Goal: Task Accomplishment & Management: Use online tool/utility

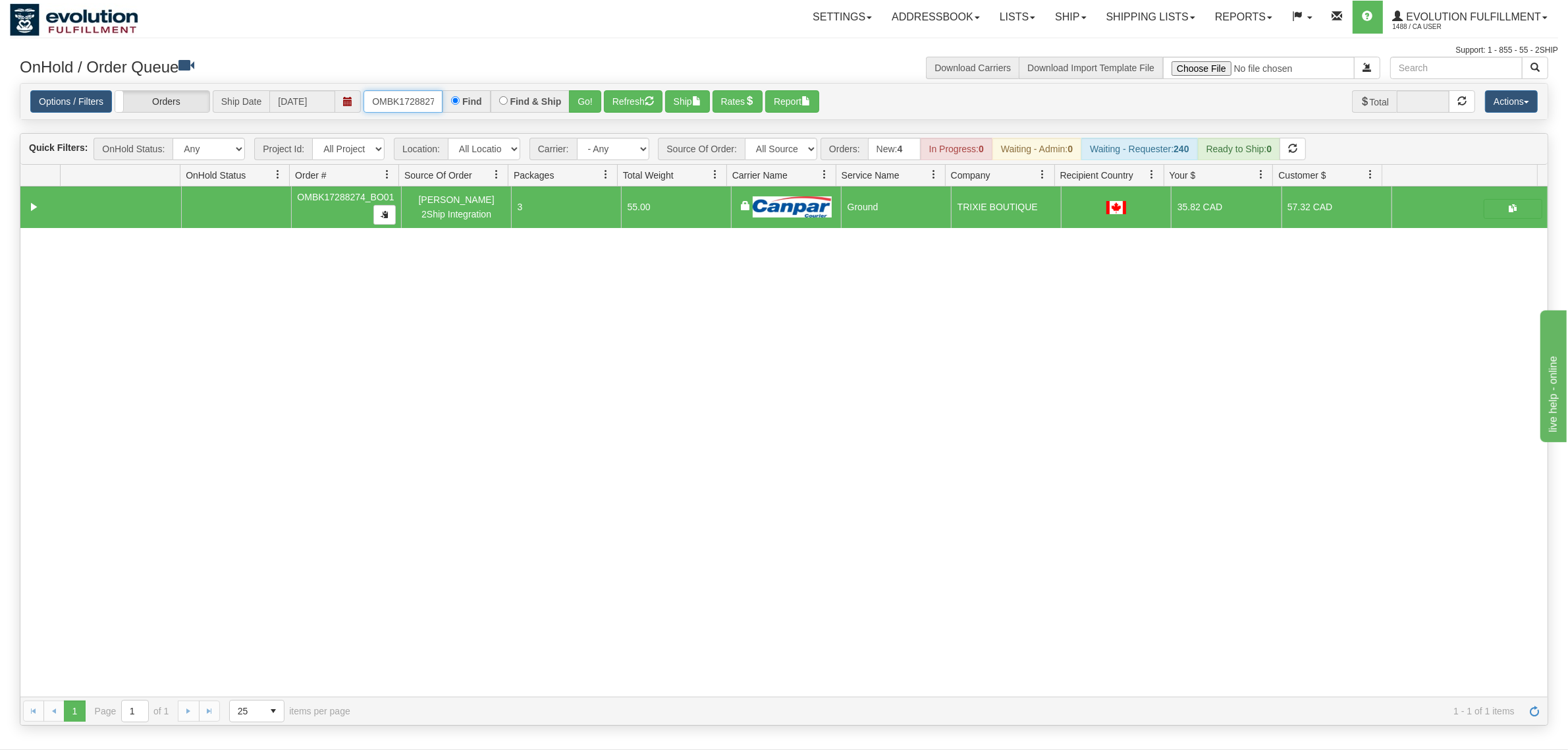
click at [402, 93] on input "OMBK17288274_BO01" at bounding box center [402, 101] width 79 height 22
click at [402, 93] on input "OMBK17288274_BO01" at bounding box center [402, 101] width 79 height 22
click at [583, 103] on button "Go!" at bounding box center [585, 101] width 32 height 22
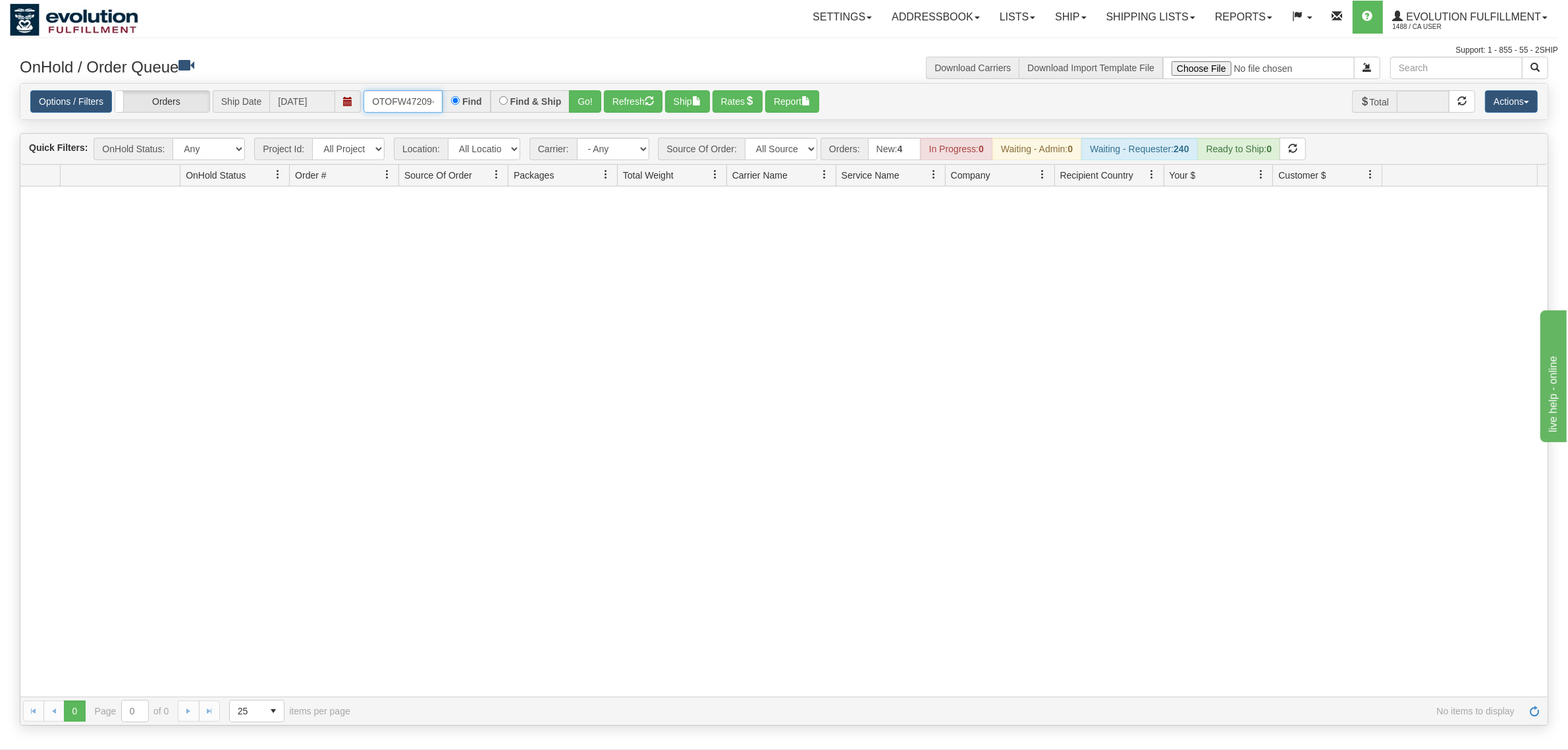
scroll to position [0, 6]
drag, startPoint x: 372, startPoint y: 94, endPoint x: 518, endPoint y: 89, distance: 146.1
click at [505, 91] on div "OTOFW47209-1 Find Find & Ship Go!" at bounding box center [482, 101] width 238 height 22
type input "OTOFW47209-1"
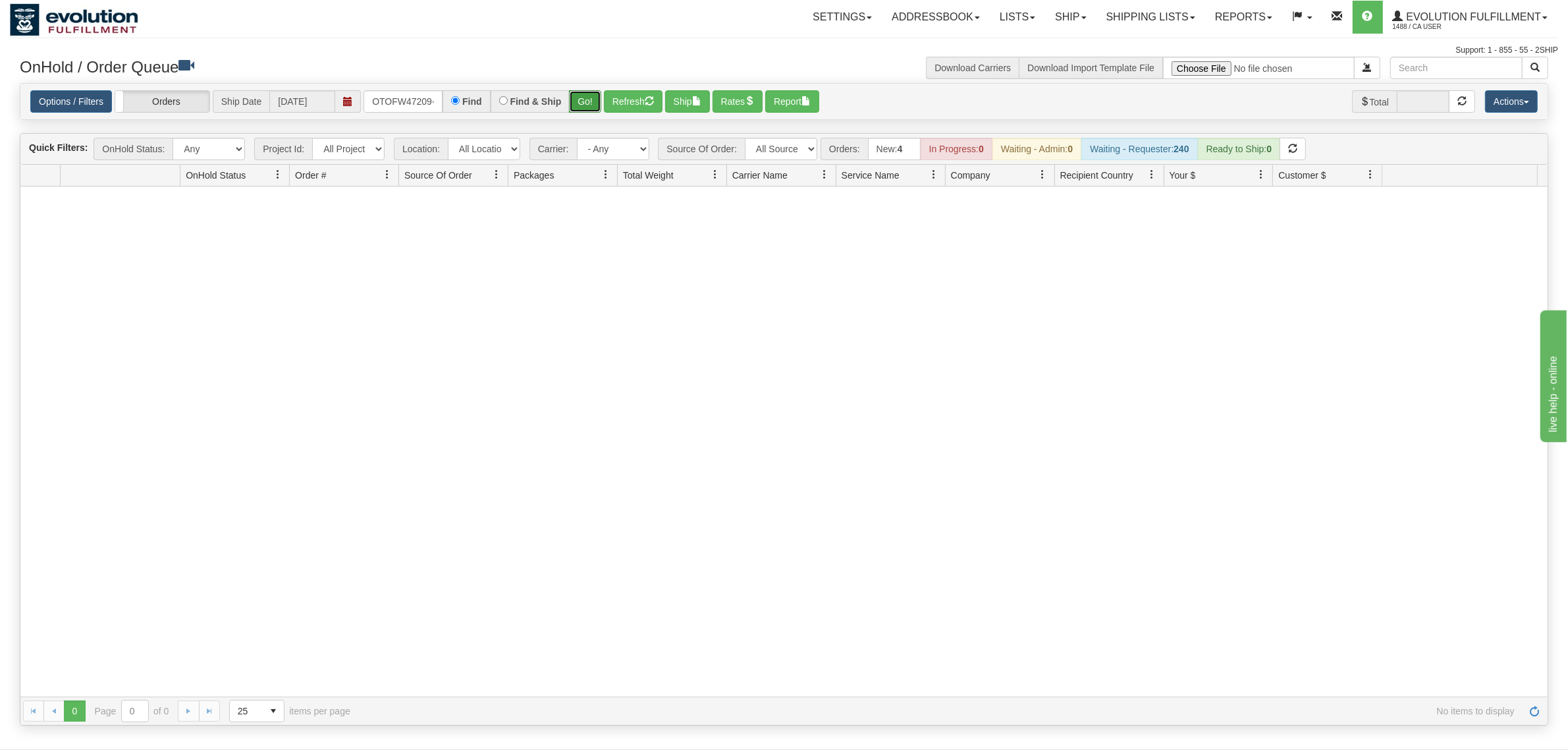
click at [573, 97] on button "Go!" at bounding box center [585, 101] width 32 height 22
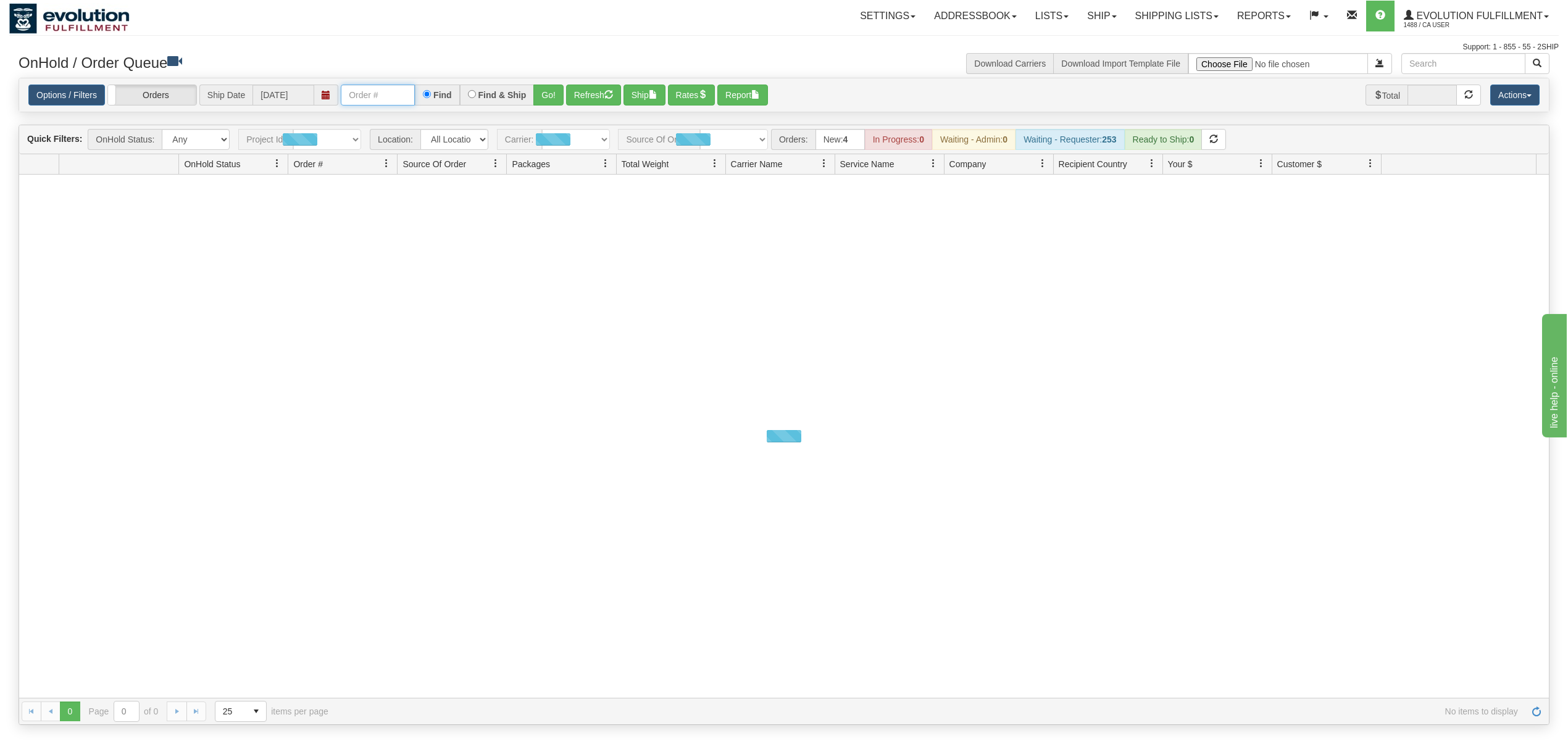
click at [388, 100] on input "text" at bounding box center [377, 94] width 74 height 21
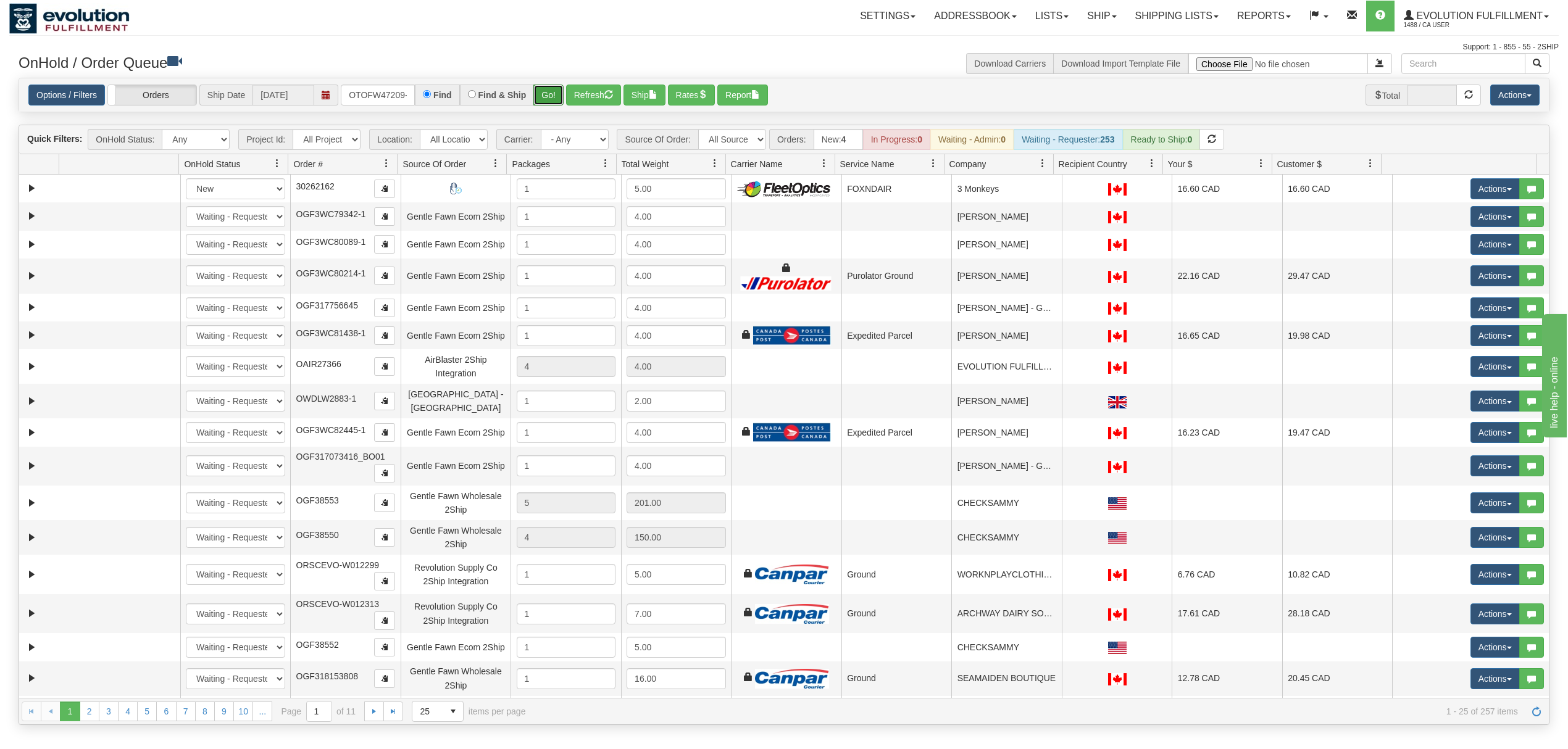
click at [553, 98] on button "Go!" at bounding box center [548, 94] width 30 height 21
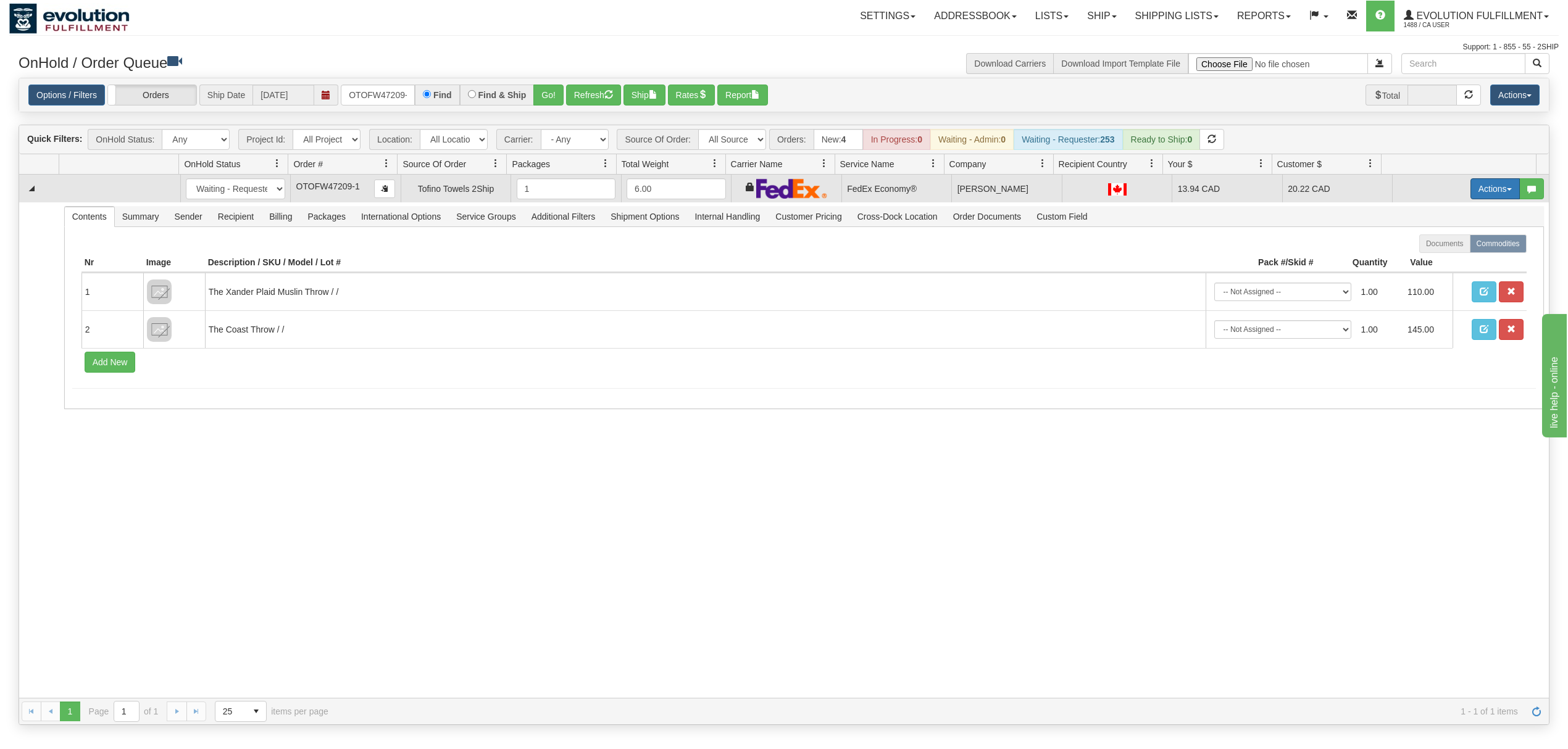
click at [1473, 191] on button "Actions" at bounding box center [1495, 189] width 49 height 21
click at [1433, 262] on span "Ship" at bounding box center [1445, 260] width 26 height 10
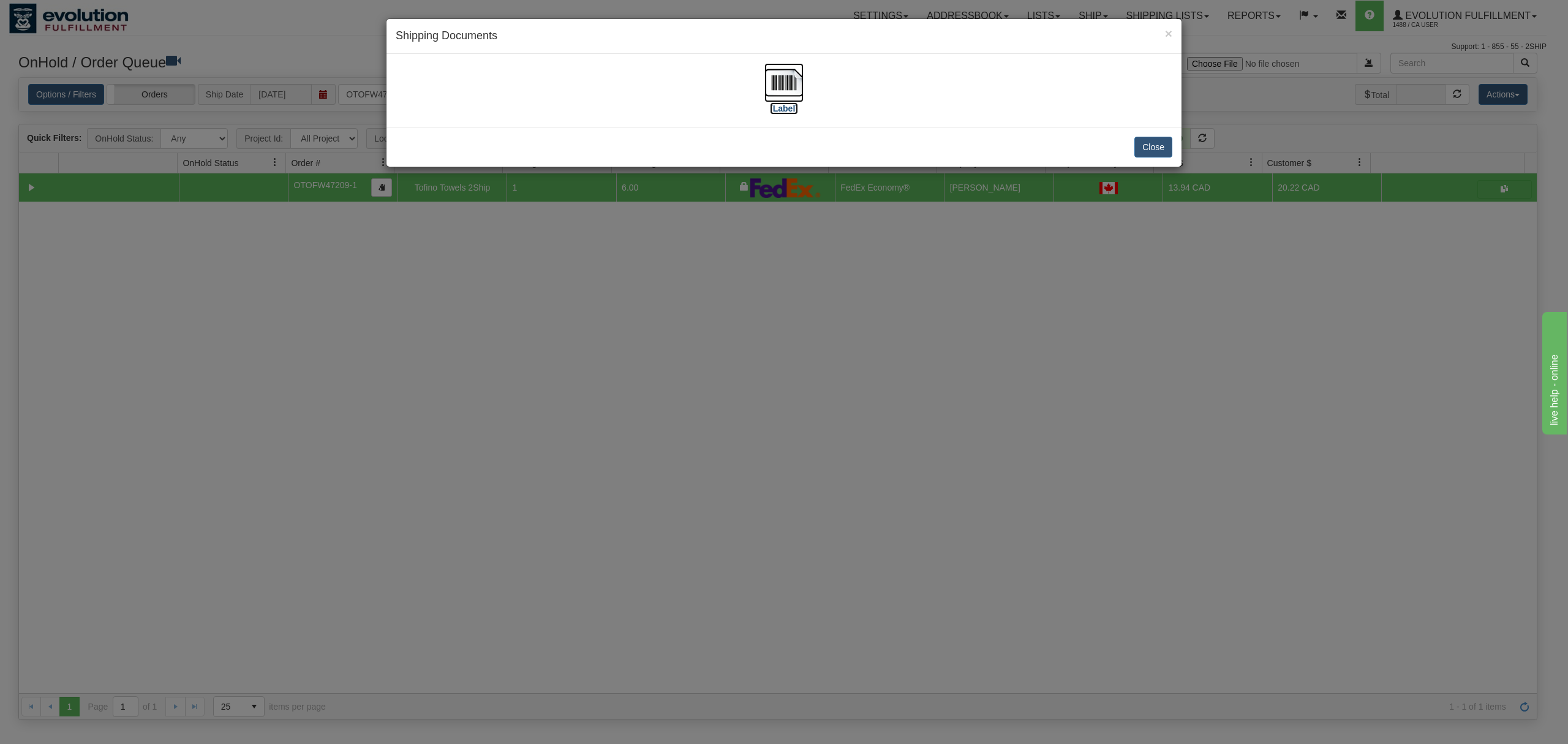
click at [777, 81] on img at bounding box center [784, 82] width 39 height 39
click at [1155, 150] on button "Close" at bounding box center [1154, 147] width 38 height 21
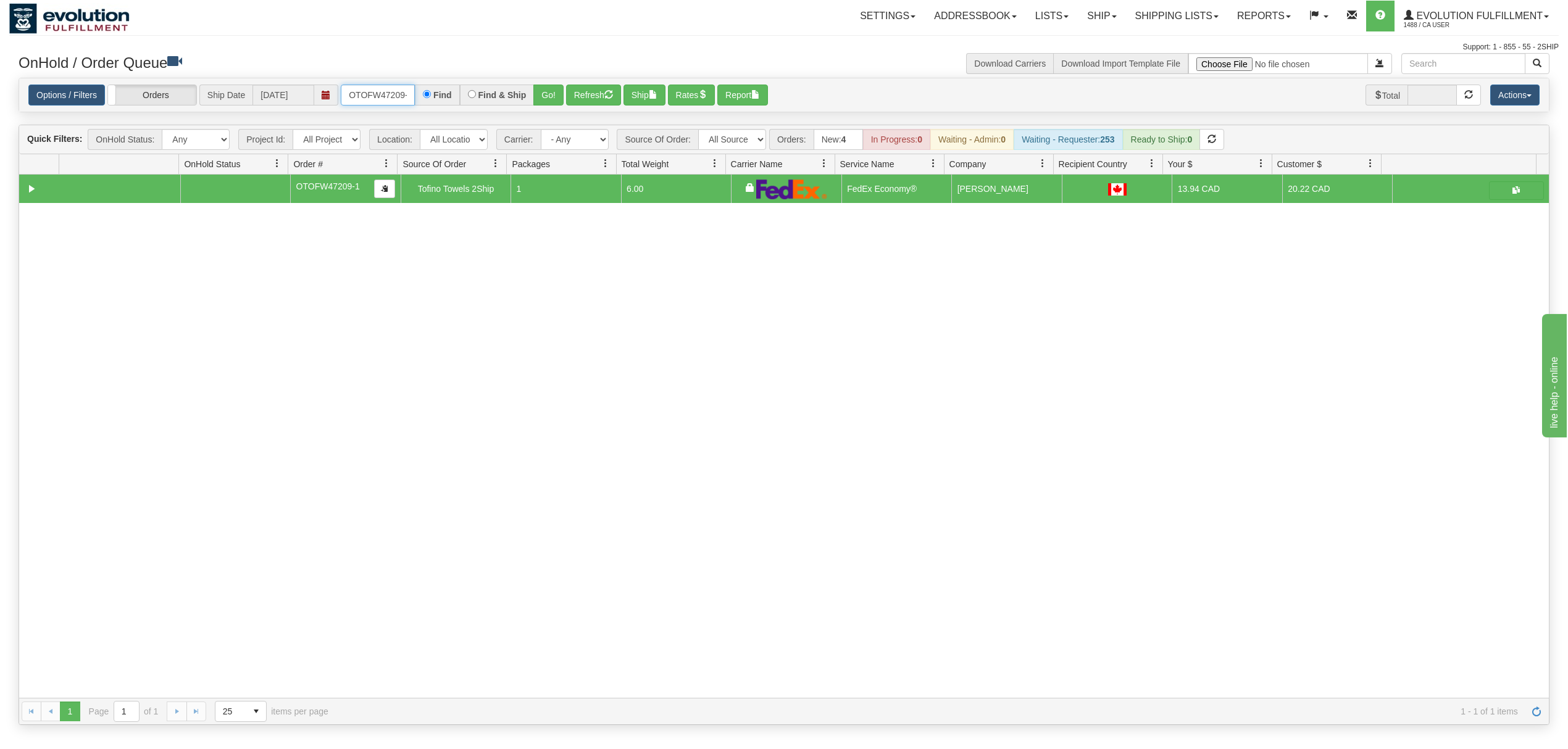
click at [378, 95] on input "OTOFW47209-1" at bounding box center [377, 94] width 74 height 21
click at [381, 93] on input "OTOFW47209-1" at bounding box center [377, 94] width 74 height 21
click at [554, 95] on button "Go!" at bounding box center [548, 94] width 30 height 21
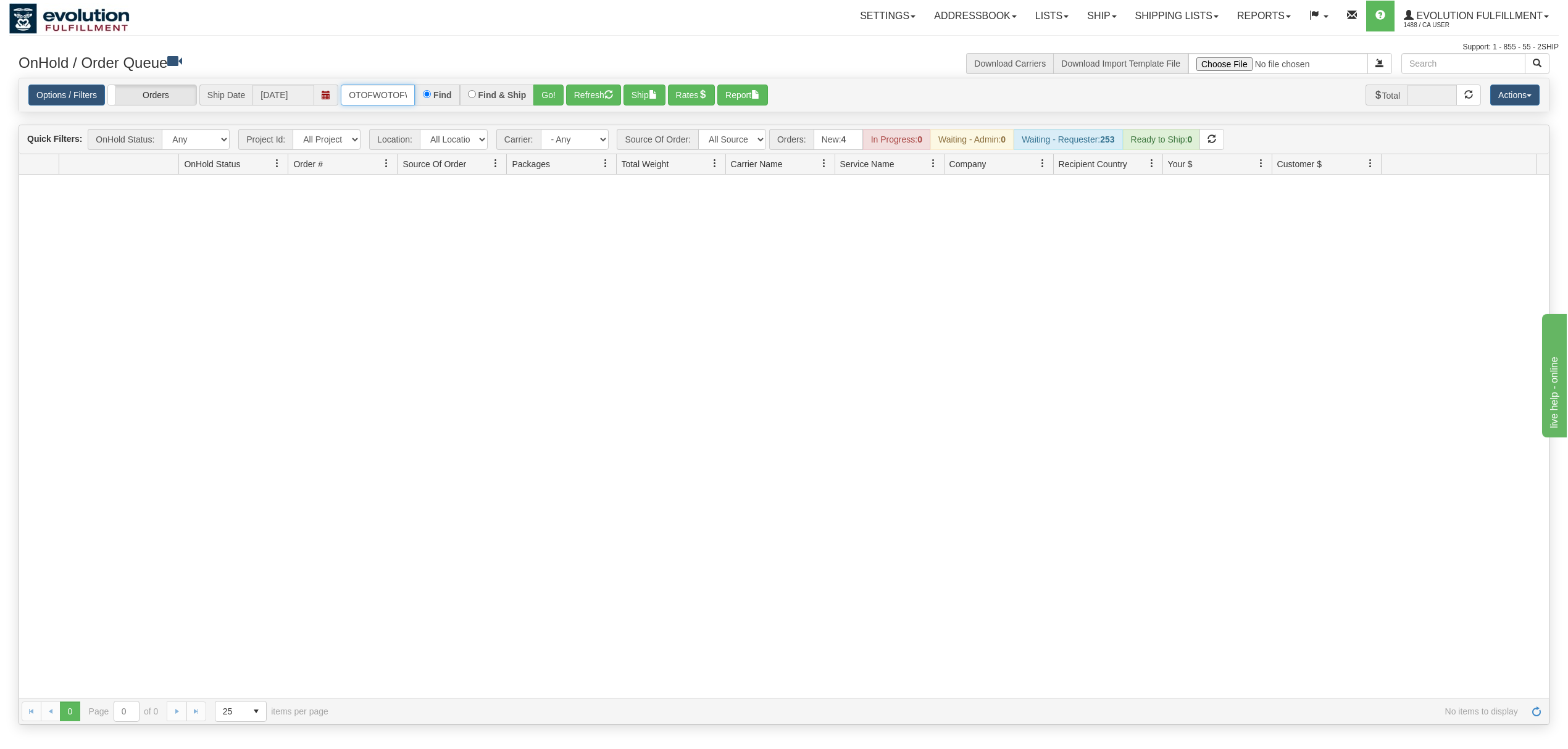
scroll to position [0, 70]
drag, startPoint x: 350, startPoint y: 93, endPoint x: 538, endPoint y: 93, distance: 188.0
click at [534, 93] on div "OTOFWOTOFW47220-147209-1 Find Find & Ship Go!" at bounding box center [451, 94] width 223 height 21
click at [539, 93] on button "Go!" at bounding box center [548, 94] width 30 height 21
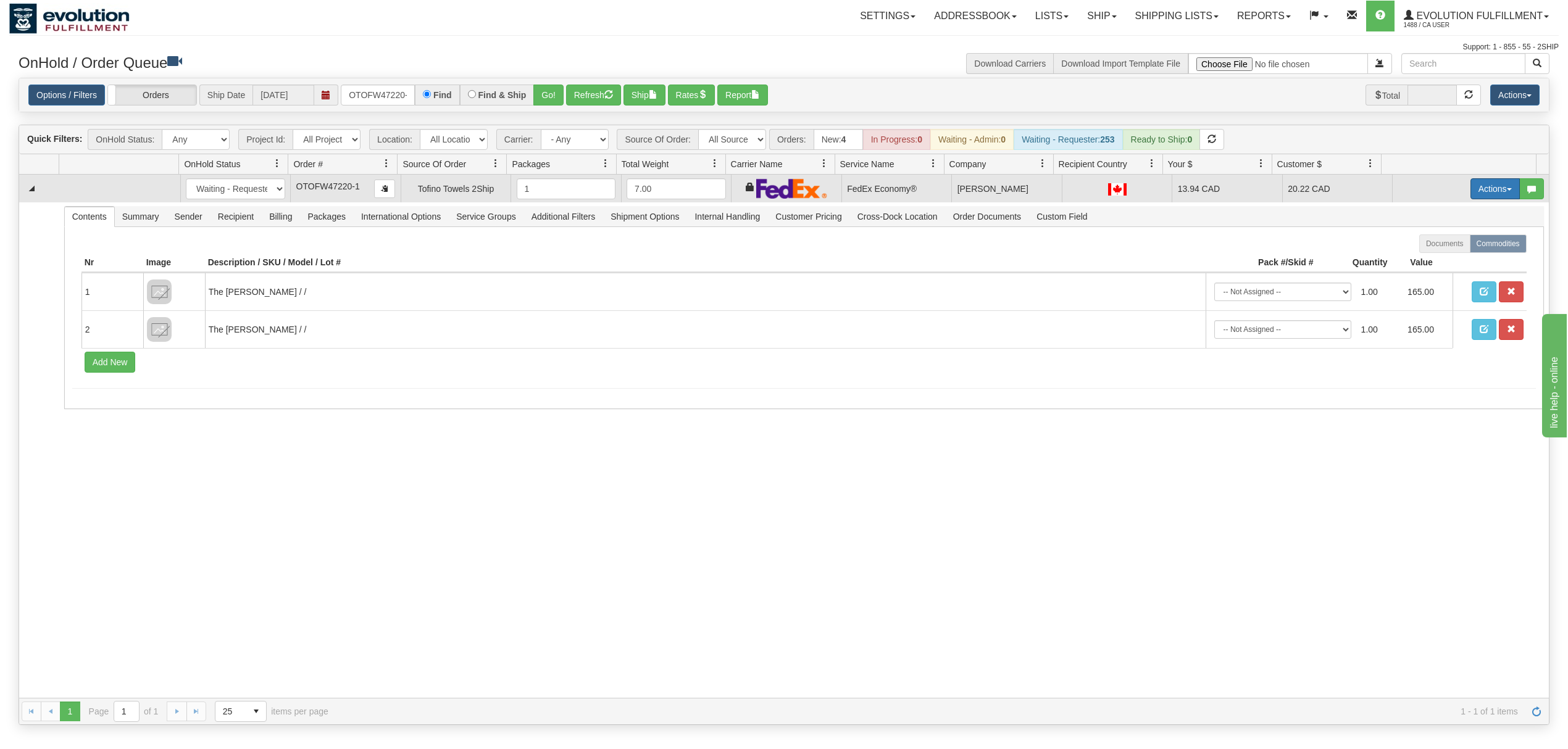
click at [1477, 198] on button "Actions" at bounding box center [1495, 189] width 49 height 21
click at [1420, 269] on link "Ship" at bounding box center [1470, 259] width 98 height 16
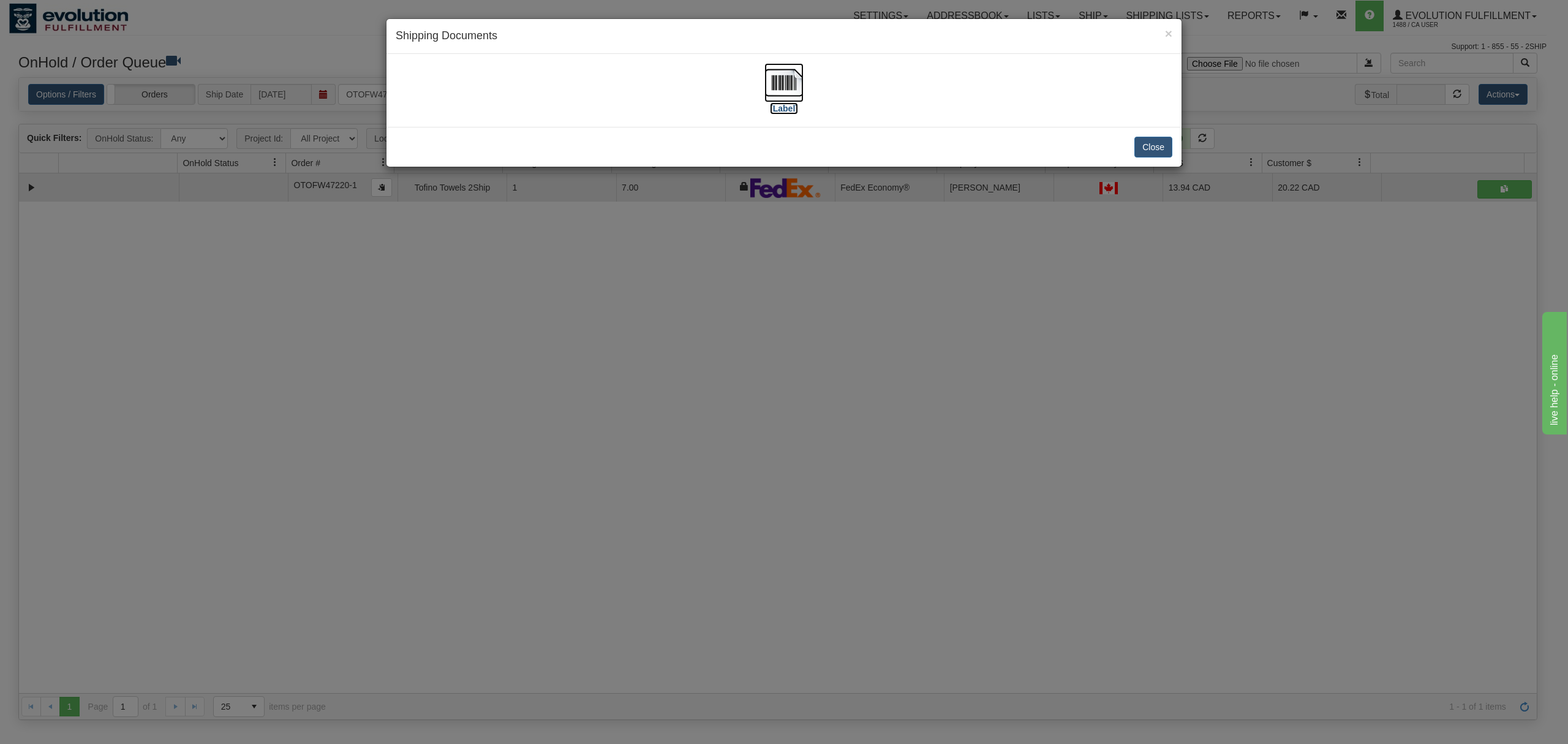
click at [782, 77] on img at bounding box center [784, 82] width 39 height 39
click at [1167, 143] on button "Close" at bounding box center [1154, 147] width 38 height 21
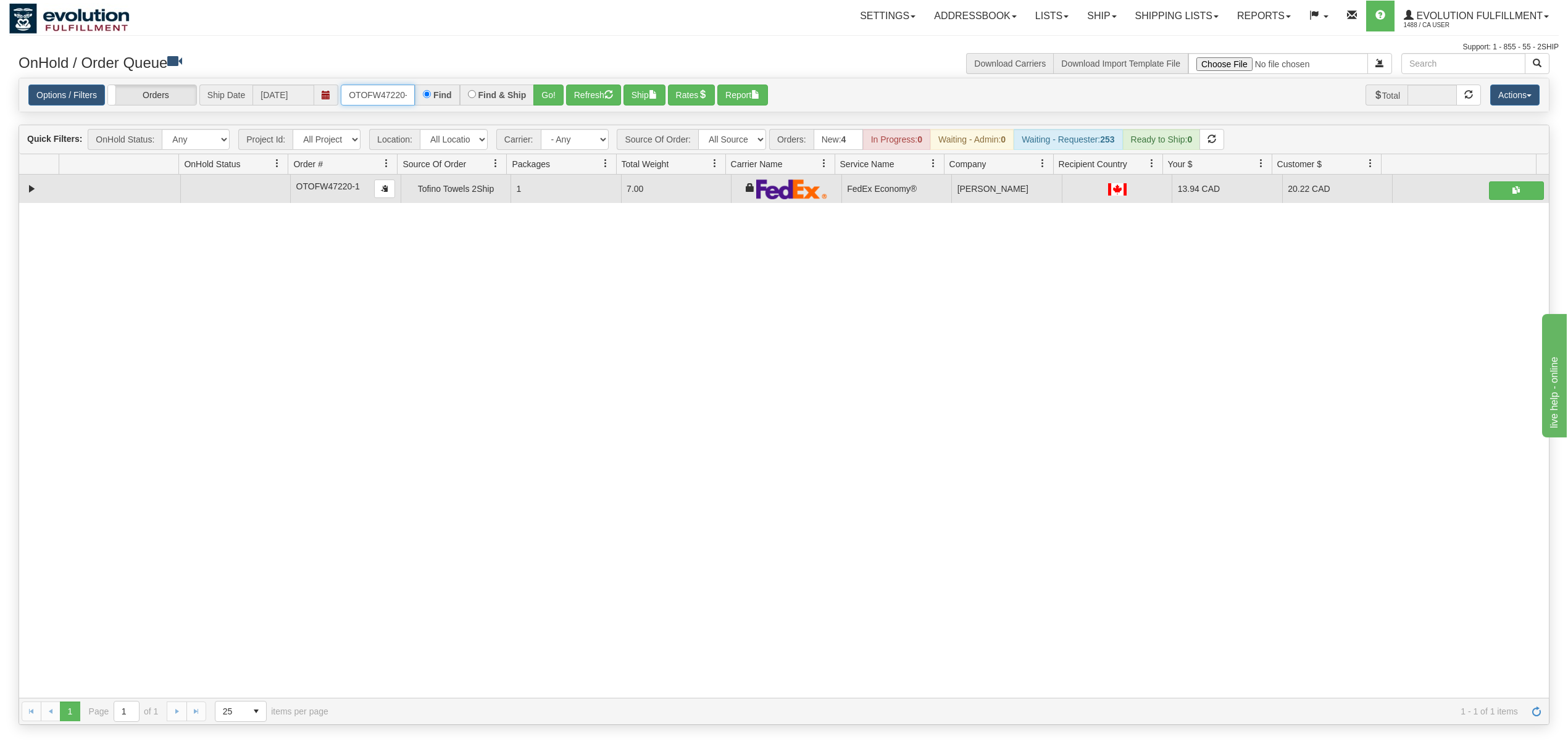
click at [358, 92] on input "OTOFW47220-1" at bounding box center [377, 94] width 74 height 21
click at [356, 92] on input "OTOFW47220-1" at bounding box center [377, 94] width 74 height 21
click at [554, 103] on button "Go!" at bounding box center [548, 94] width 30 height 21
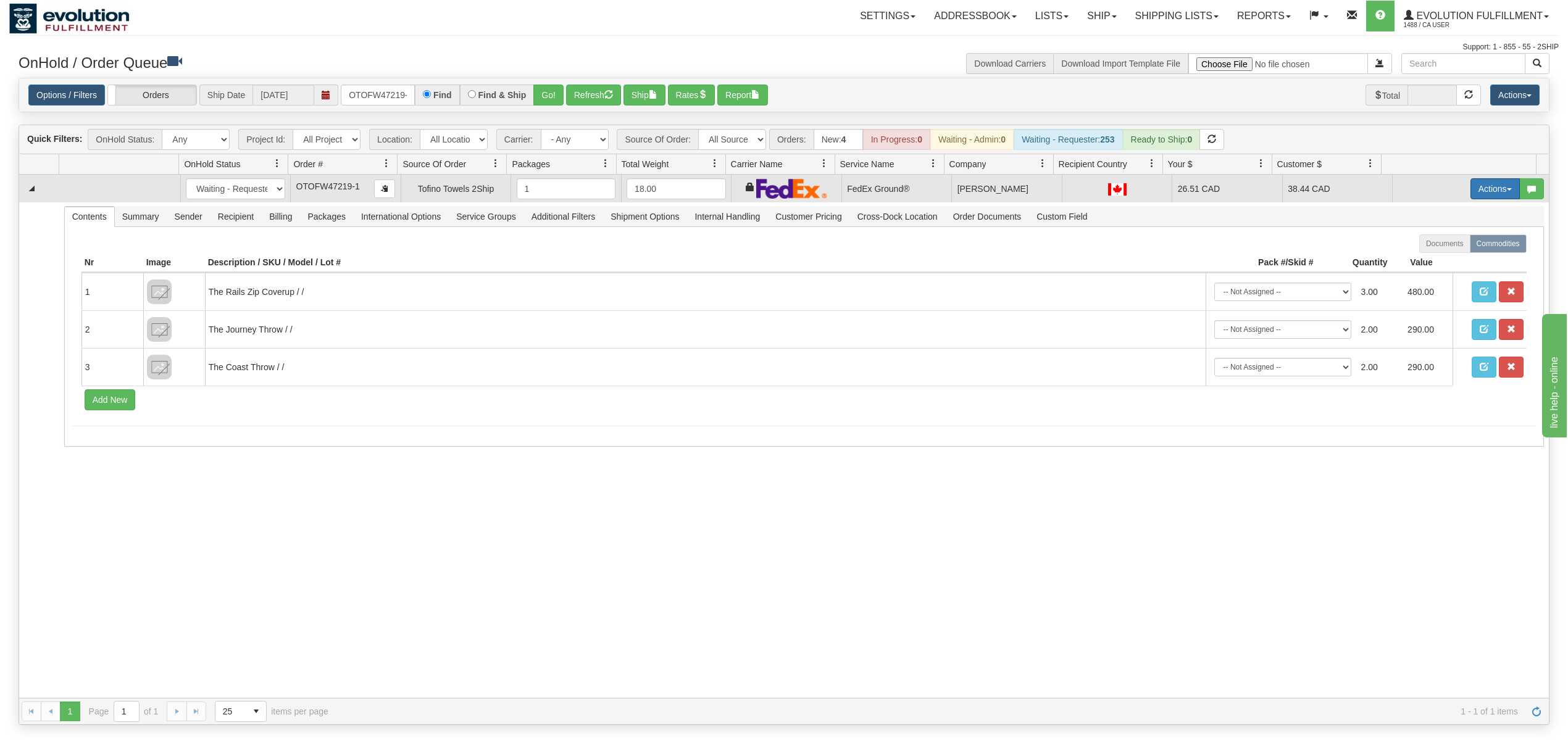
click at [1480, 191] on button "Actions" at bounding box center [1495, 189] width 49 height 21
click at [1433, 259] on span "Ship" at bounding box center [1445, 260] width 26 height 10
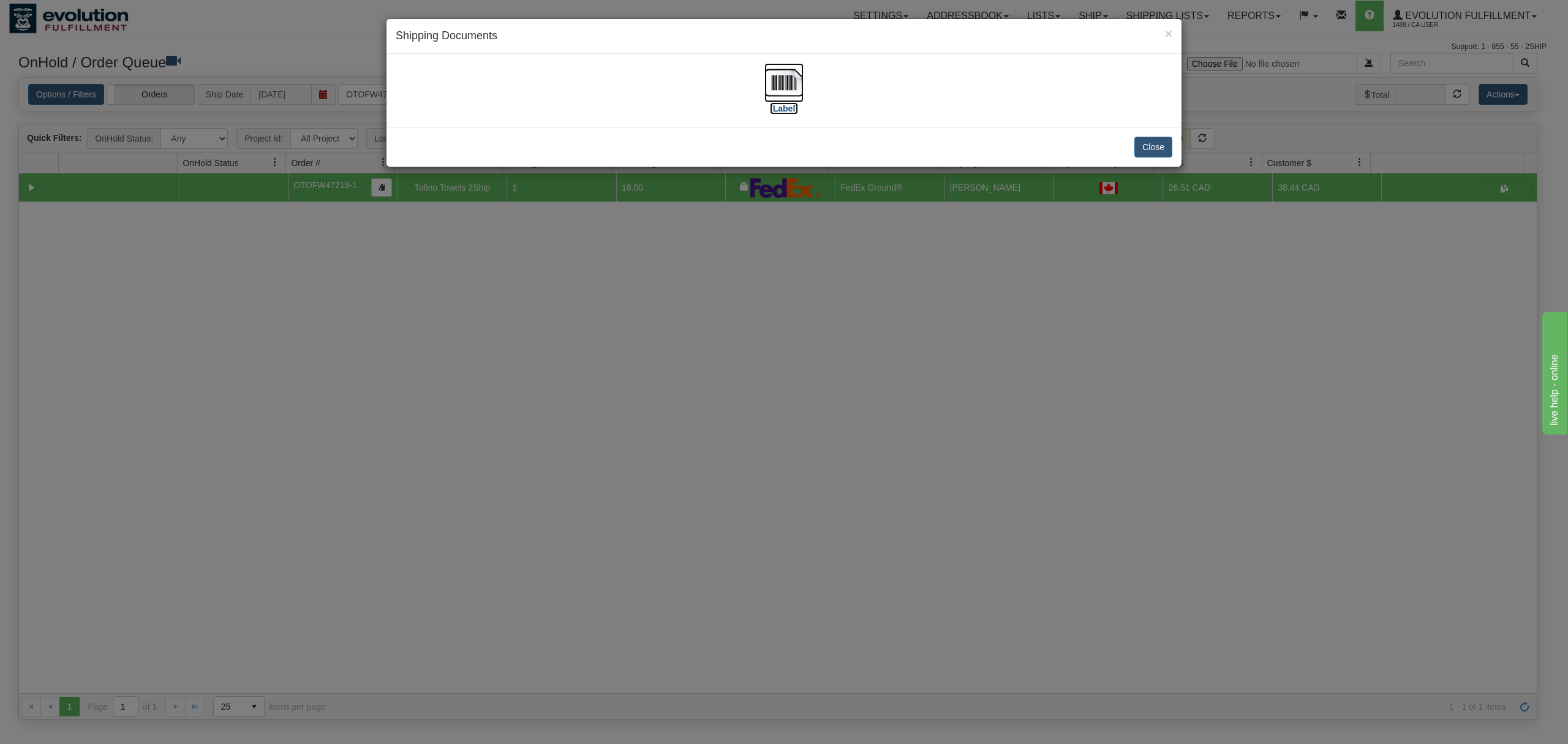
click at [789, 81] on img at bounding box center [784, 82] width 39 height 39
click at [1154, 152] on button "Close" at bounding box center [1154, 147] width 38 height 21
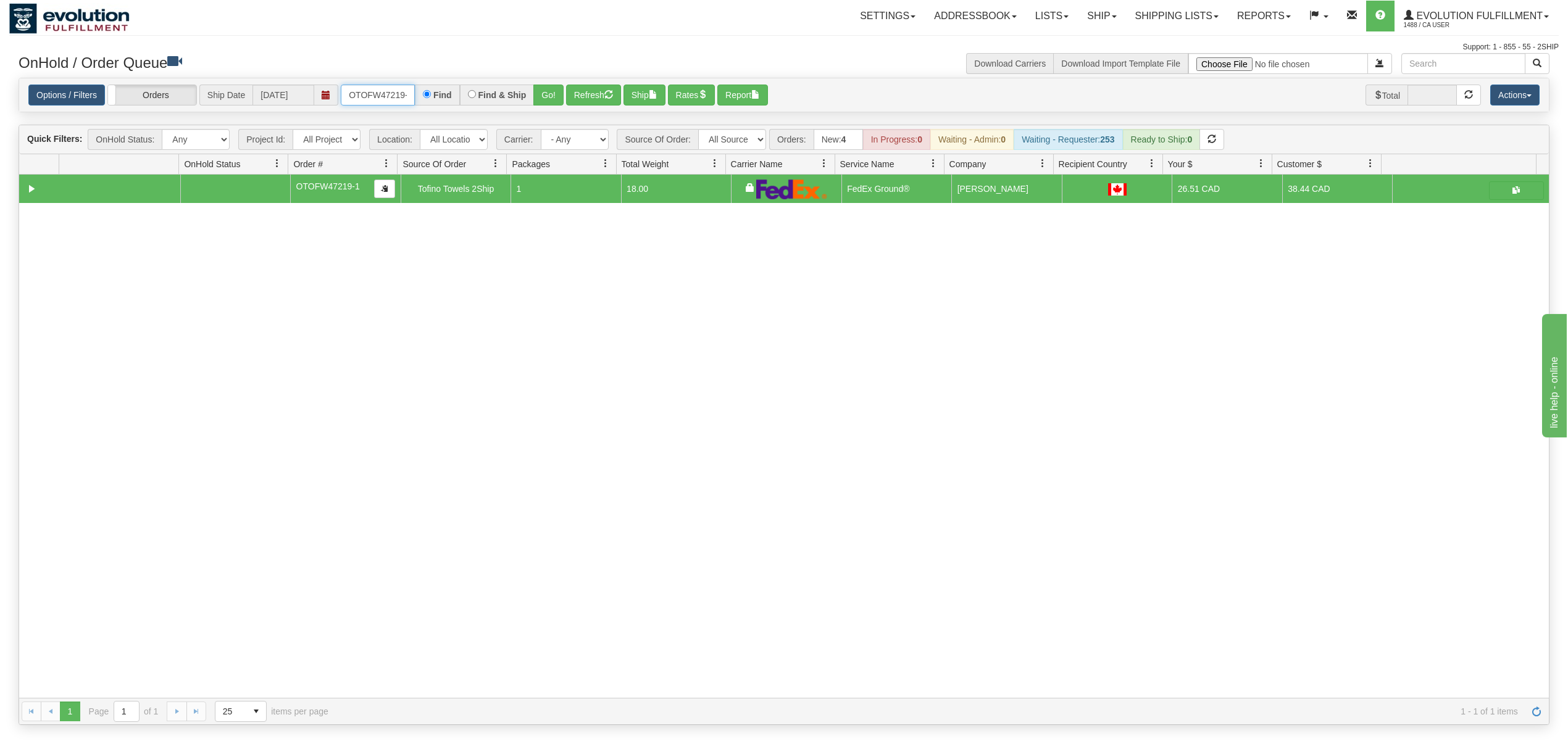
click at [369, 96] on input "OTOFW47219-1" at bounding box center [377, 94] width 74 height 21
click at [369, 96] on input "OGF318604690" at bounding box center [377, 94] width 74 height 21
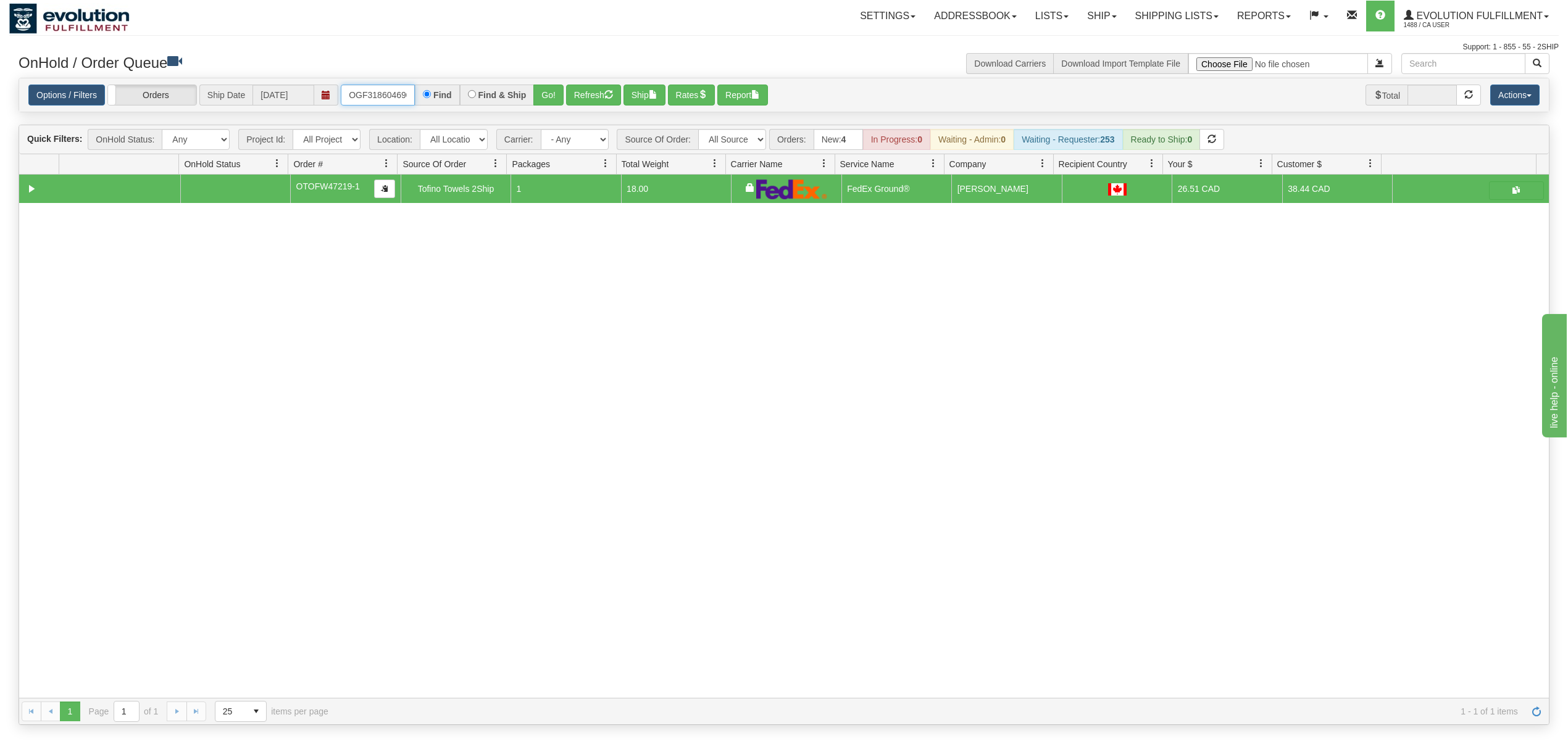
click at [371, 96] on input "OGF318604690" at bounding box center [377, 94] width 74 height 21
click at [547, 104] on button "Go!" at bounding box center [548, 94] width 30 height 21
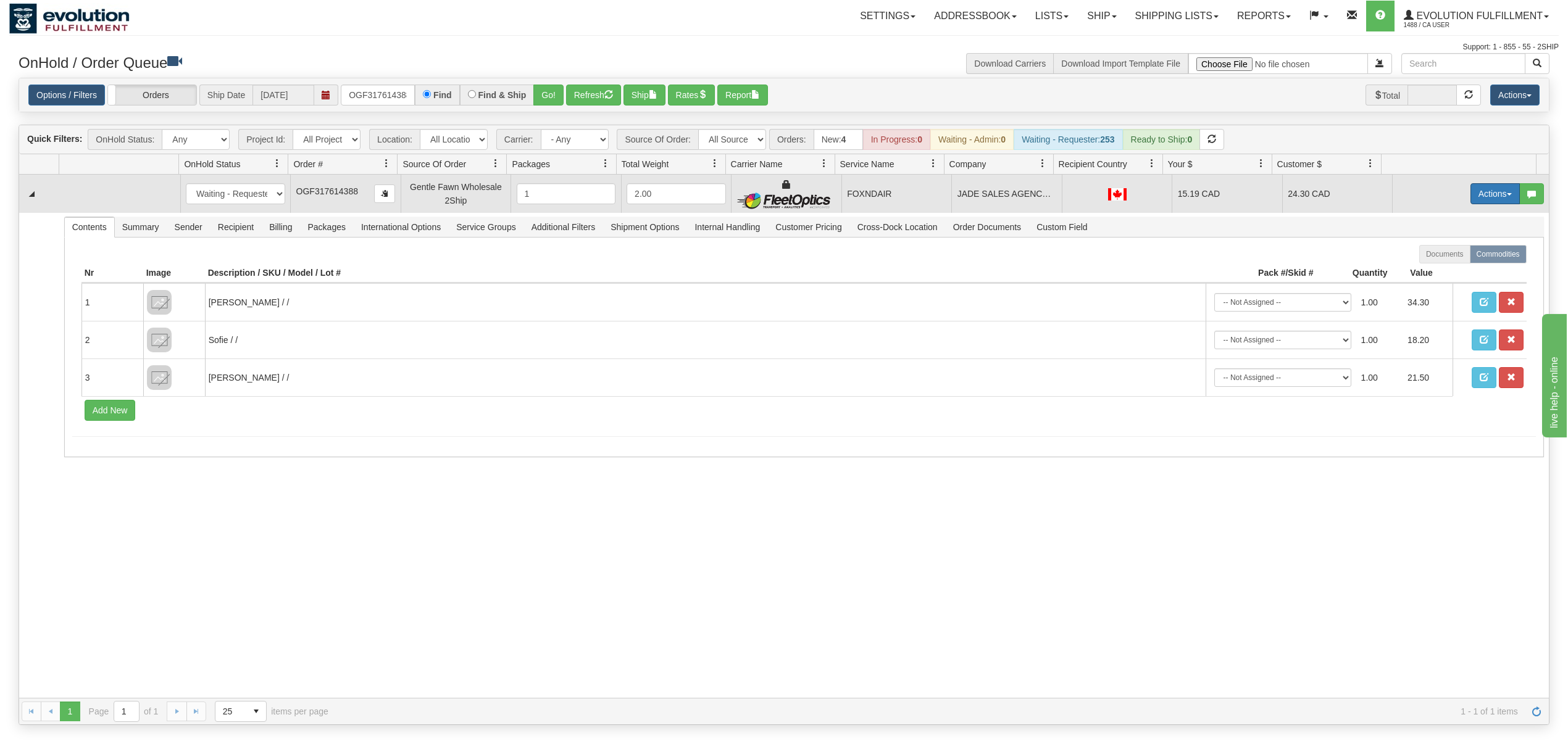
click at [1470, 195] on button "Actions" at bounding box center [1495, 194] width 49 height 21
click at [1433, 269] on span "Ship" at bounding box center [1445, 265] width 26 height 10
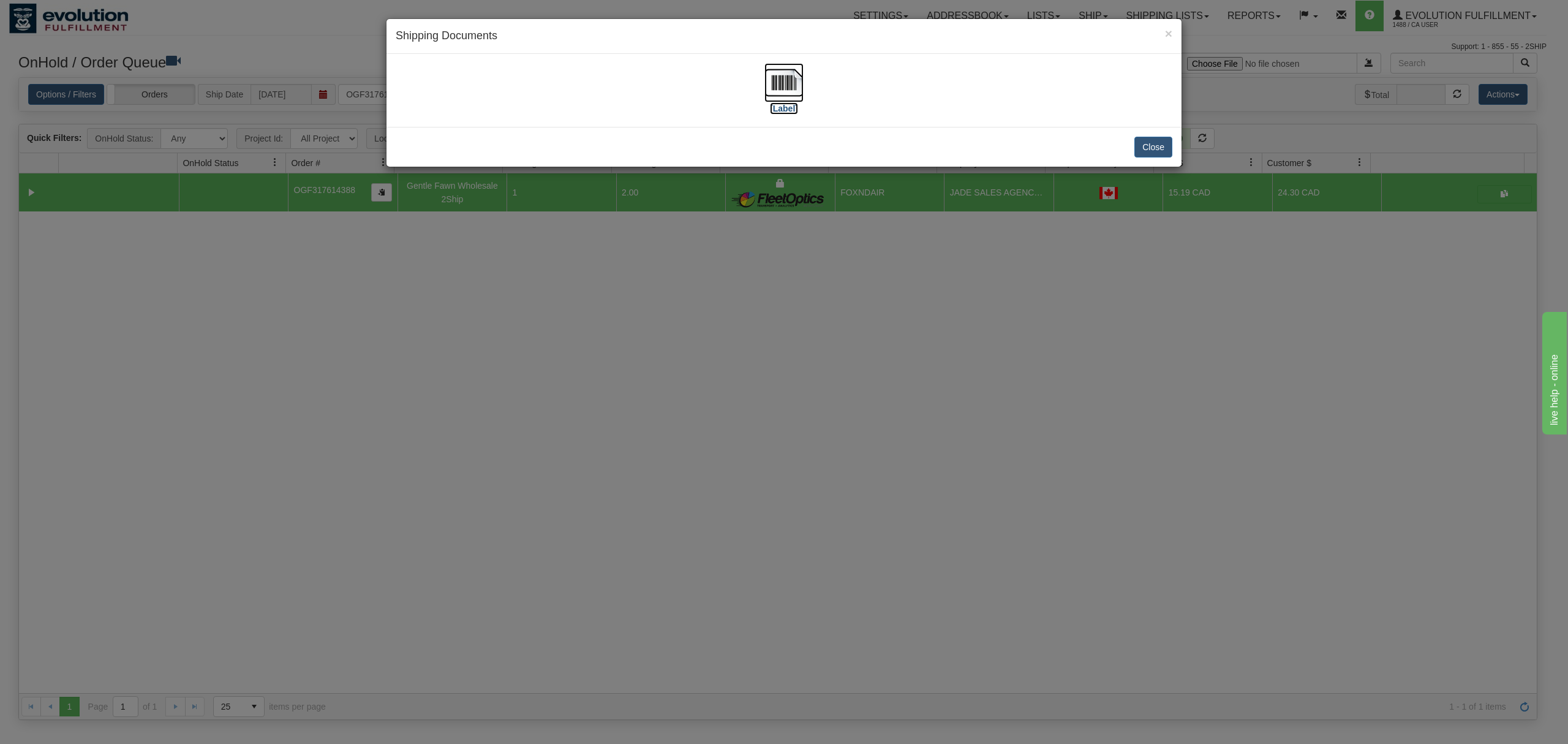
click at [774, 87] on img at bounding box center [784, 82] width 39 height 39
click at [1152, 135] on div "Close" at bounding box center [784, 147] width 795 height 40
click at [1153, 140] on button "Close" at bounding box center [1154, 147] width 38 height 21
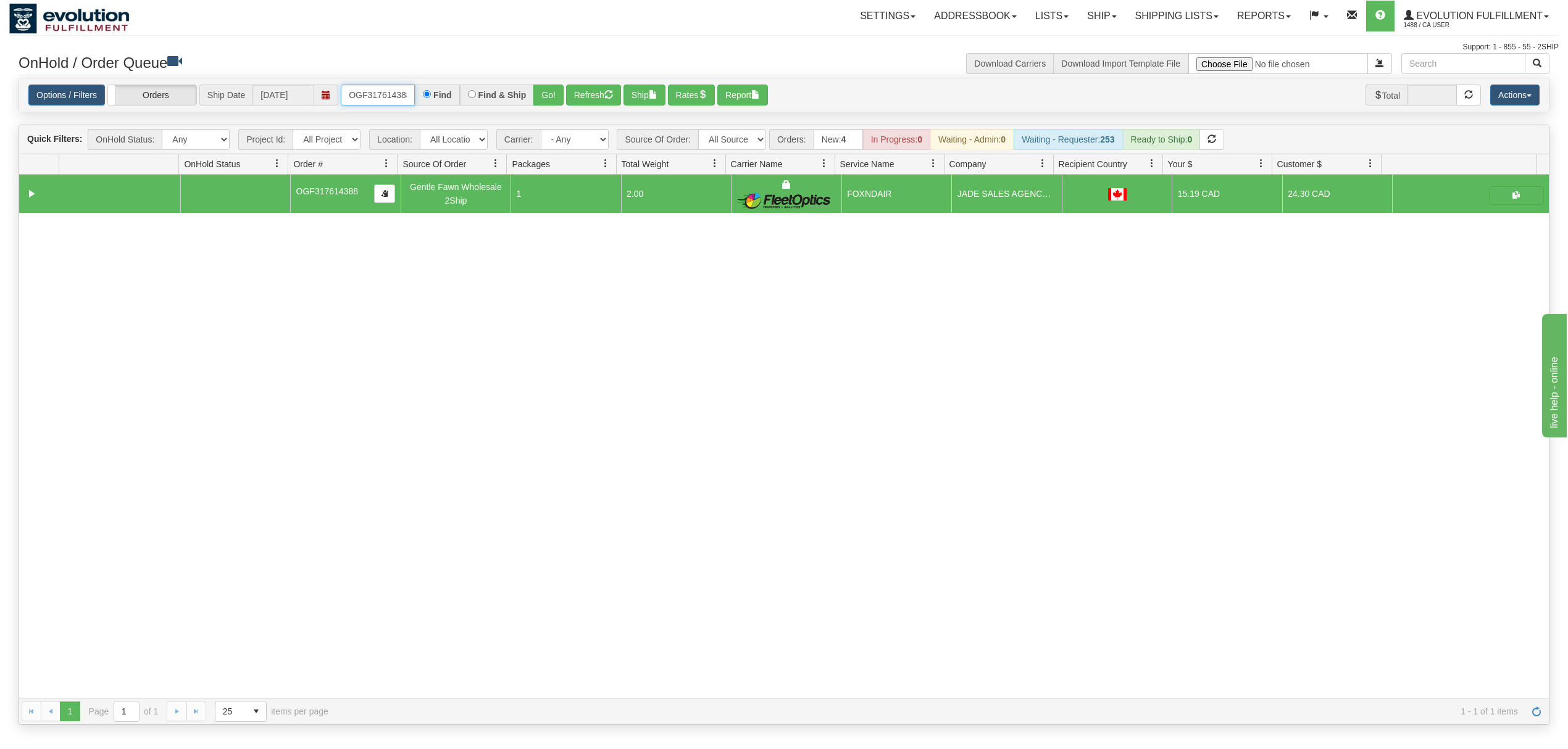
click at [374, 92] on input "OGF317614388" at bounding box center [377, 94] width 74 height 21
click at [541, 92] on button "Go!" at bounding box center [548, 94] width 30 height 21
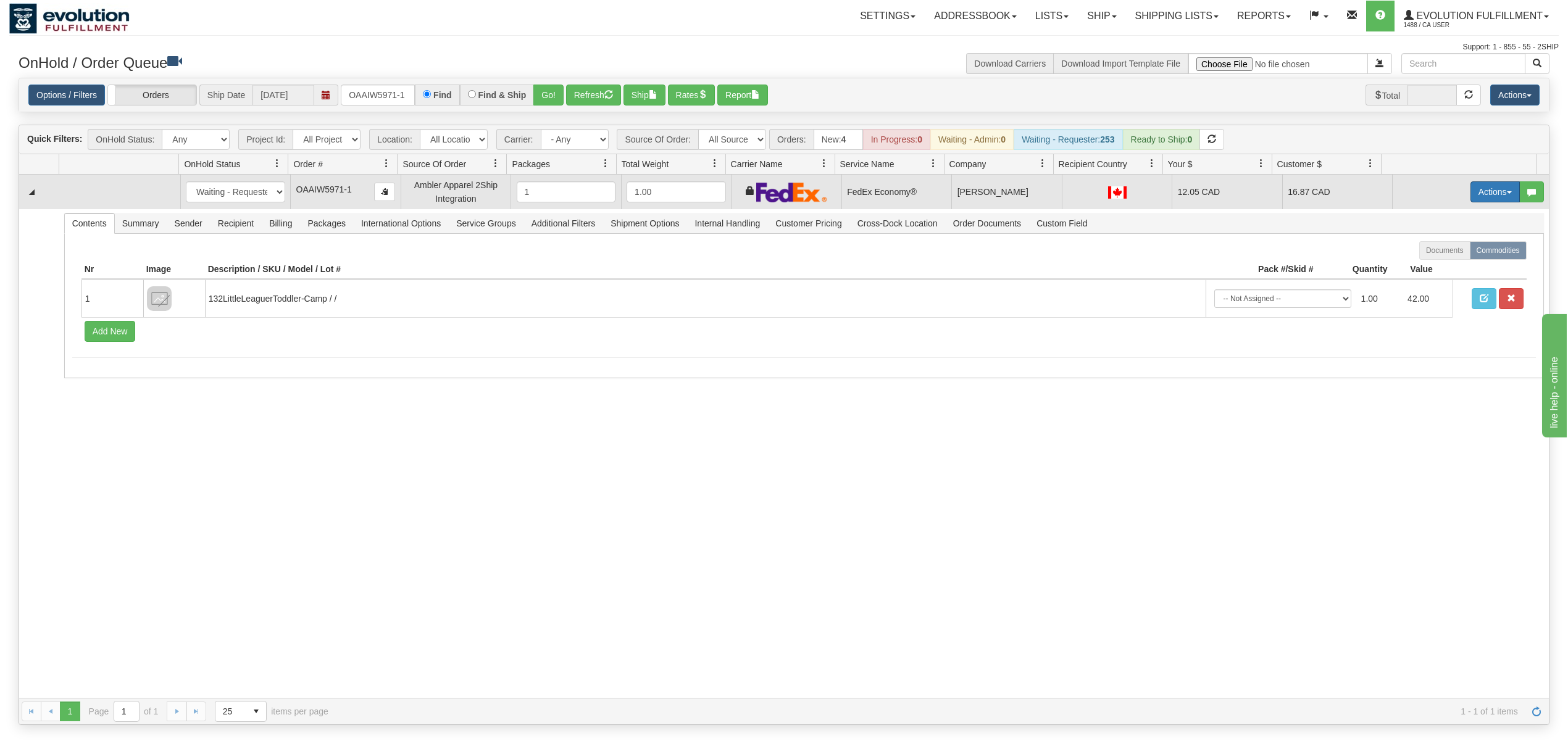
click at [1471, 199] on button "Actions" at bounding box center [1495, 191] width 49 height 21
click at [1443, 262] on link "Ship" at bounding box center [1470, 263] width 98 height 16
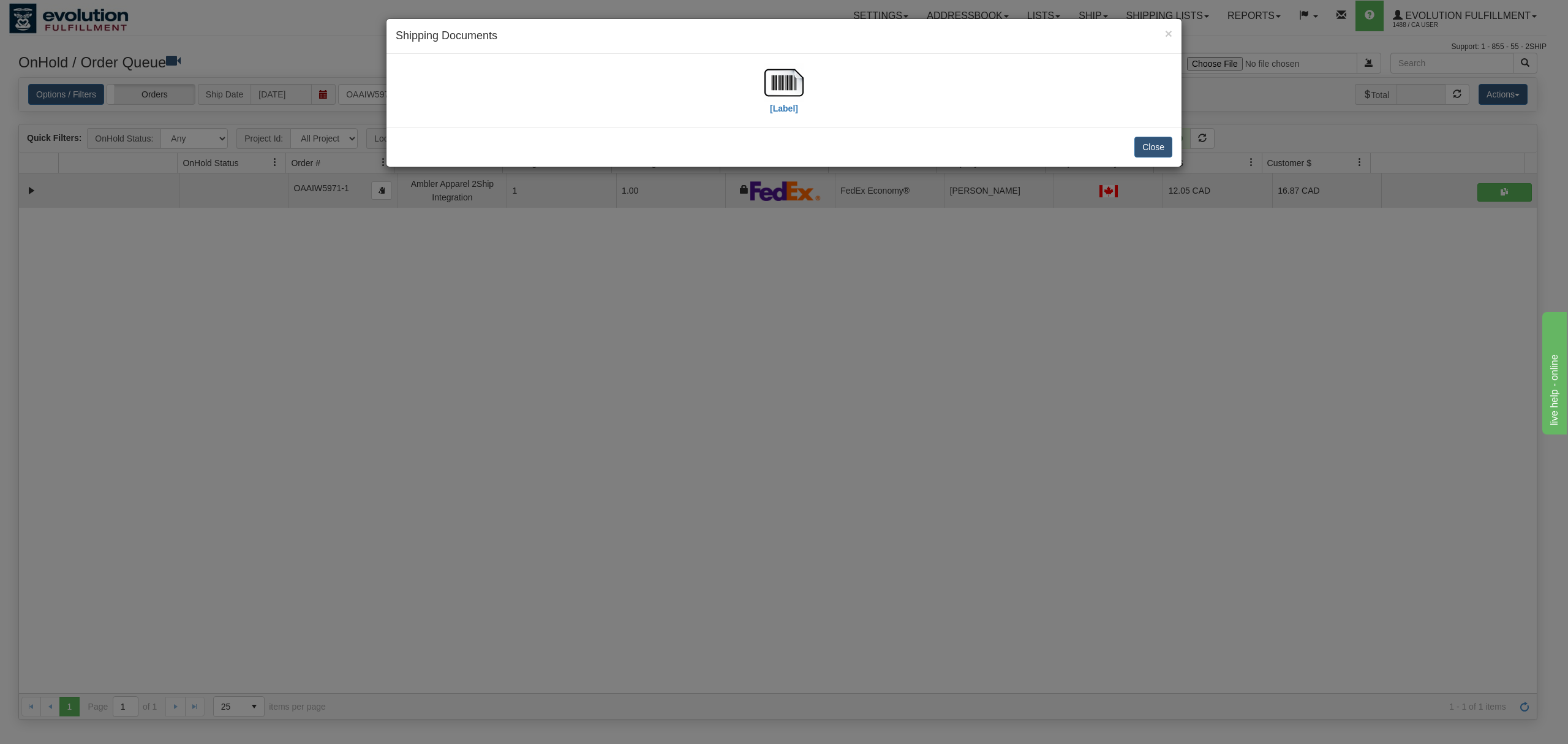
click at [805, 87] on div "[Label]" at bounding box center [784, 90] width 777 height 55
click at [787, 85] on img at bounding box center [784, 82] width 39 height 39
click at [1160, 146] on button "Close" at bounding box center [1154, 147] width 38 height 21
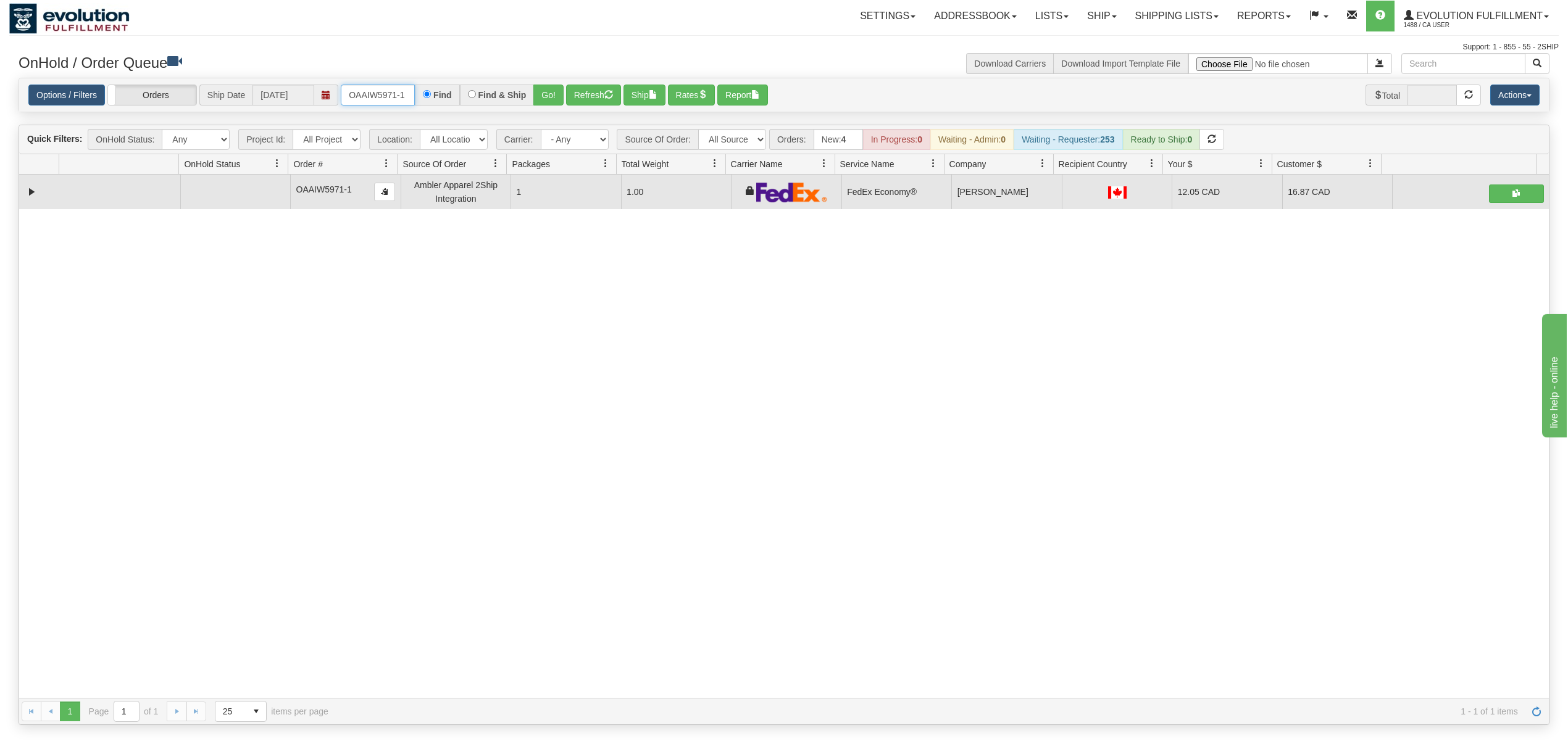
click at [376, 103] on input "OAAIW5971-1" at bounding box center [377, 94] width 74 height 21
click at [551, 88] on button "Go!" at bounding box center [548, 94] width 30 height 21
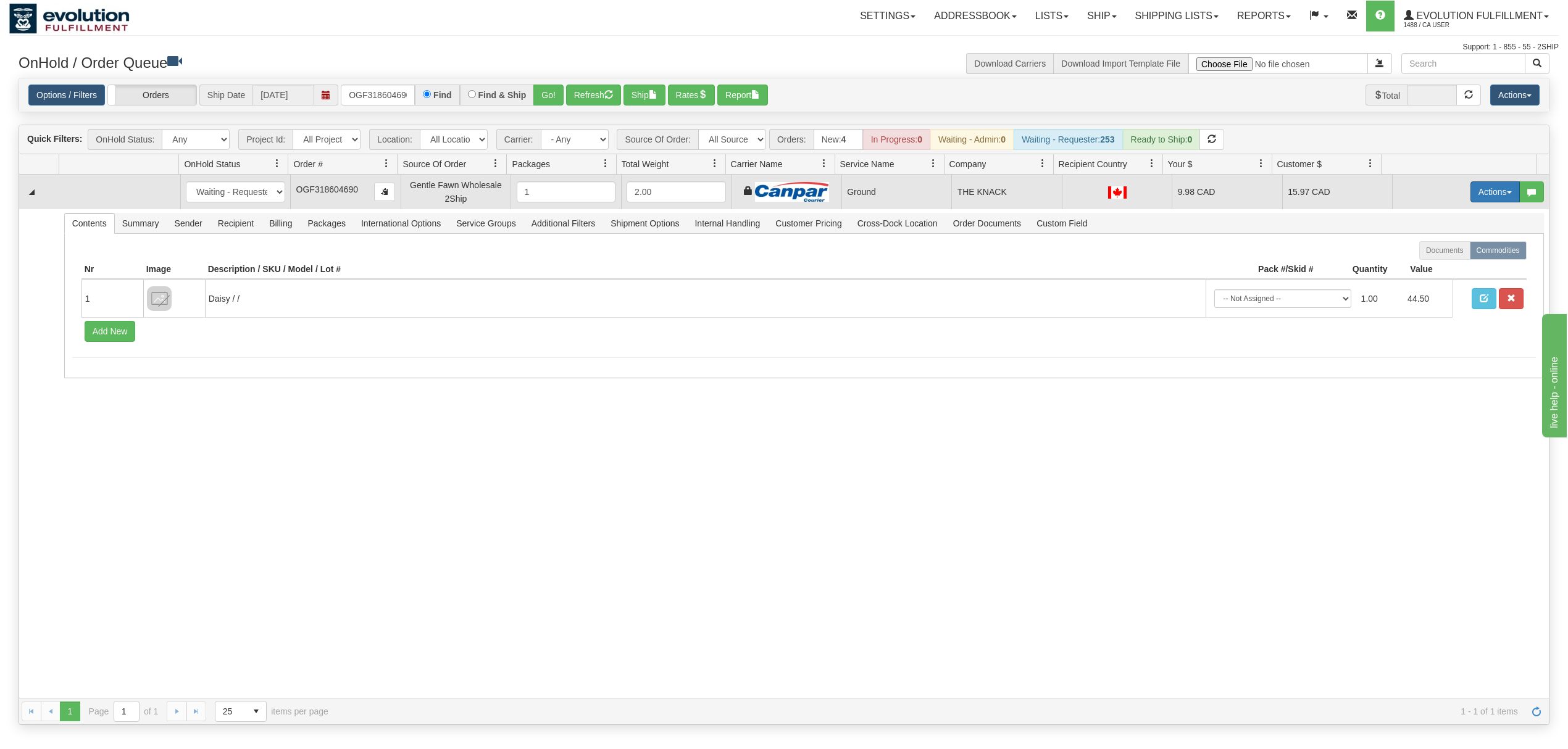
click at [1497, 191] on button "Actions" at bounding box center [1495, 191] width 49 height 21
click at [1437, 248] on span "Rate All Services" at bounding box center [1470, 248] width 74 height 10
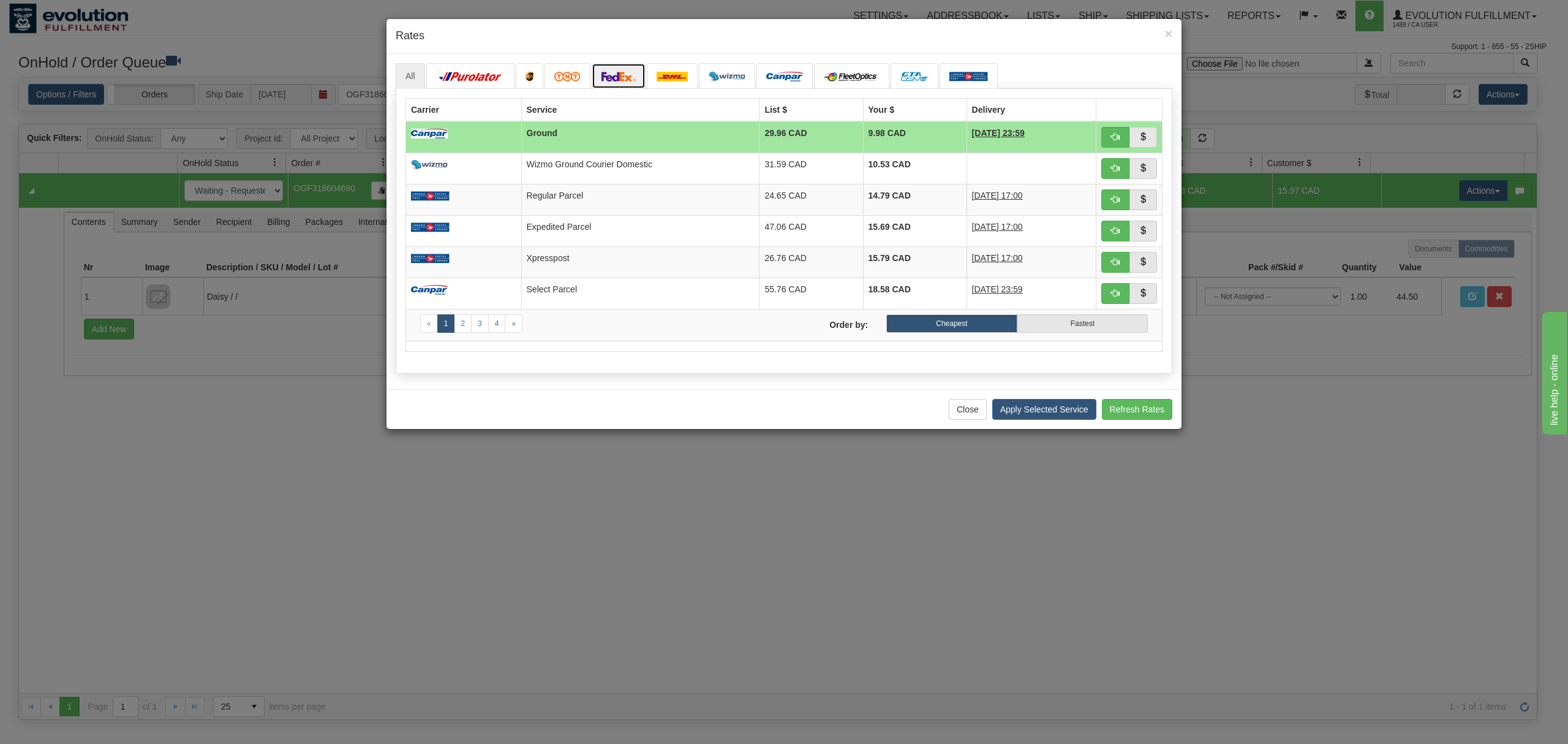
click at [613, 70] on link at bounding box center [618, 75] width 54 height 26
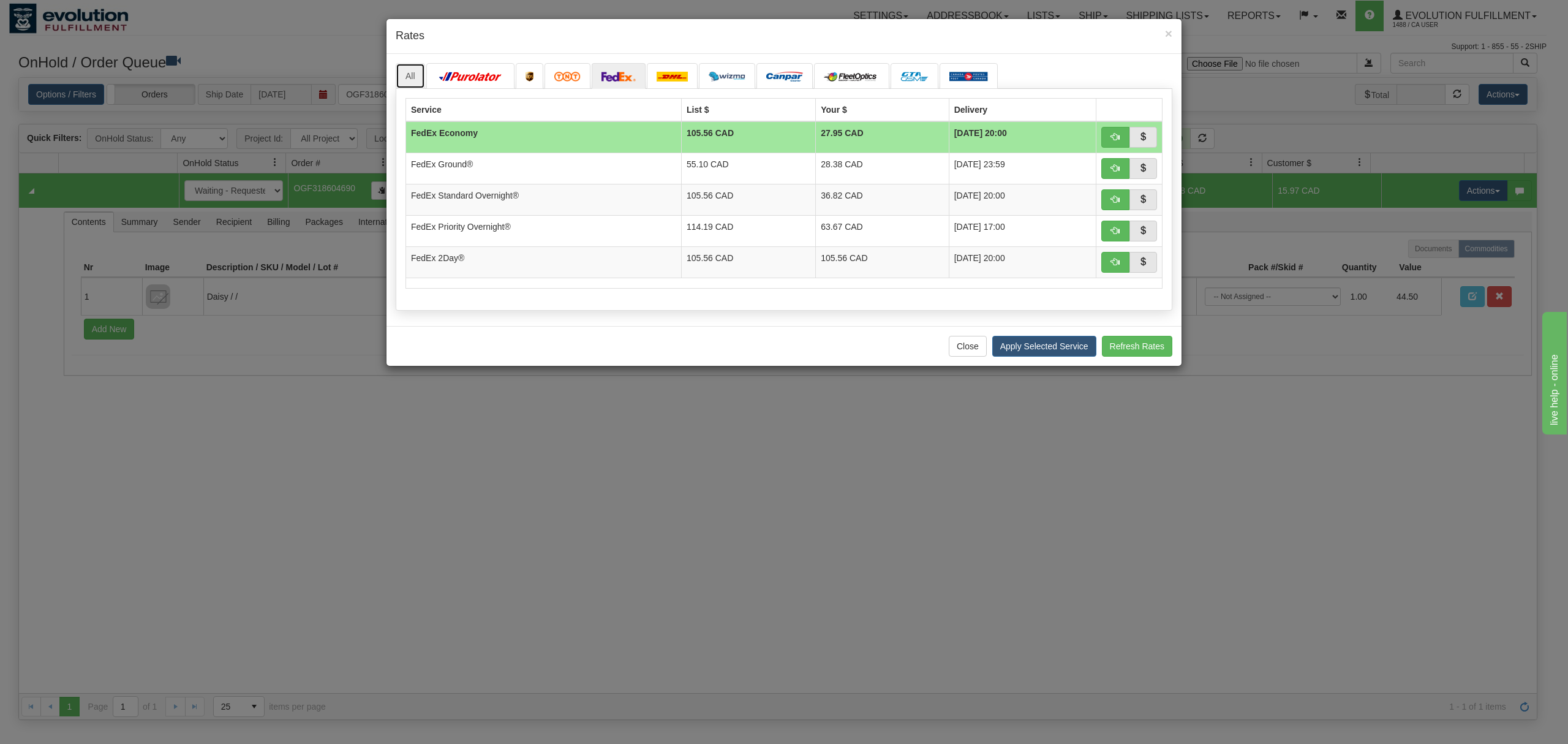
click at [408, 70] on link "All" at bounding box center [411, 75] width 30 height 26
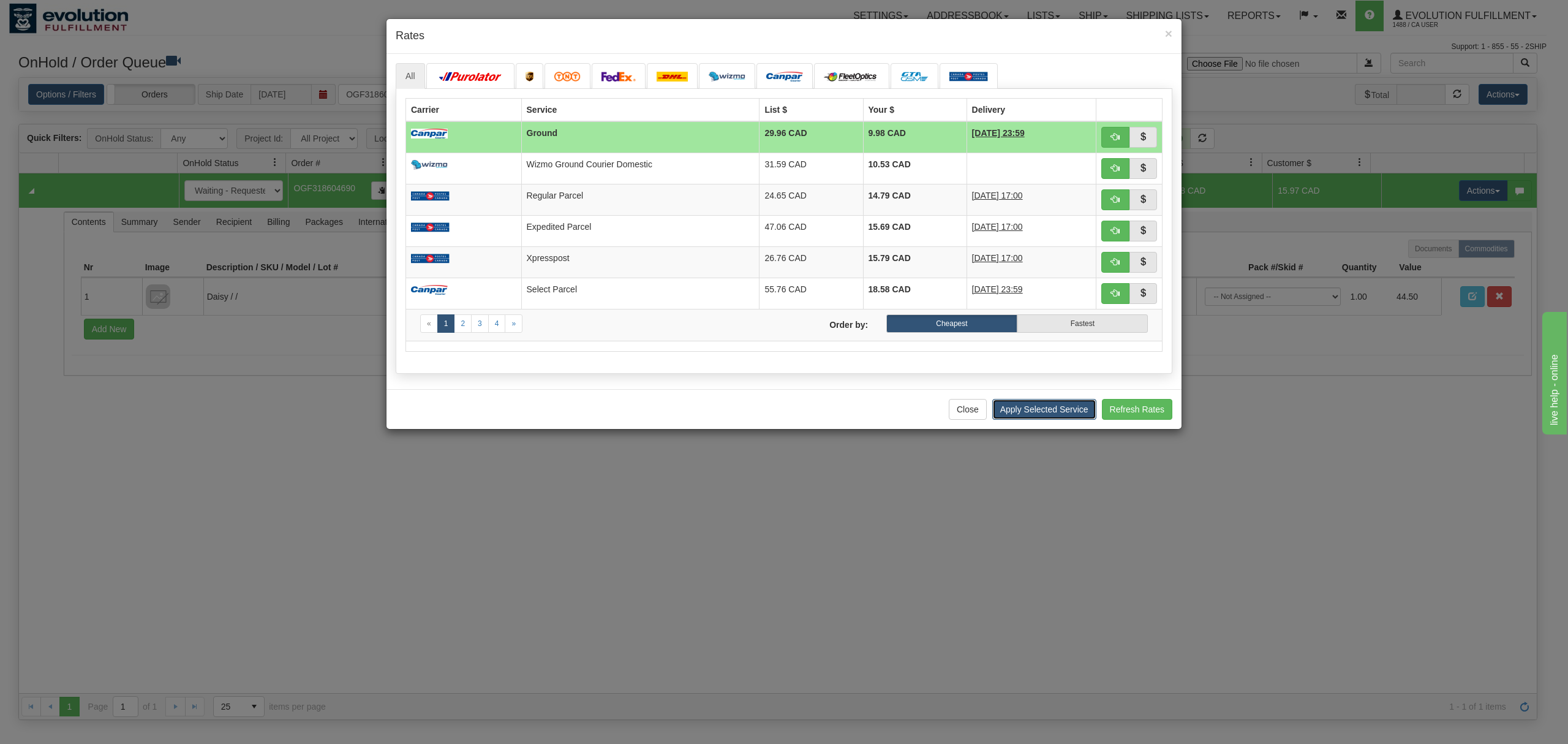
click at [1033, 420] on button "Apply Selected Service" at bounding box center [1045, 408] width 104 height 21
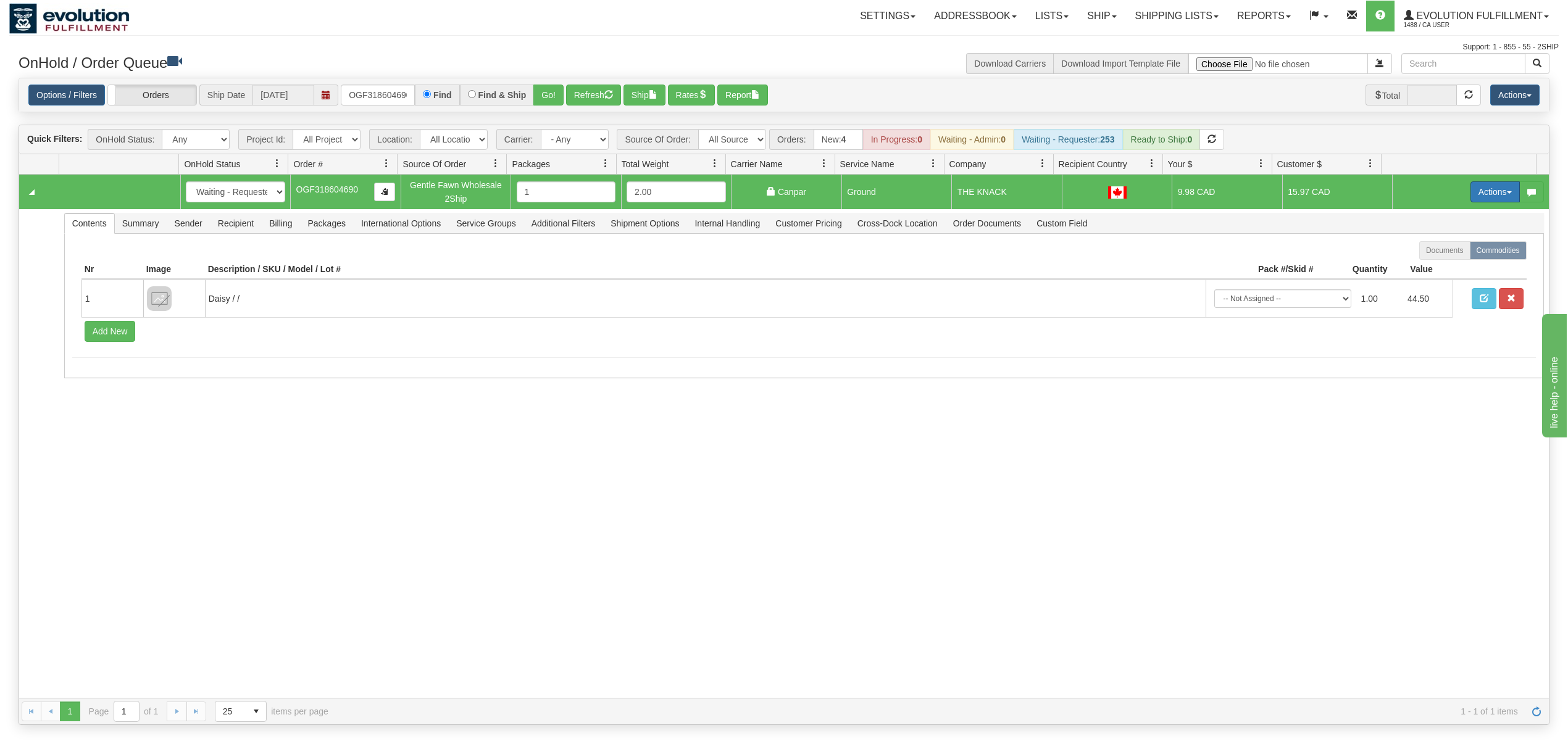
click at [1481, 195] on button "Actions" at bounding box center [1495, 191] width 49 height 21
click at [1439, 264] on span "Ship" at bounding box center [1445, 264] width 26 height 10
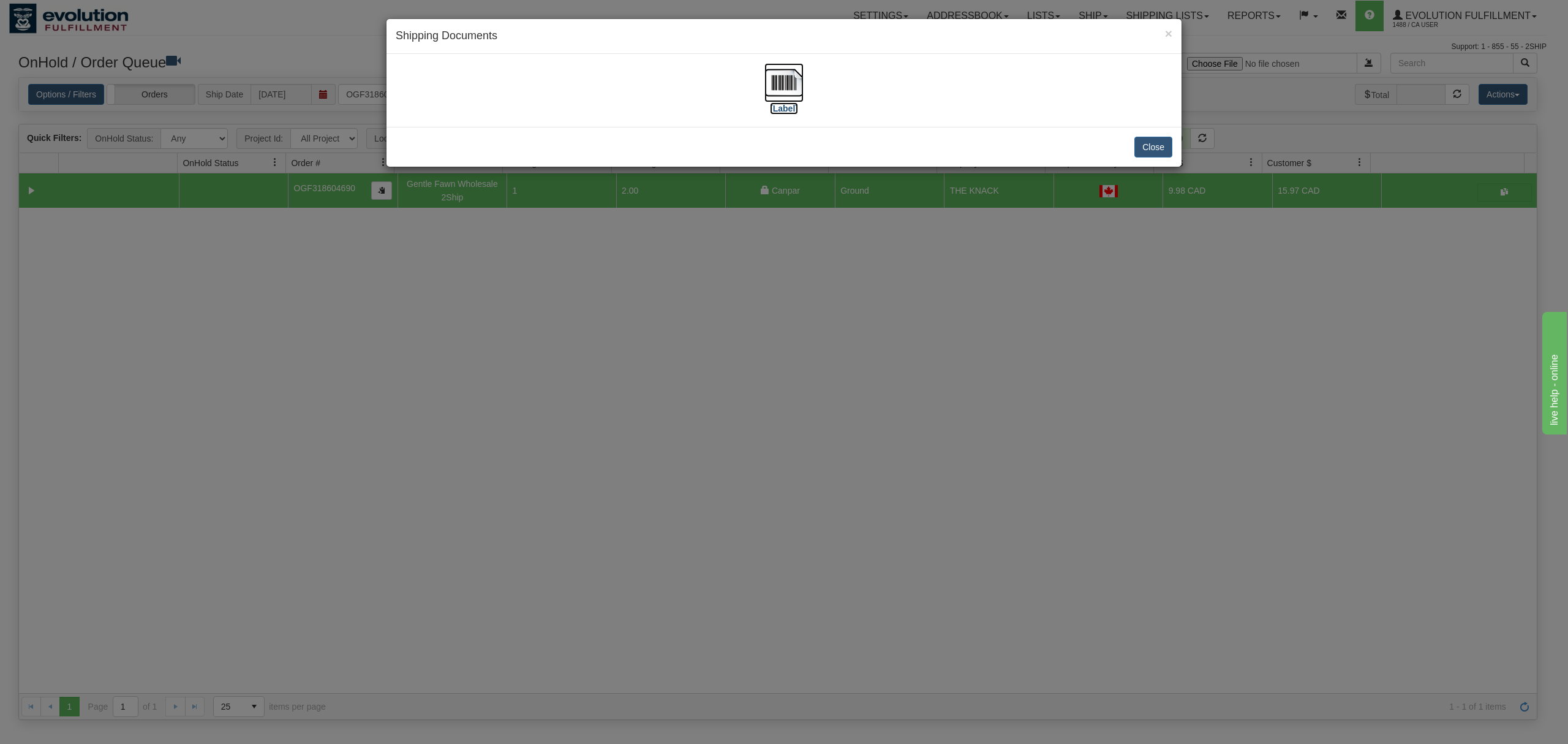
click at [792, 76] on img at bounding box center [784, 82] width 39 height 39
click at [1163, 147] on button "Close" at bounding box center [1154, 147] width 38 height 21
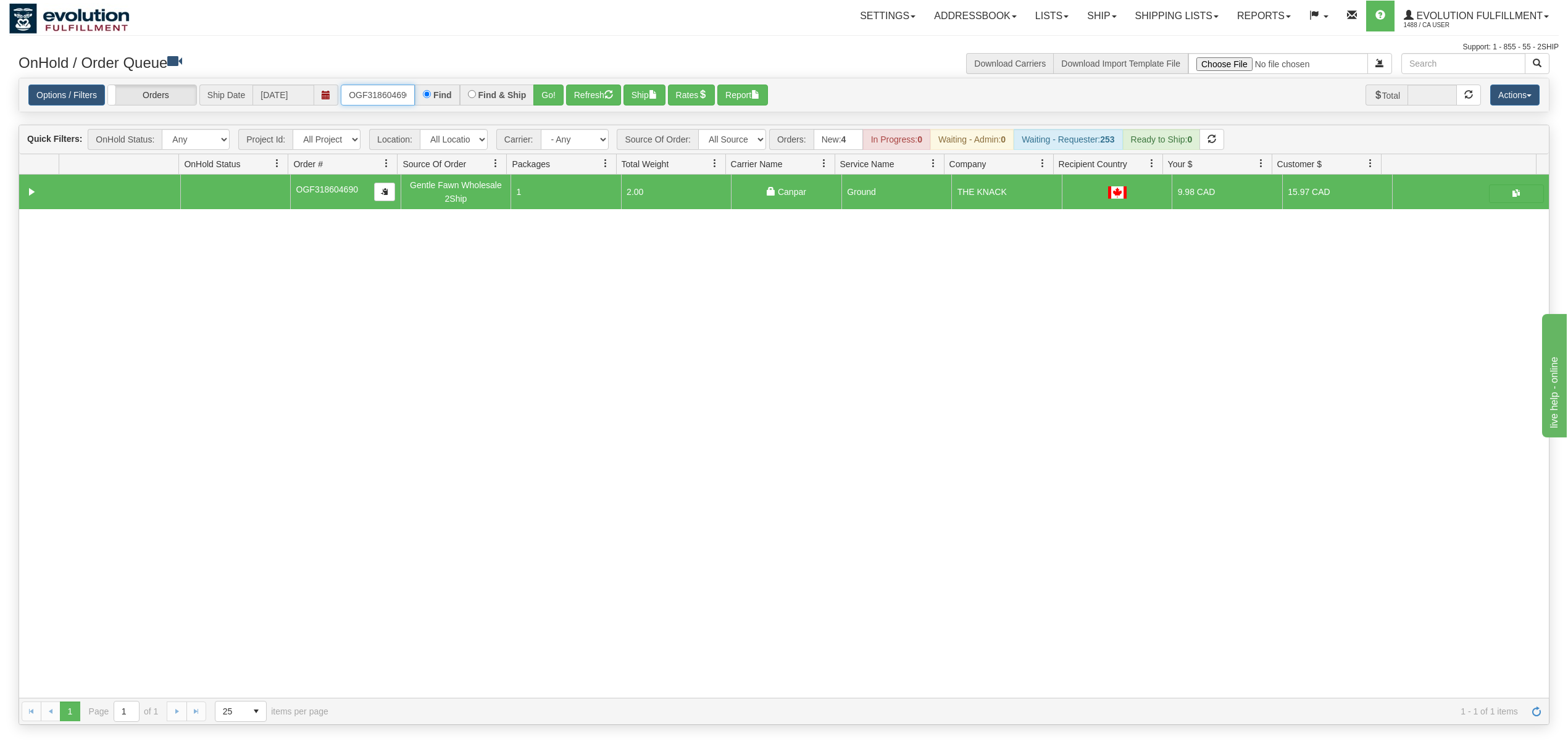
click at [407, 90] on input "OGF318604690" at bounding box center [377, 94] width 74 height 21
type input "OEMU0031891001"
click at [577, 95] on button "Refresh" at bounding box center [593, 94] width 55 height 21
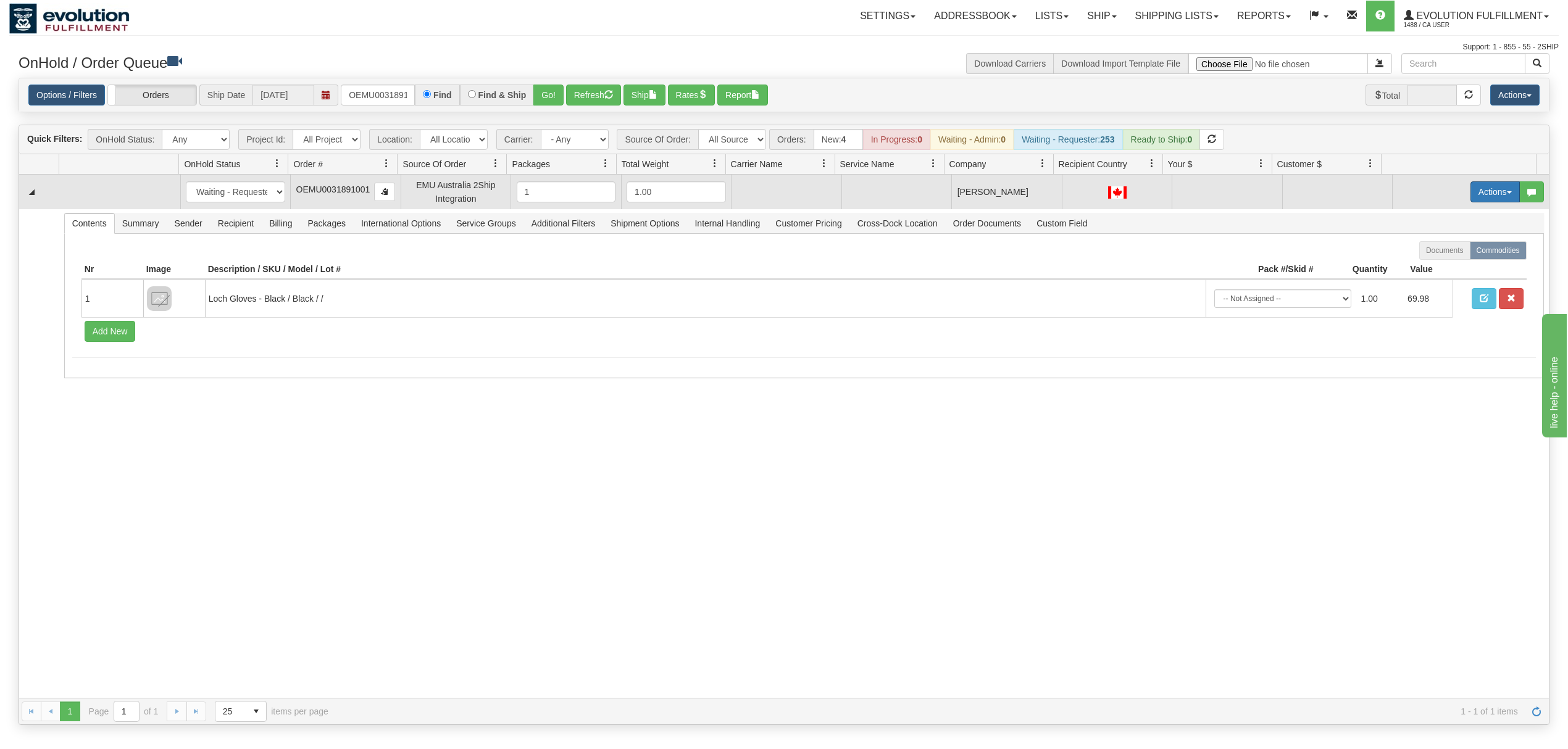
click at [1473, 193] on button "Actions" at bounding box center [1495, 191] width 49 height 21
click at [1444, 252] on span "Rate All Services" at bounding box center [1470, 248] width 74 height 10
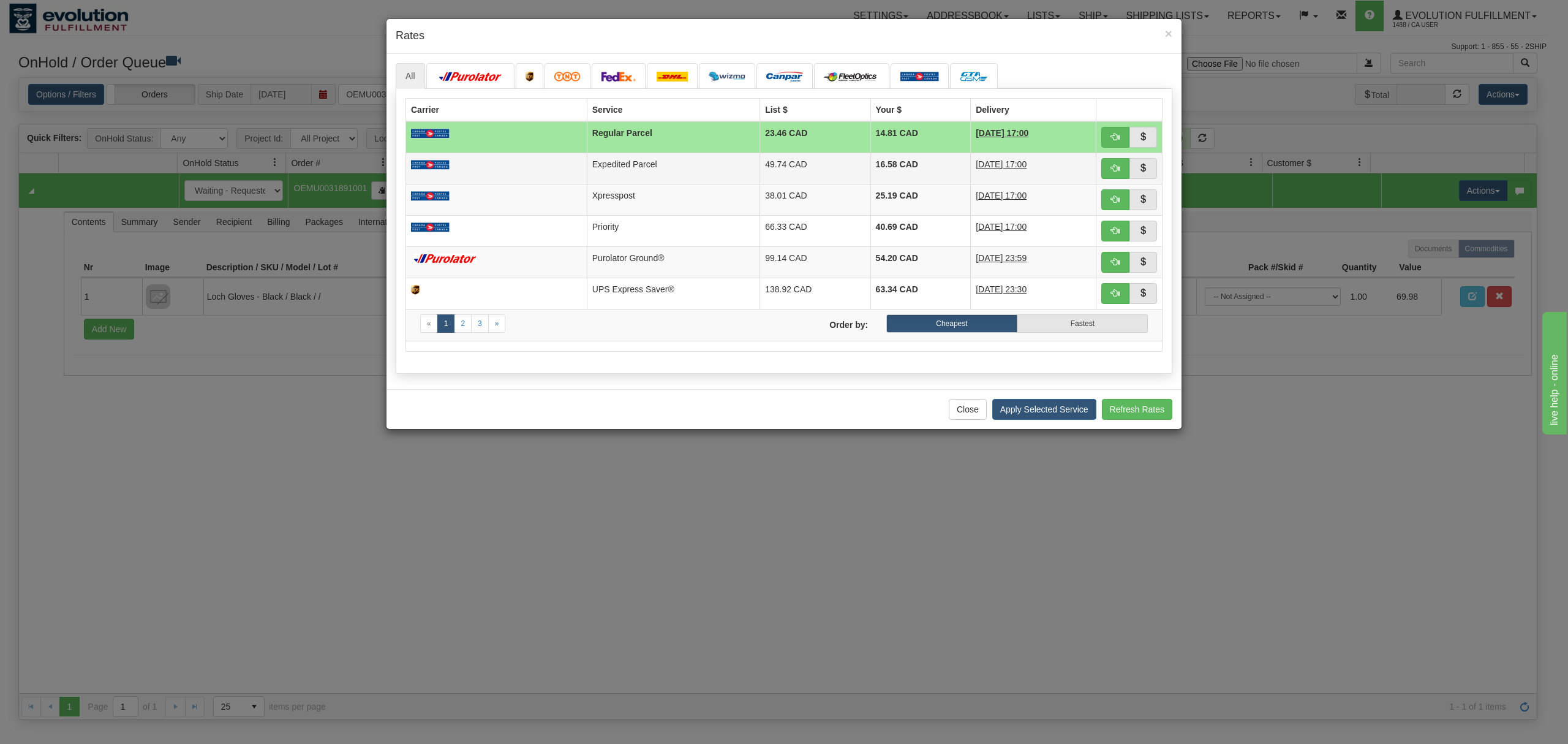
click at [598, 176] on td "Expedited Parcel" at bounding box center [673, 168] width 173 height 31
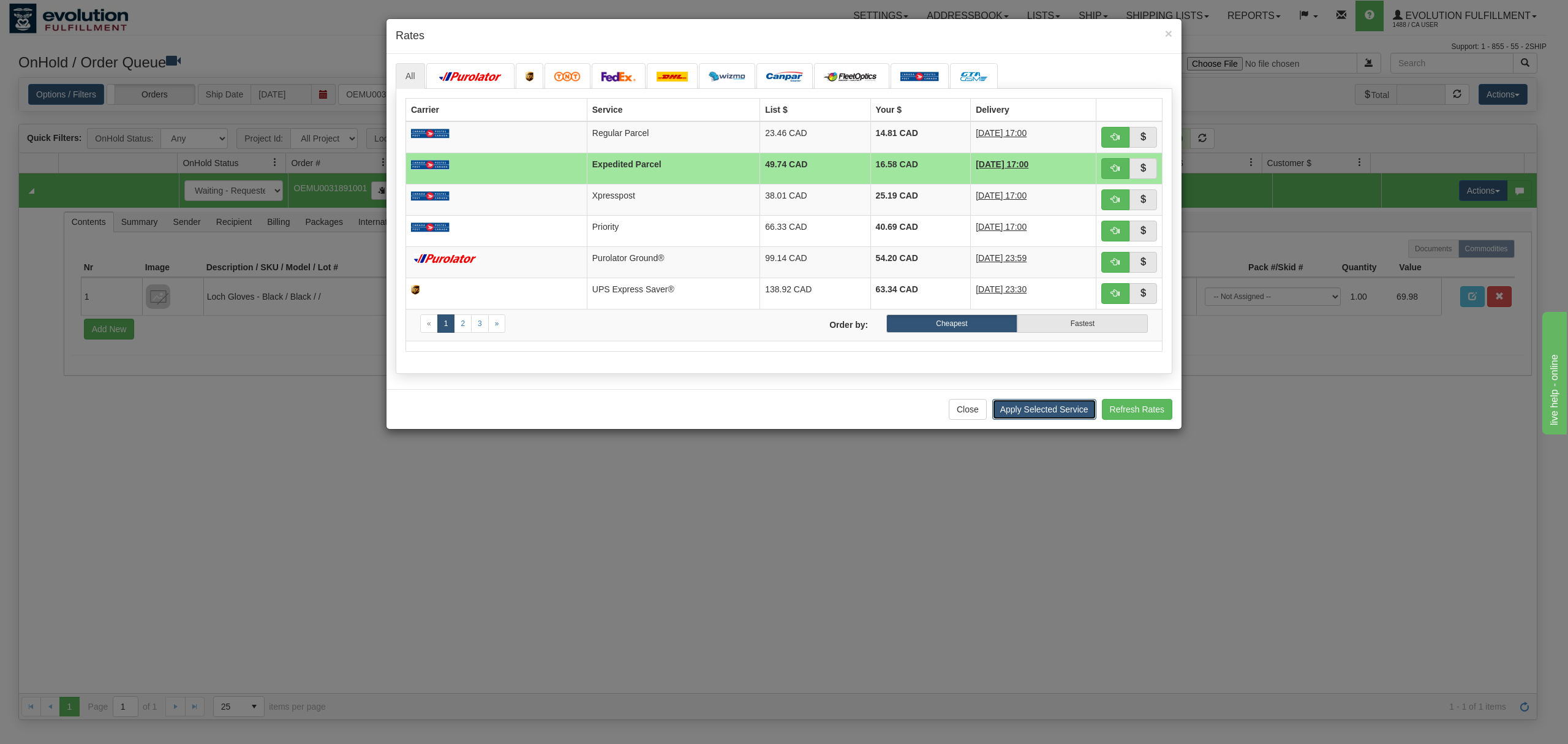
click at [1044, 418] on button "Apply Selected Service" at bounding box center [1045, 408] width 104 height 21
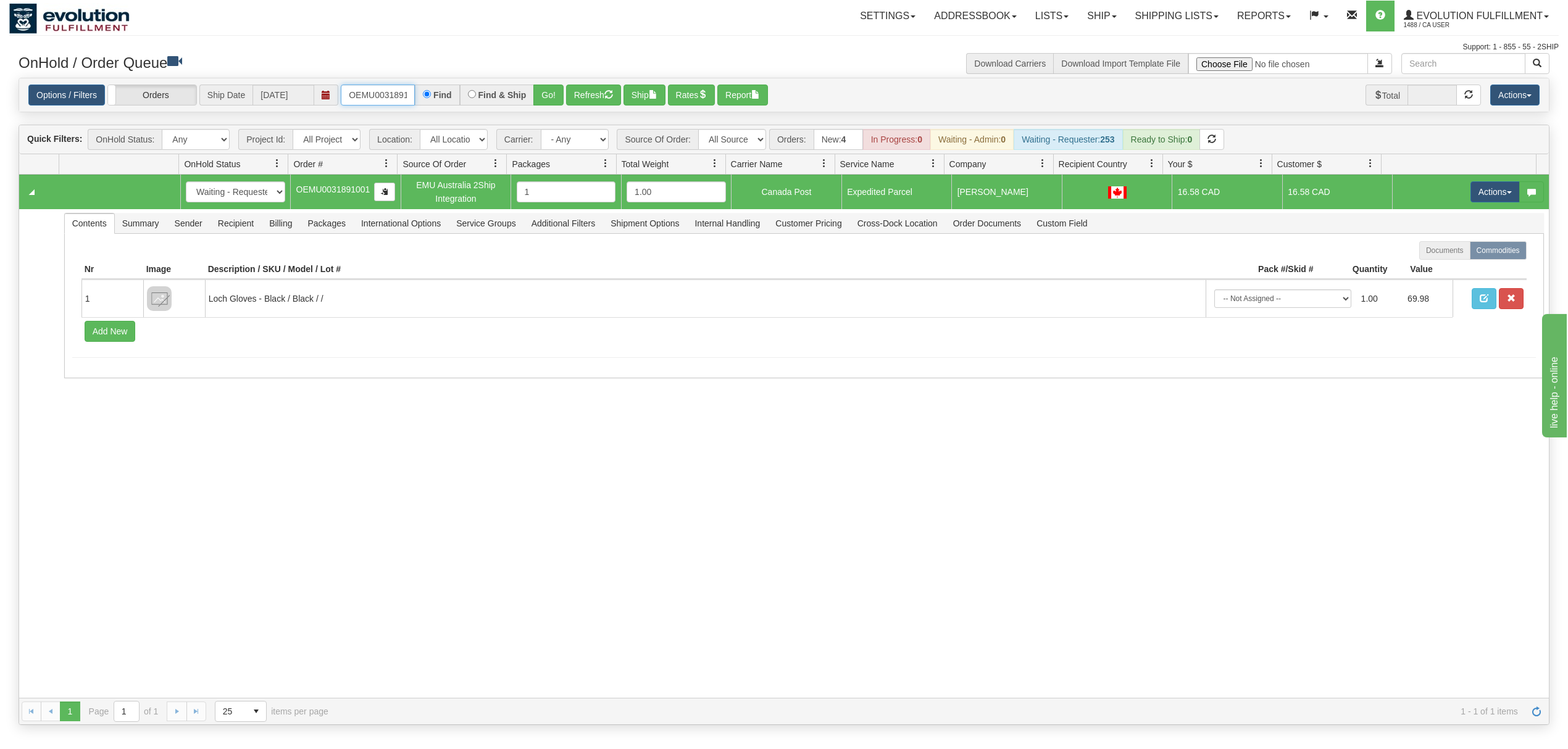
click at [386, 89] on input "OEMU0031891001" at bounding box center [377, 94] width 74 height 21
click at [386, 87] on input "OEMU0031891001" at bounding box center [377, 94] width 74 height 21
click at [577, 133] on select "- Any - Has NO carrier assigned - Has a carrier assigned FleetOptics Inc. My Ca…" at bounding box center [574, 139] width 68 height 21
click at [751, 126] on div "Quick Filters: OnHold Status: Any New In Progress Waiting - Admin Waiting - Req…" at bounding box center [784, 425] width 1530 height 601
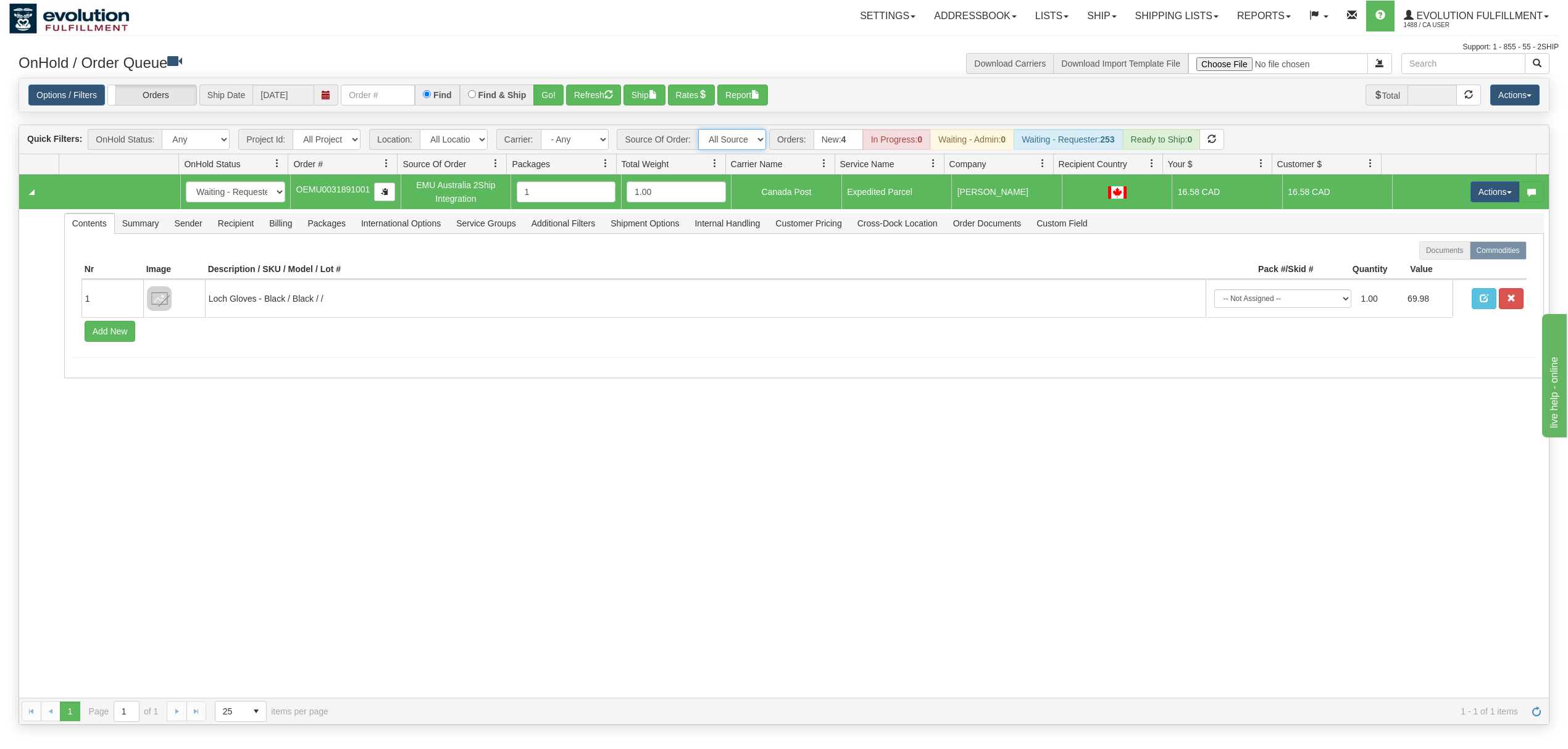
click at [747, 138] on select "All Sources AirBlaster 2Ship Integration Ambler Apparel 2Ship Integration BC Ca…" at bounding box center [731, 139] width 68 height 21
select select "Tofino Towels 2Ship"
click at [699, 130] on select "All Sources AirBlaster 2Ship Integration Ambler Apparel 2Ship Integration BC Ca…" at bounding box center [731, 139] width 68 height 21
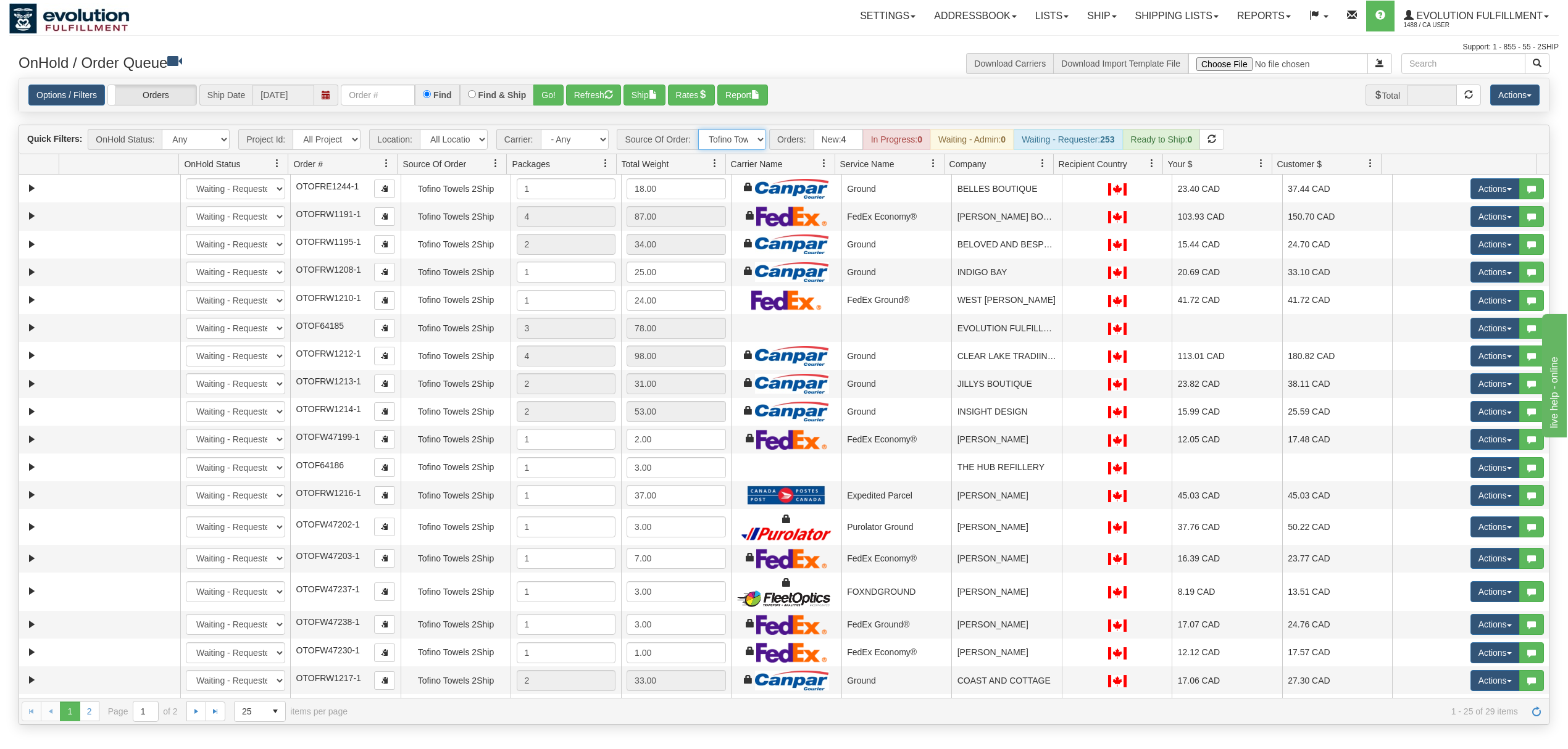
click at [1041, 168] on span at bounding box center [1042, 163] width 10 height 10
click at [1059, 193] on span "Sort Ascending" at bounding box center [1087, 193] width 64 height 13
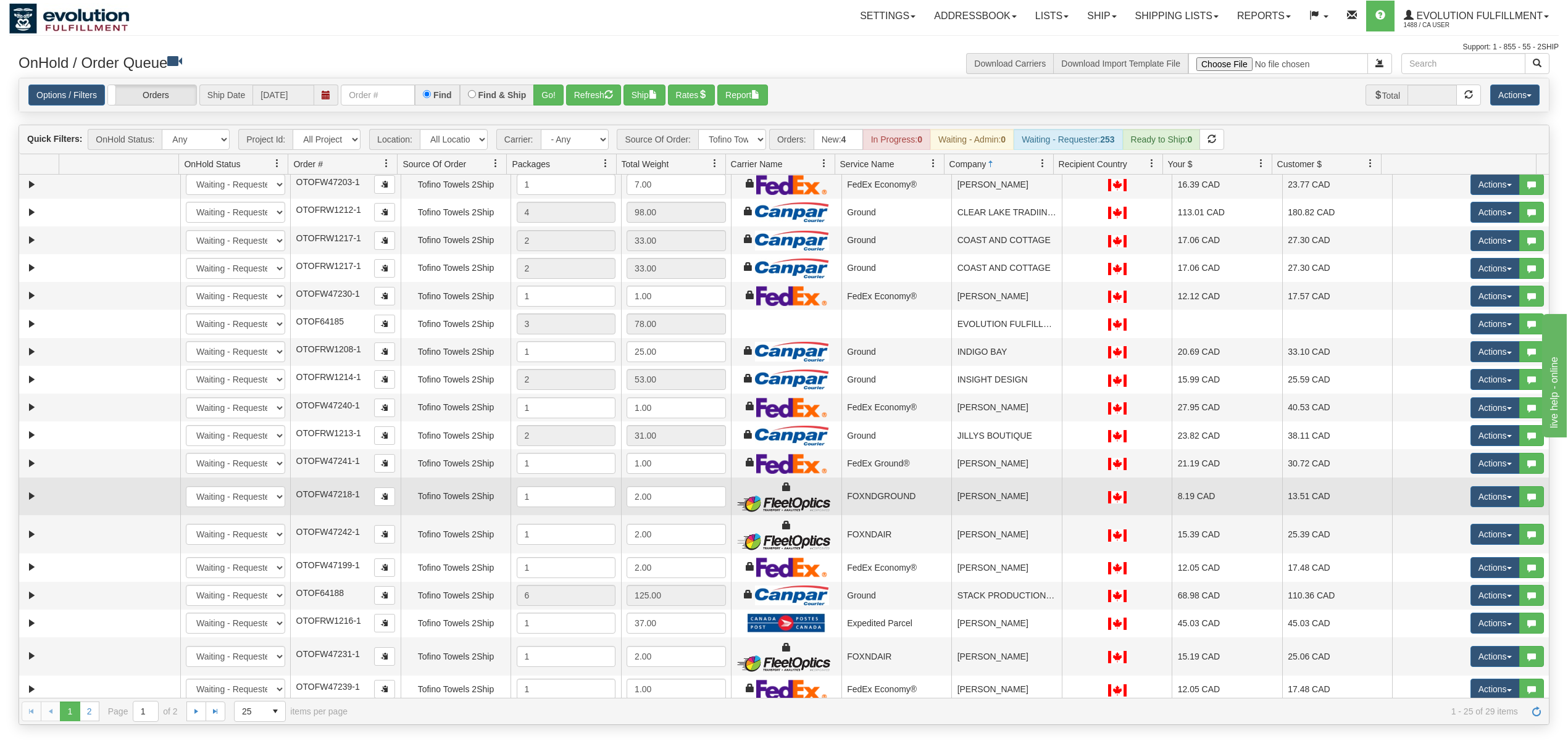
scroll to position [232, 0]
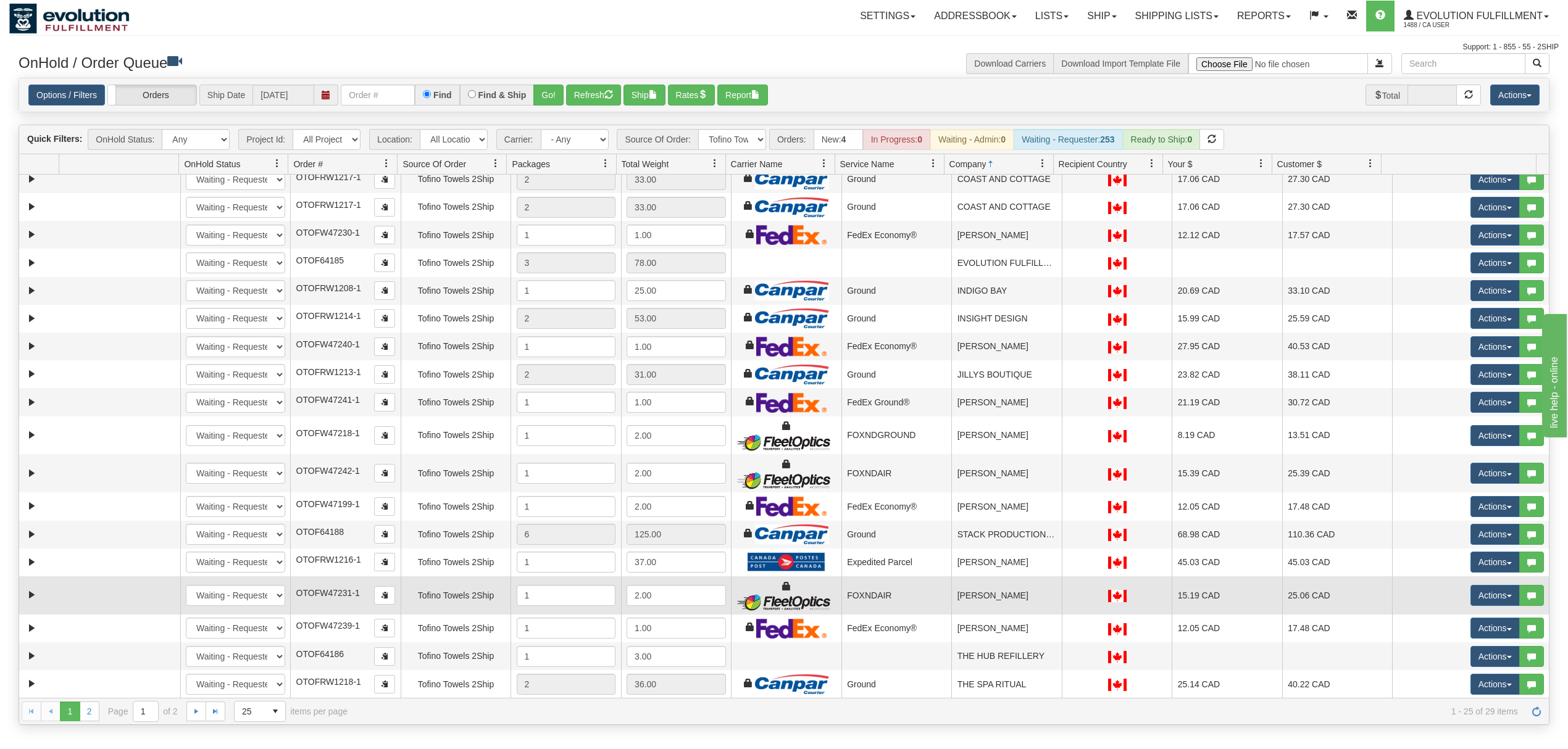
click at [1021, 600] on td "TAYLOR OSTRANDER" at bounding box center [1006, 596] width 110 height 38
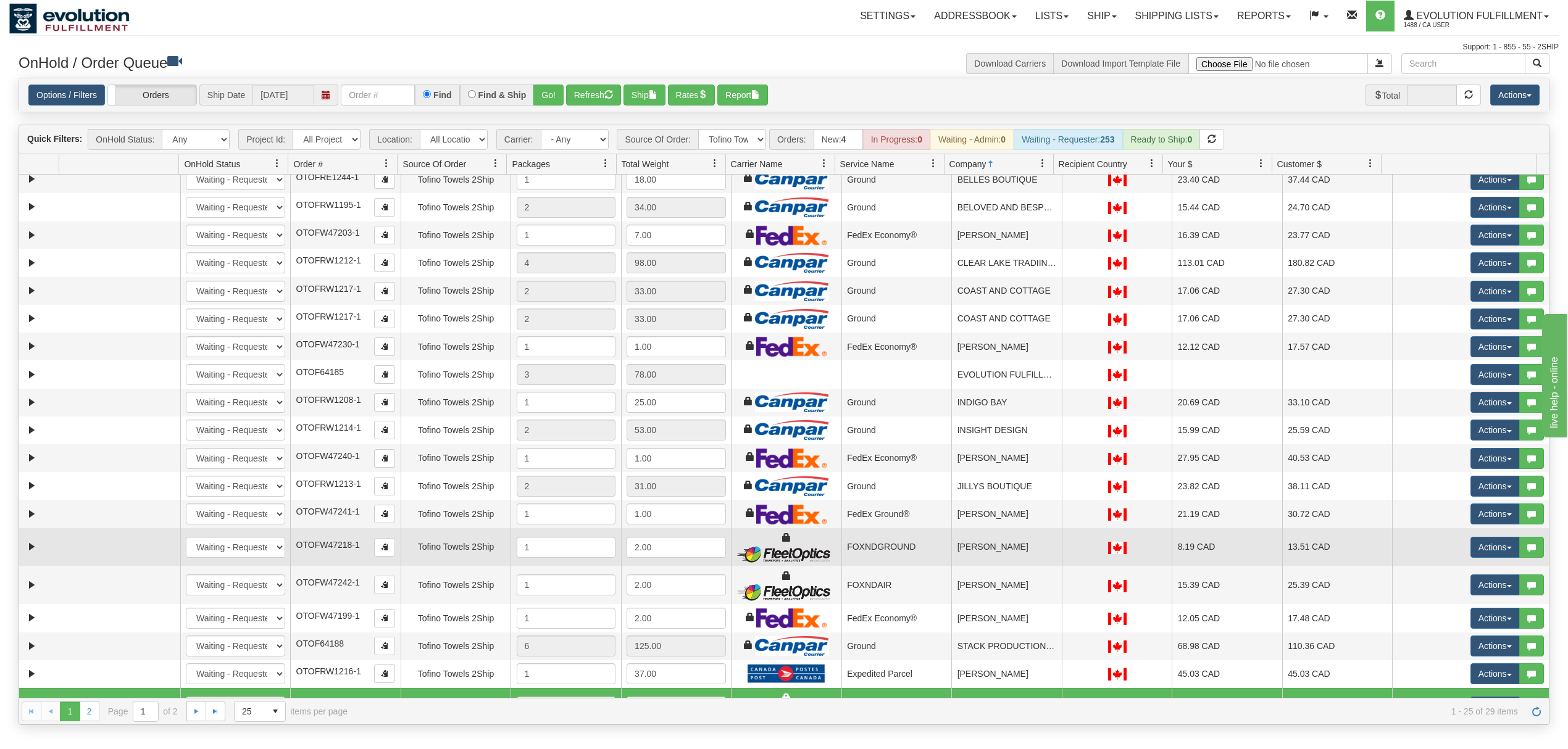
scroll to position [0, 0]
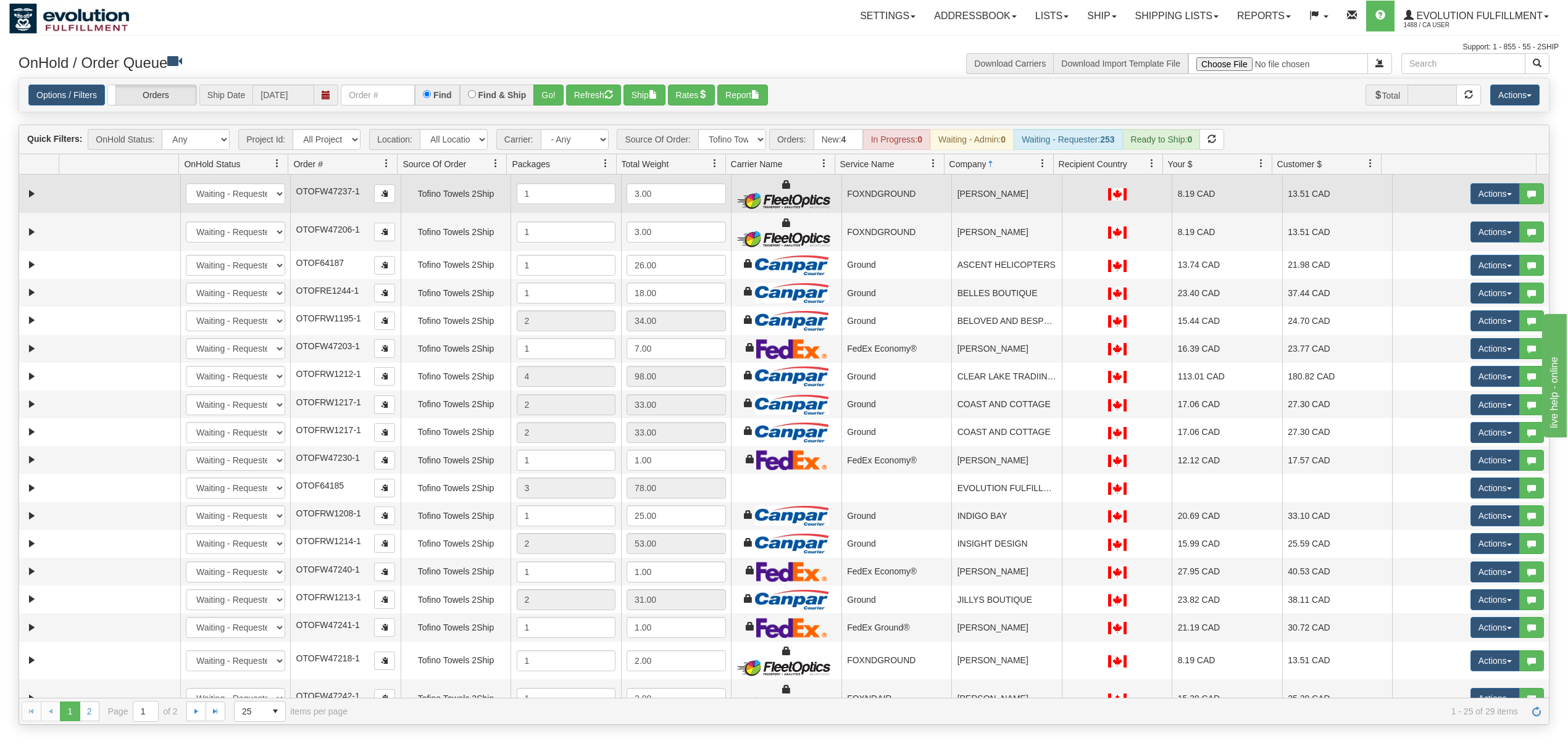
click at [1023, 198] on td "ALISSA SHIELS" at bounding box center [1006, 194] width 110 height 38
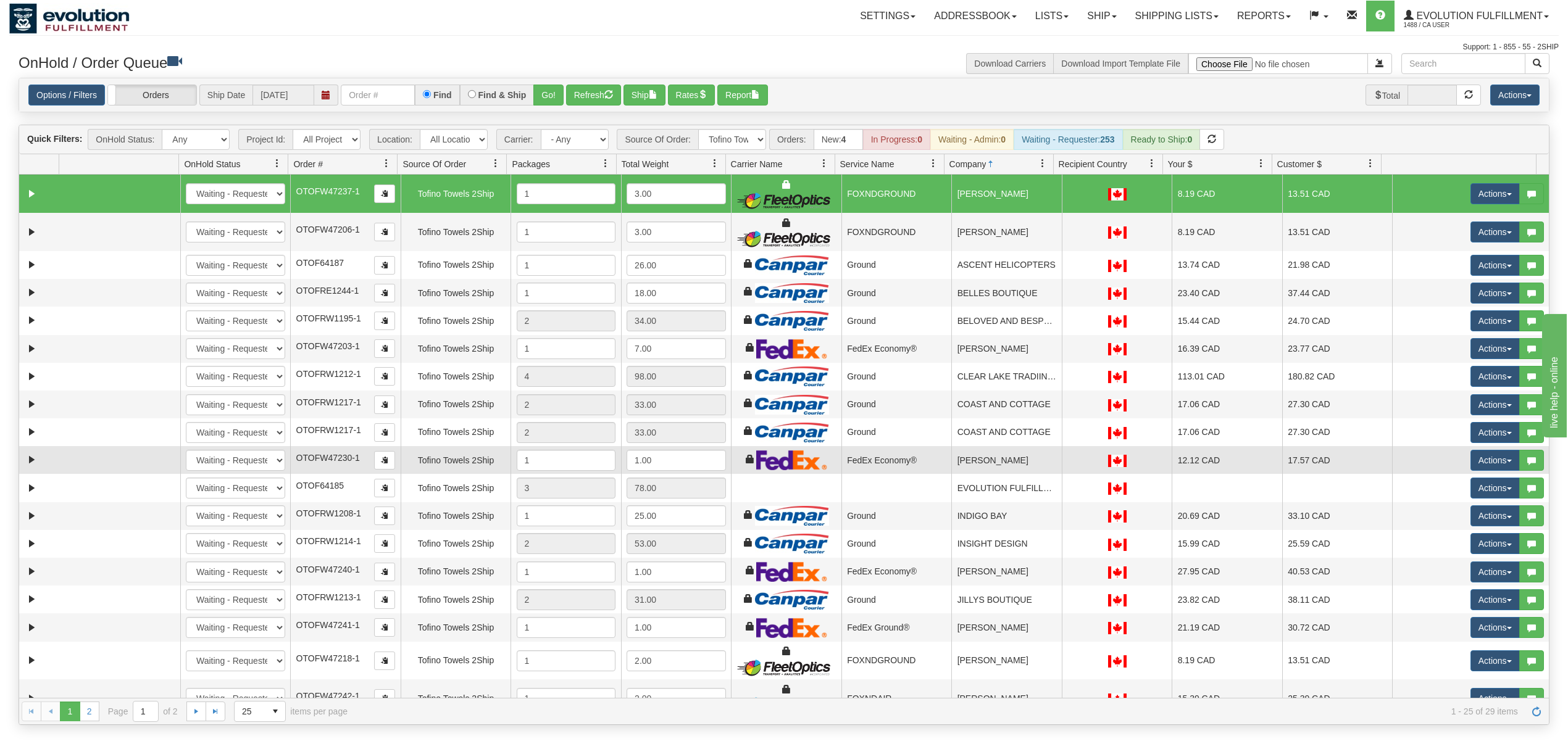
click at [1023, 468] on td "DAYLEEN TODD" at bounding box center [1006, 460] width 110 height 28
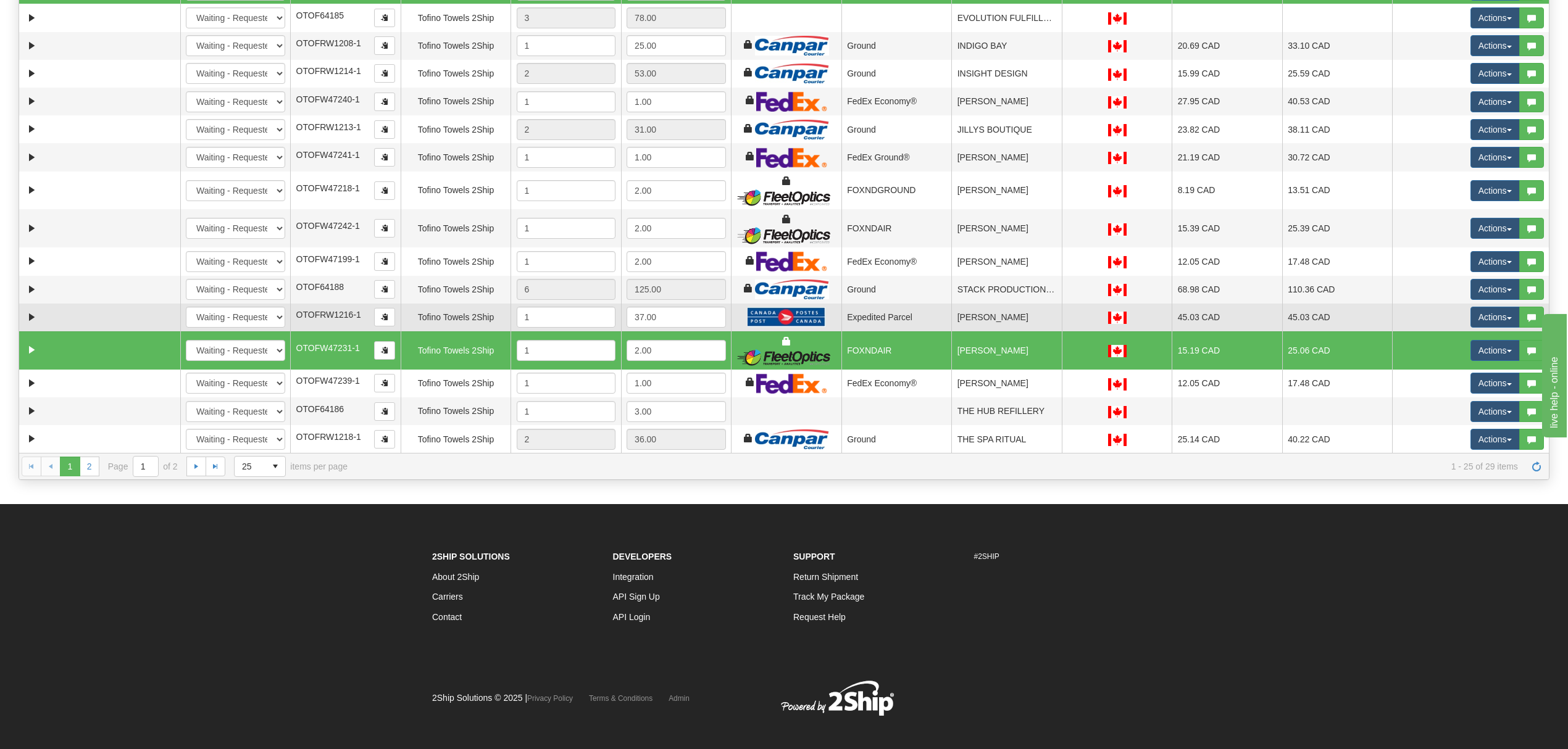
scroll to position [255, 0]
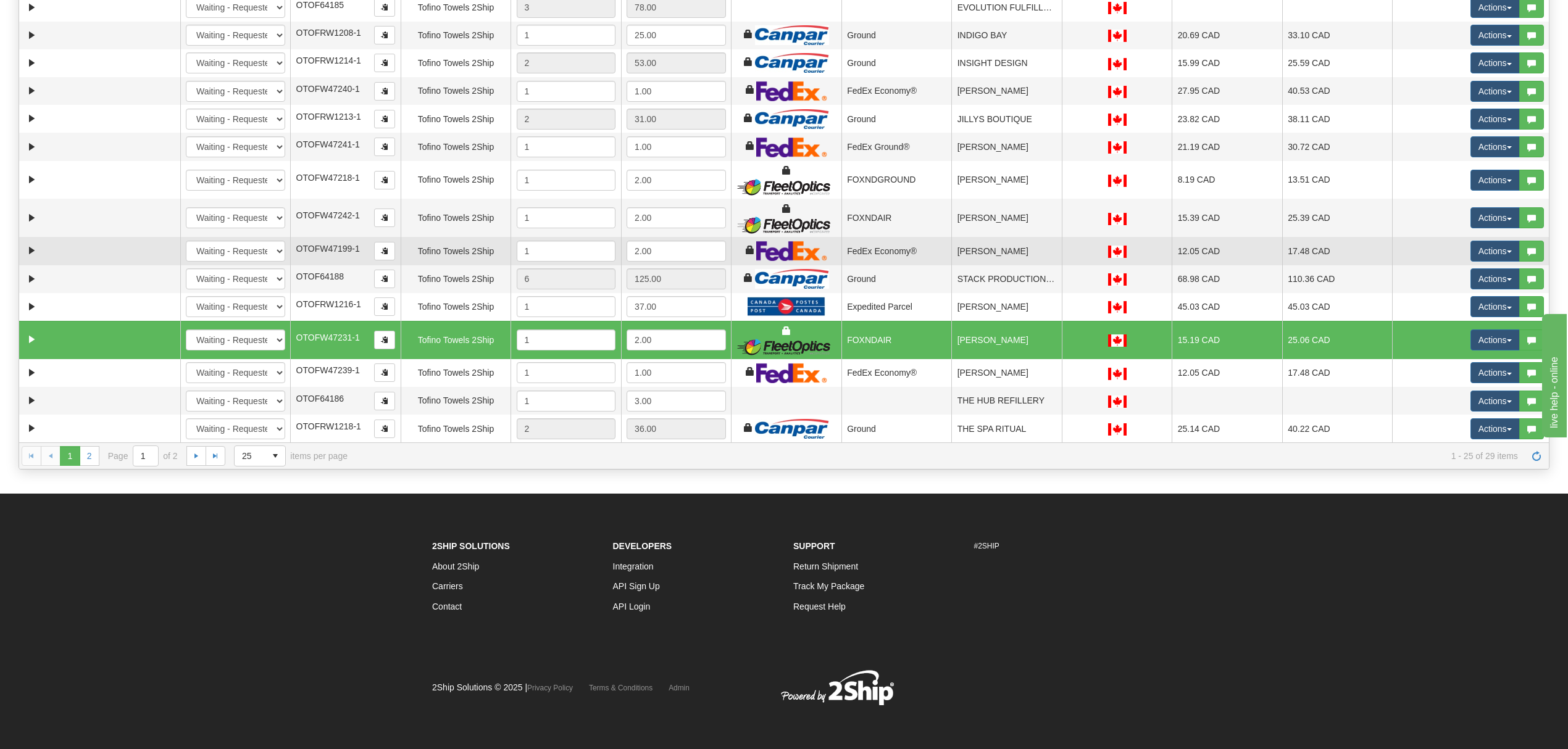
click at [1010, 250] on td "REBECCA MORRIS" at bounding box center [1006, 250] width 110 height 28
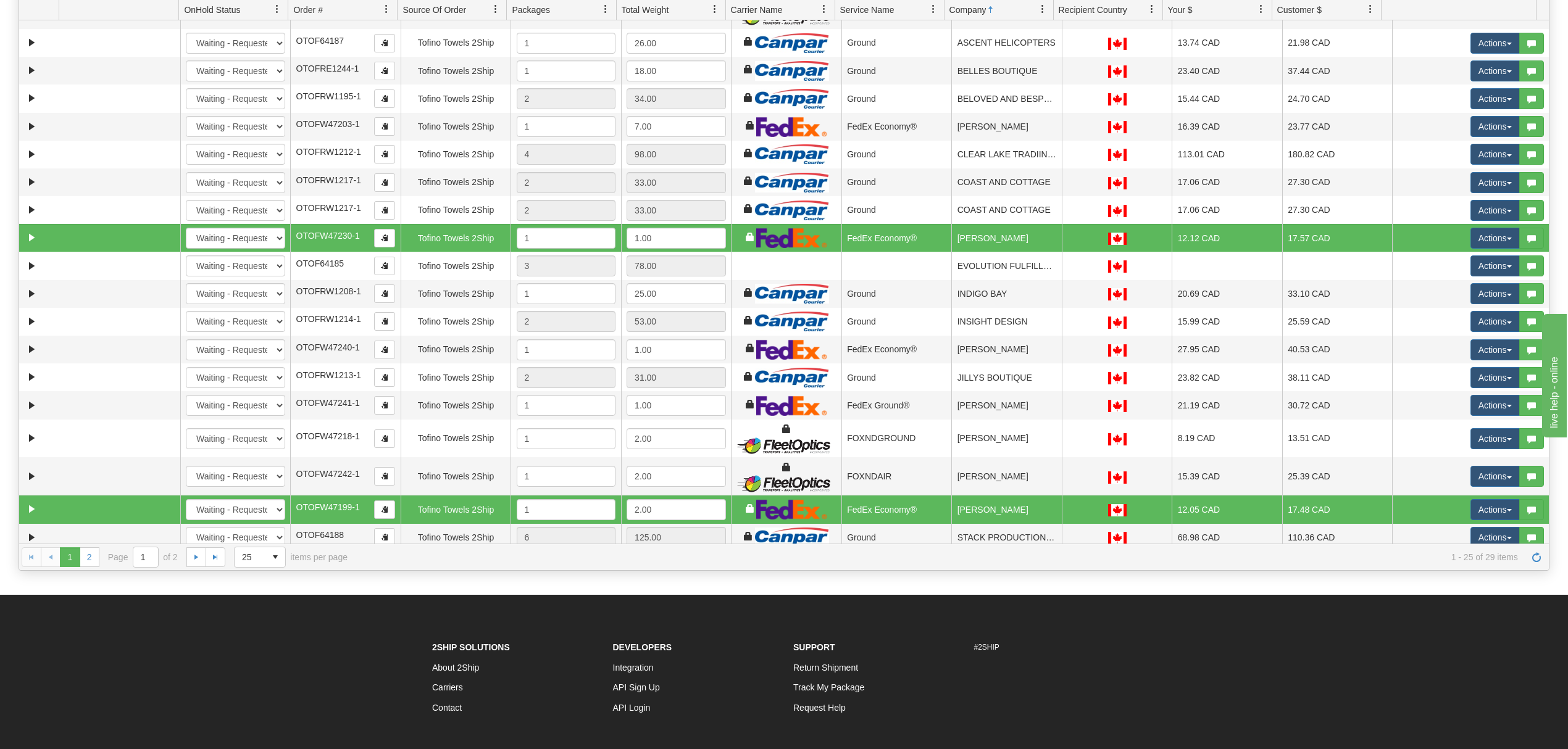
scroll to position [68, 0]
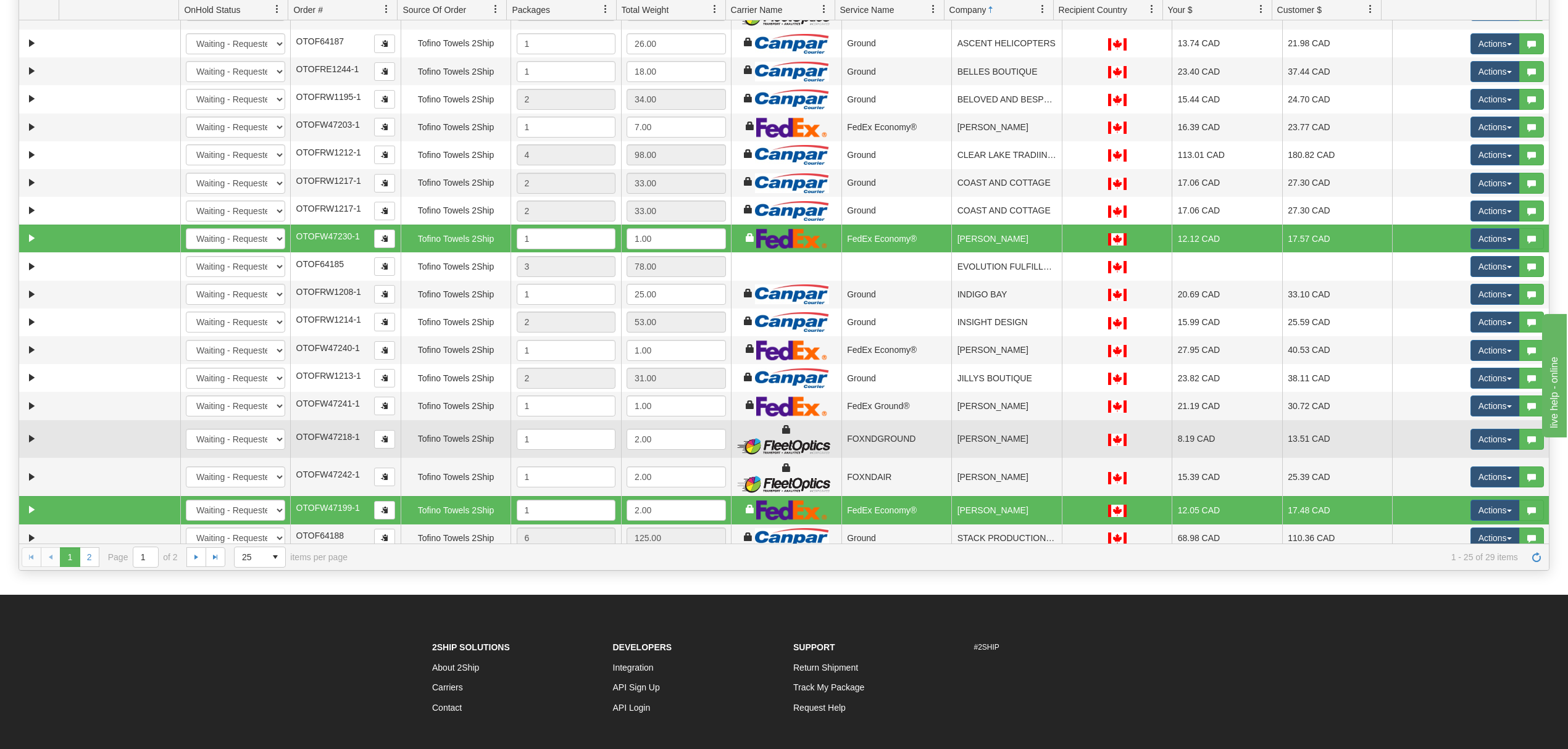
click at [1012, 442] on td "KIM KLASSEN" at bounding box center [1006, 440] width 110 height 38
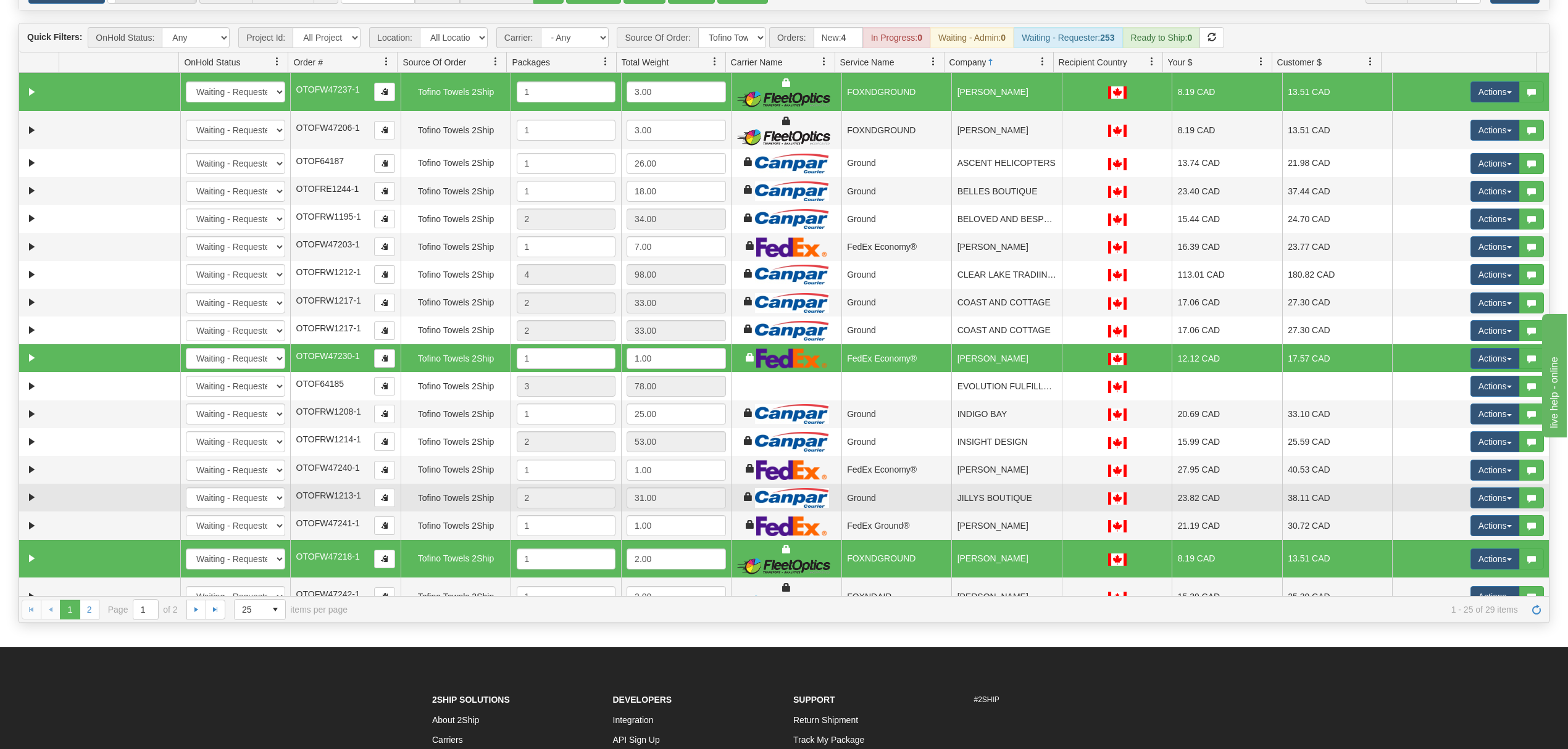
scroll to position [73, 0]
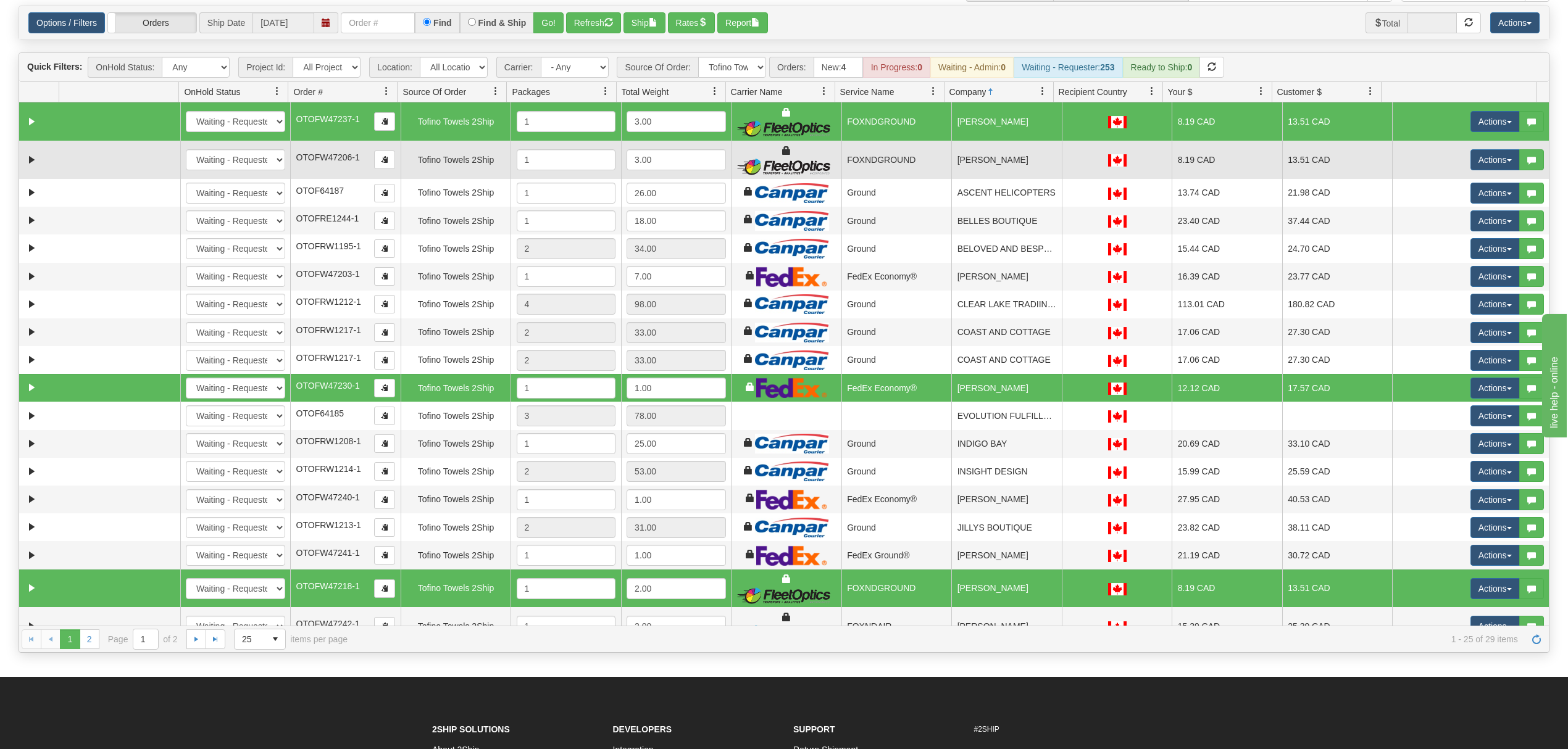
click at [1003, 163] on td "ANN FRIESEN" at bounding box center [1006, 160] width 110 height 38
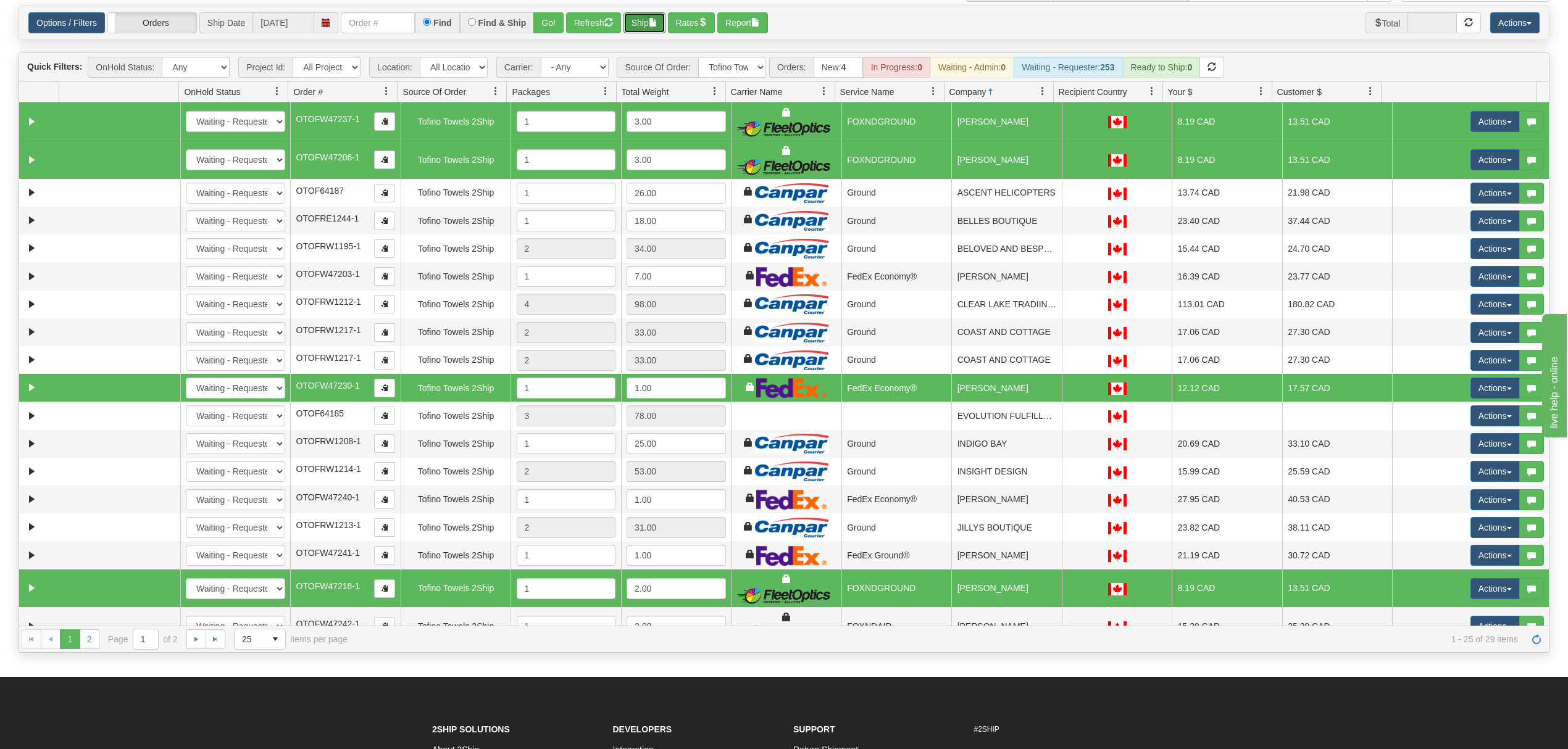
click at [640, 18] on button "Ship" at bounding box center [644, 23] width 42 height 21
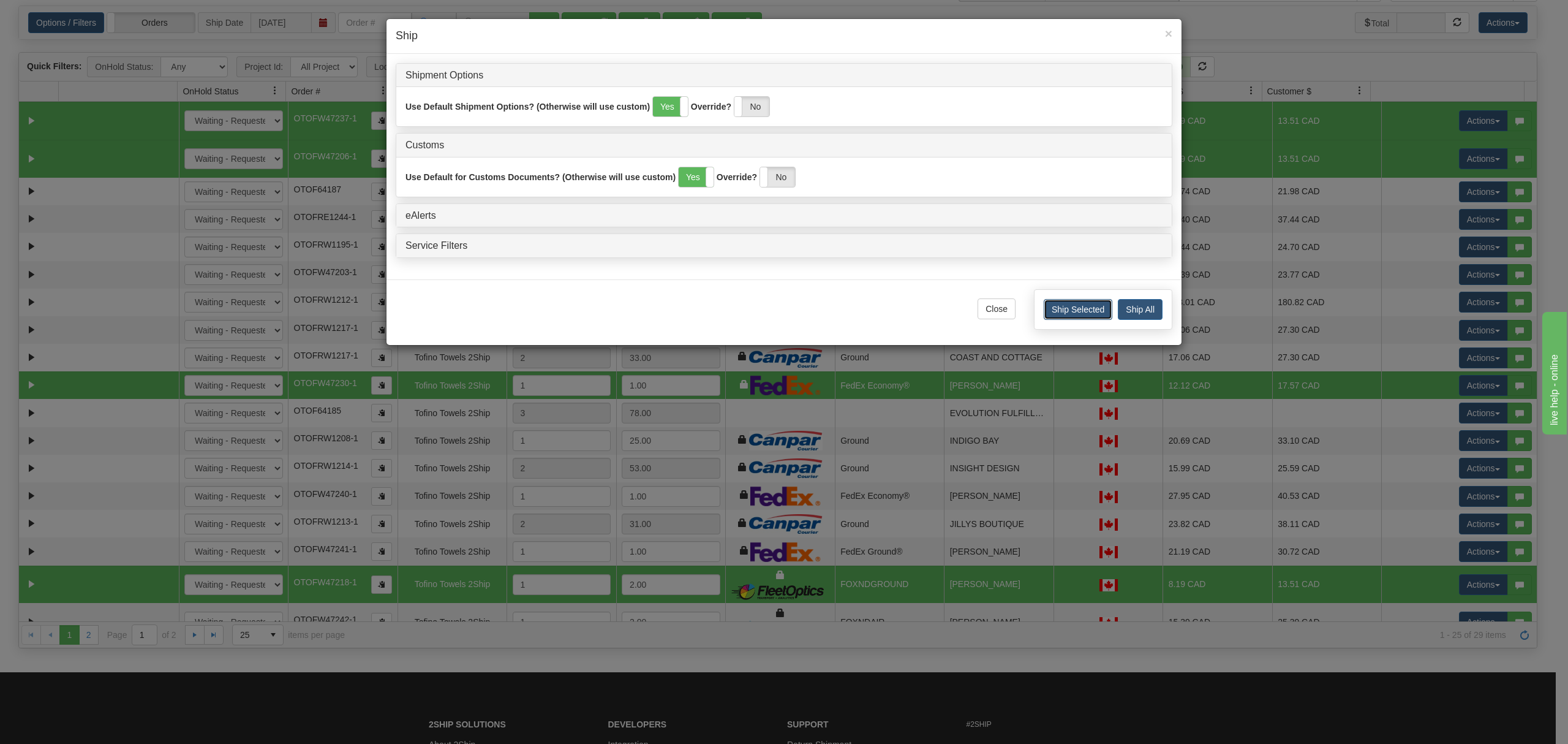
click at [1091, 314] on button "Ship Selected" at bounding box center [1078, 309] width 69 height 21
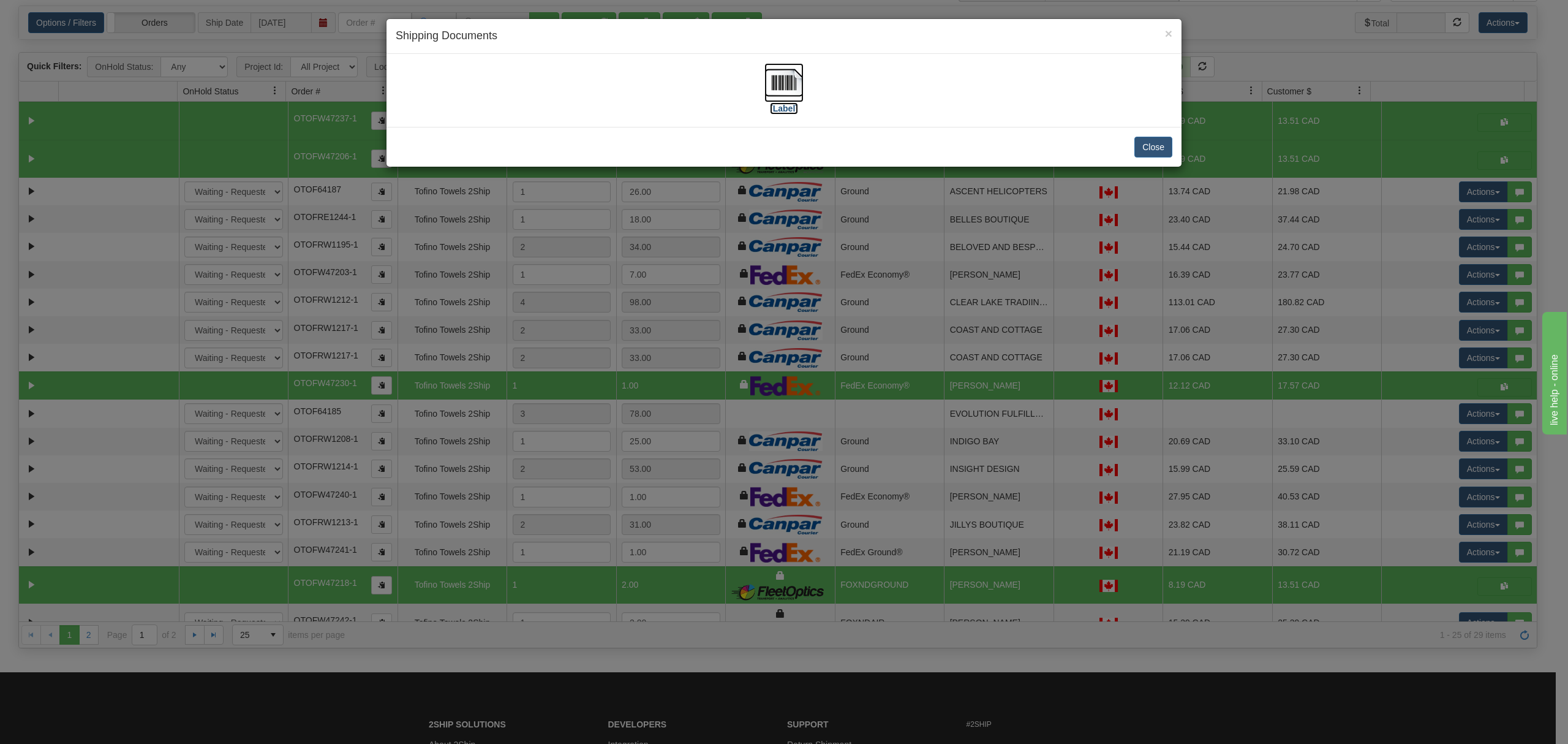
click at [768, 87] on img at bounding box center [784, 82] width 39 height 39
click at [1165, 147] on button "Close" at bounding box center [1154, 147] width 38 height 21
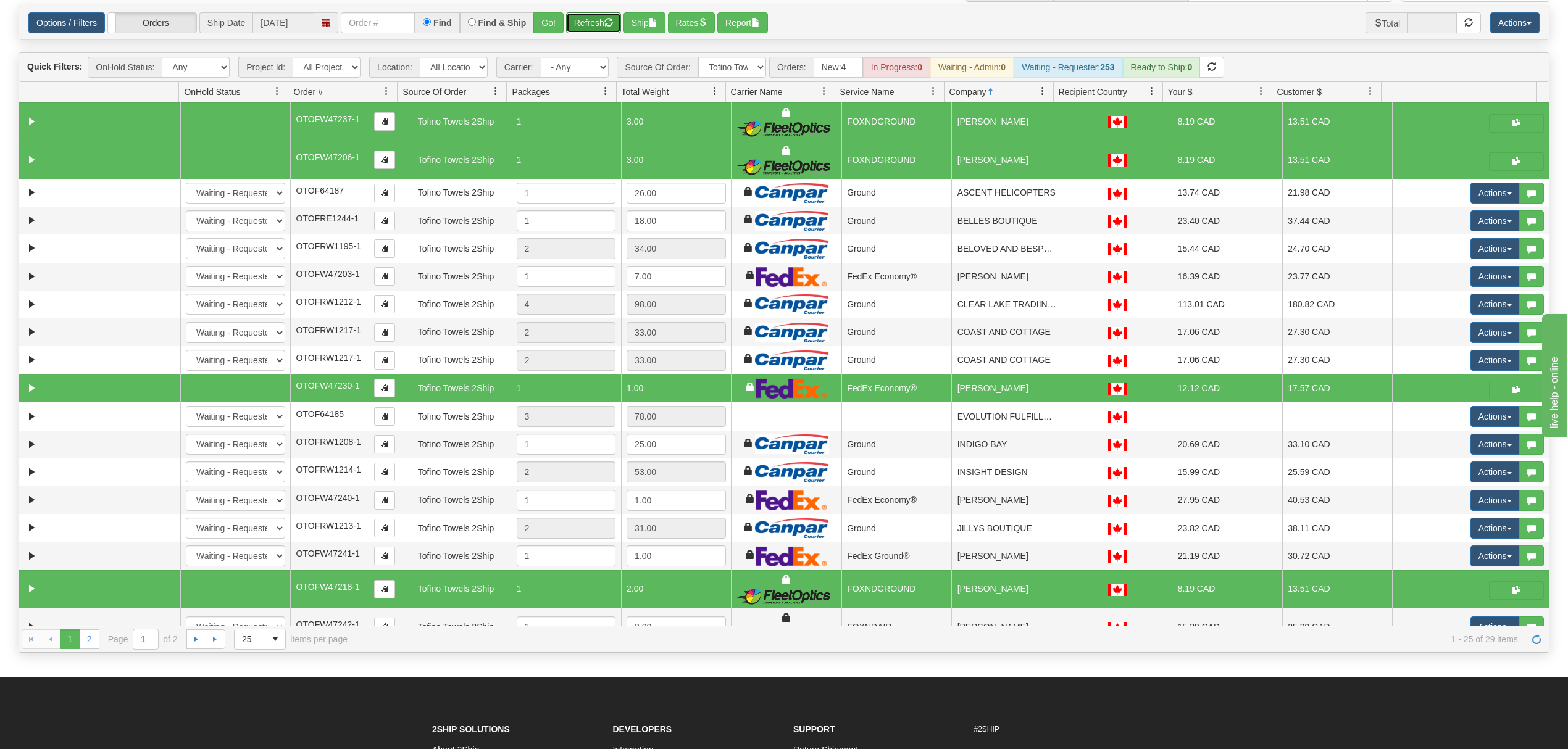
click at [601, 21] on button "Refresh" at bounding box center [593, 23] width 55 height 21
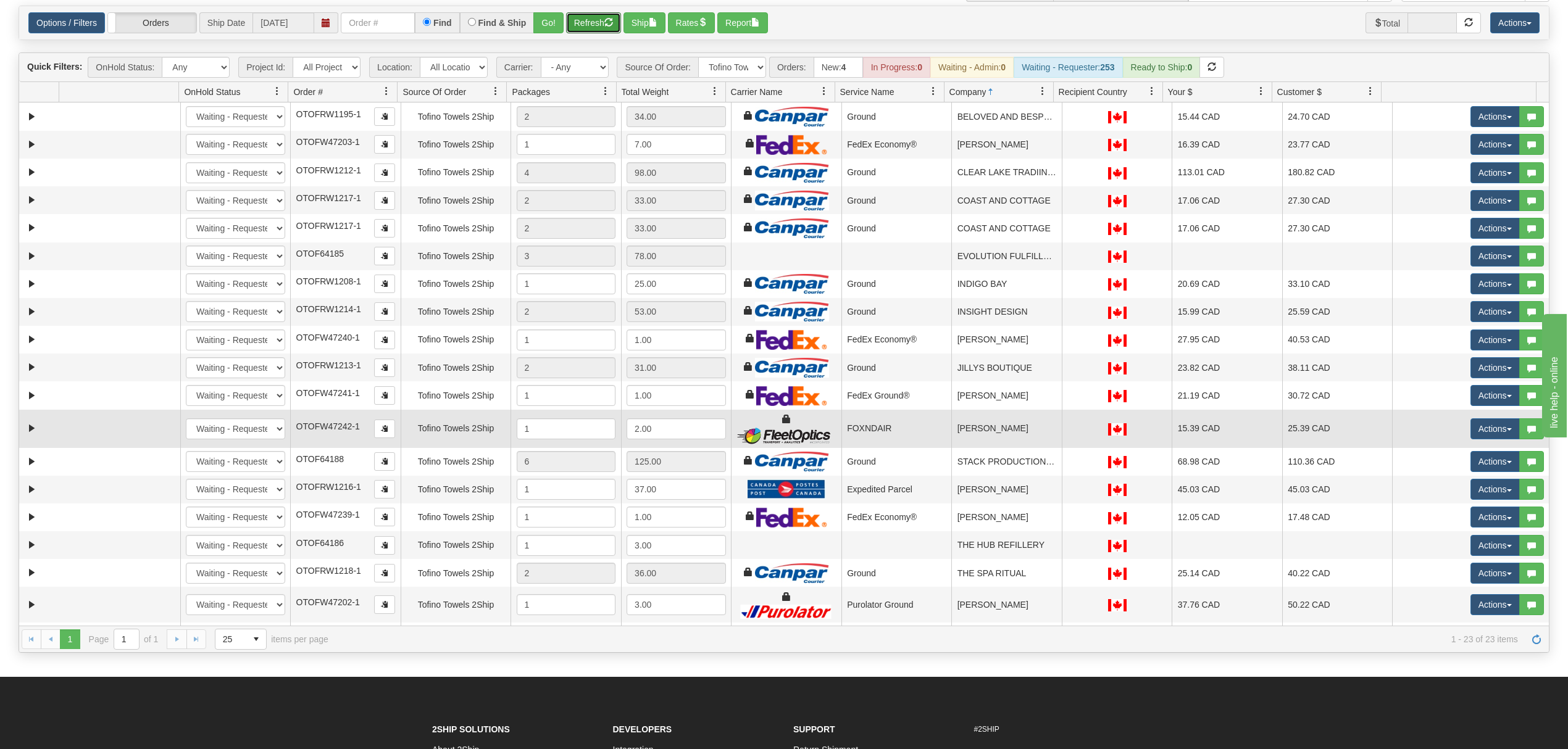
scroll to position [143, 0]
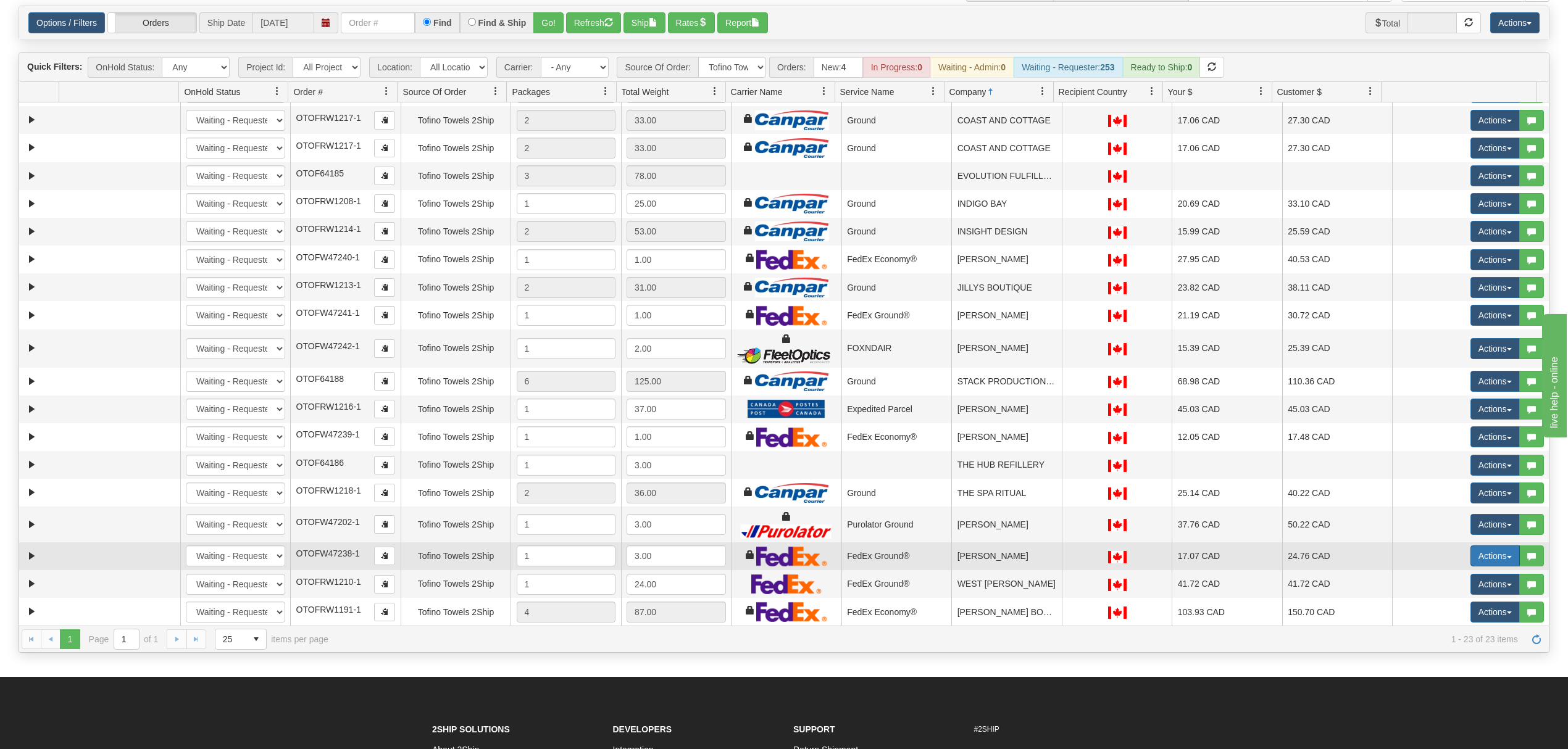
click at [1495, 560] on button "Actions" at bounding box center [1495, 555] width 49 height 21
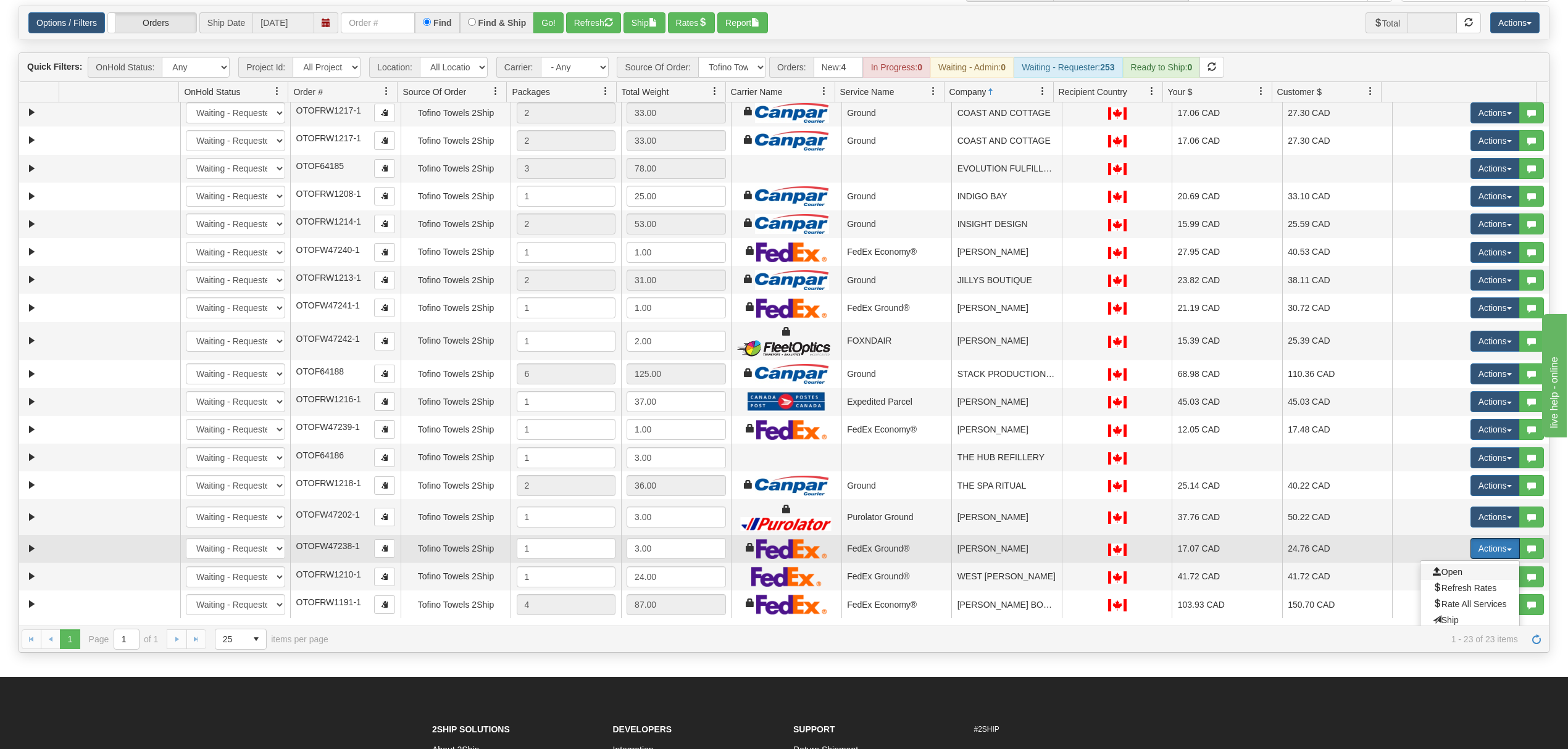
scroll to position [189, 0]
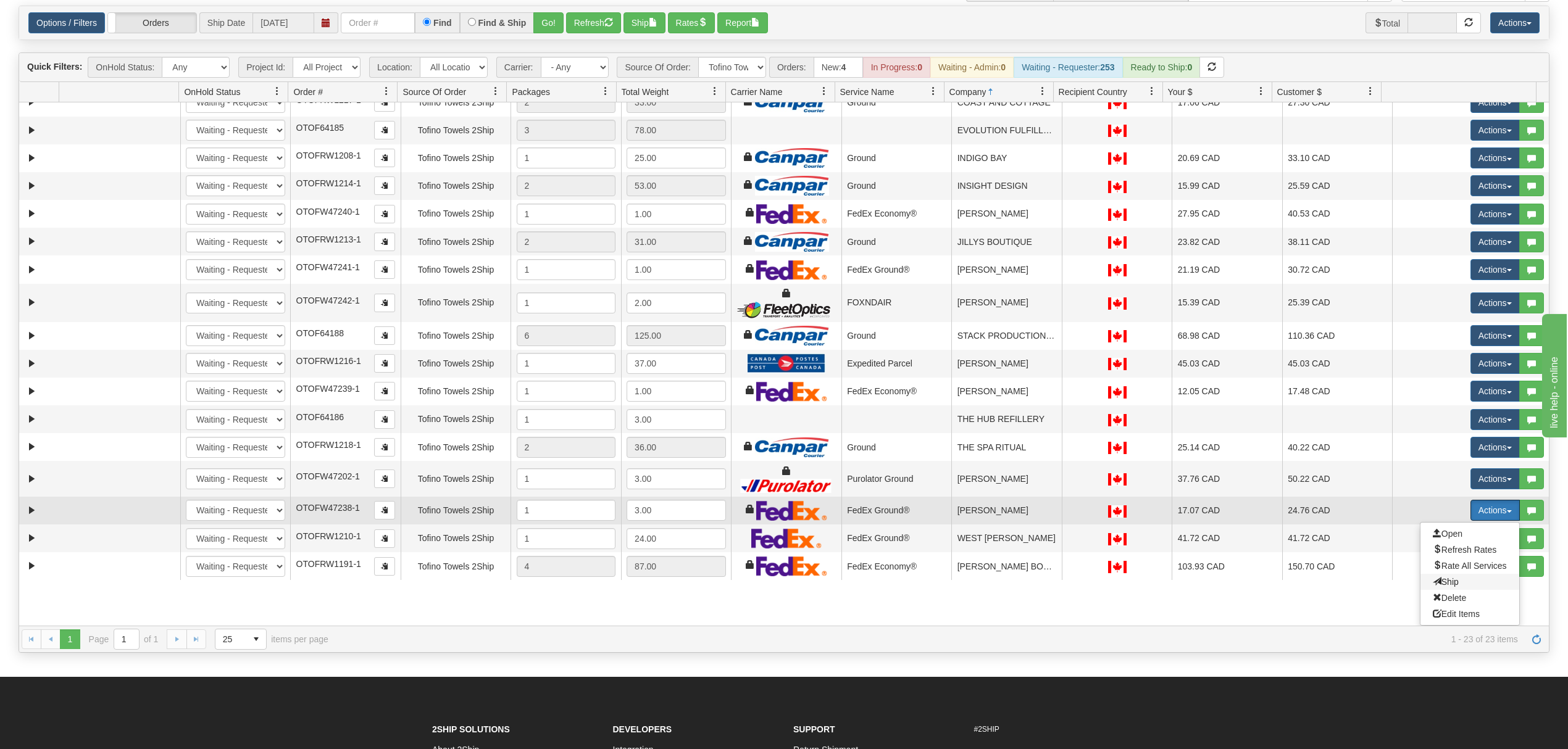
click at [1438, 582] on span "Ship" at bounding box center [1445, 582] width 26 height 10
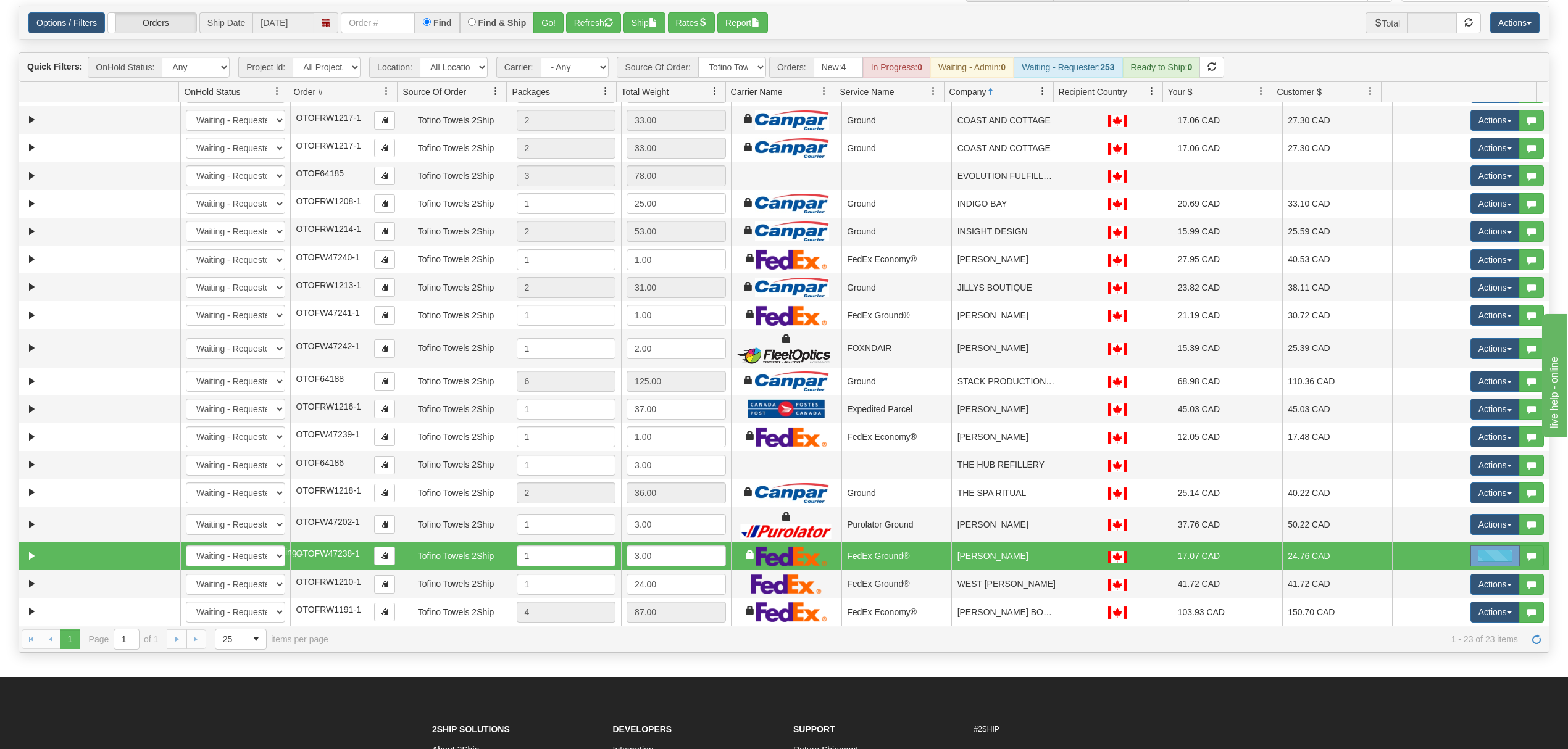
scroll to position [143, 0]
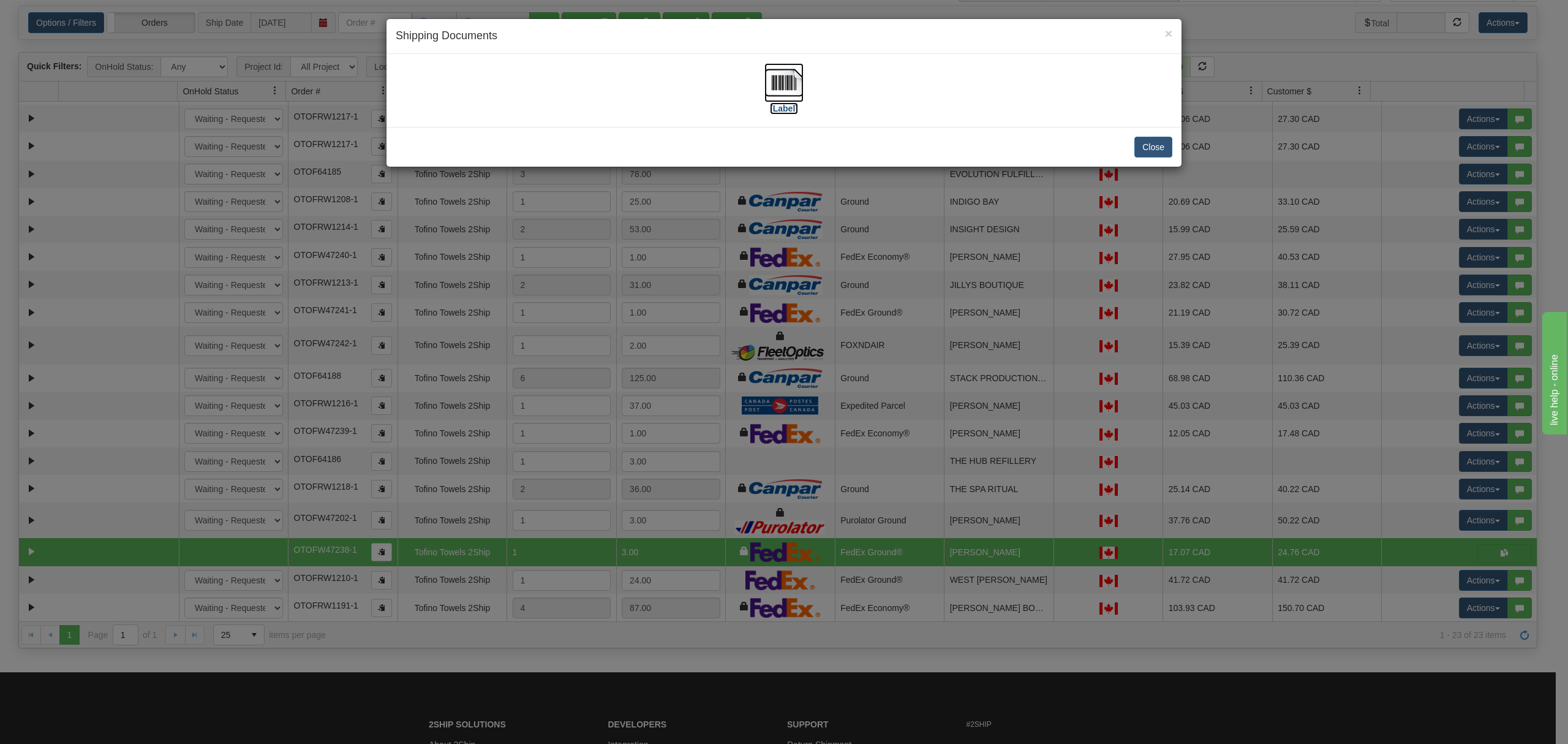
click at [784, 79] on img at bounding box center [784, 82] width 39 height 39
click at [1165, 145] on button "Close" at bounding box center [1154, 147] width 38 height 21
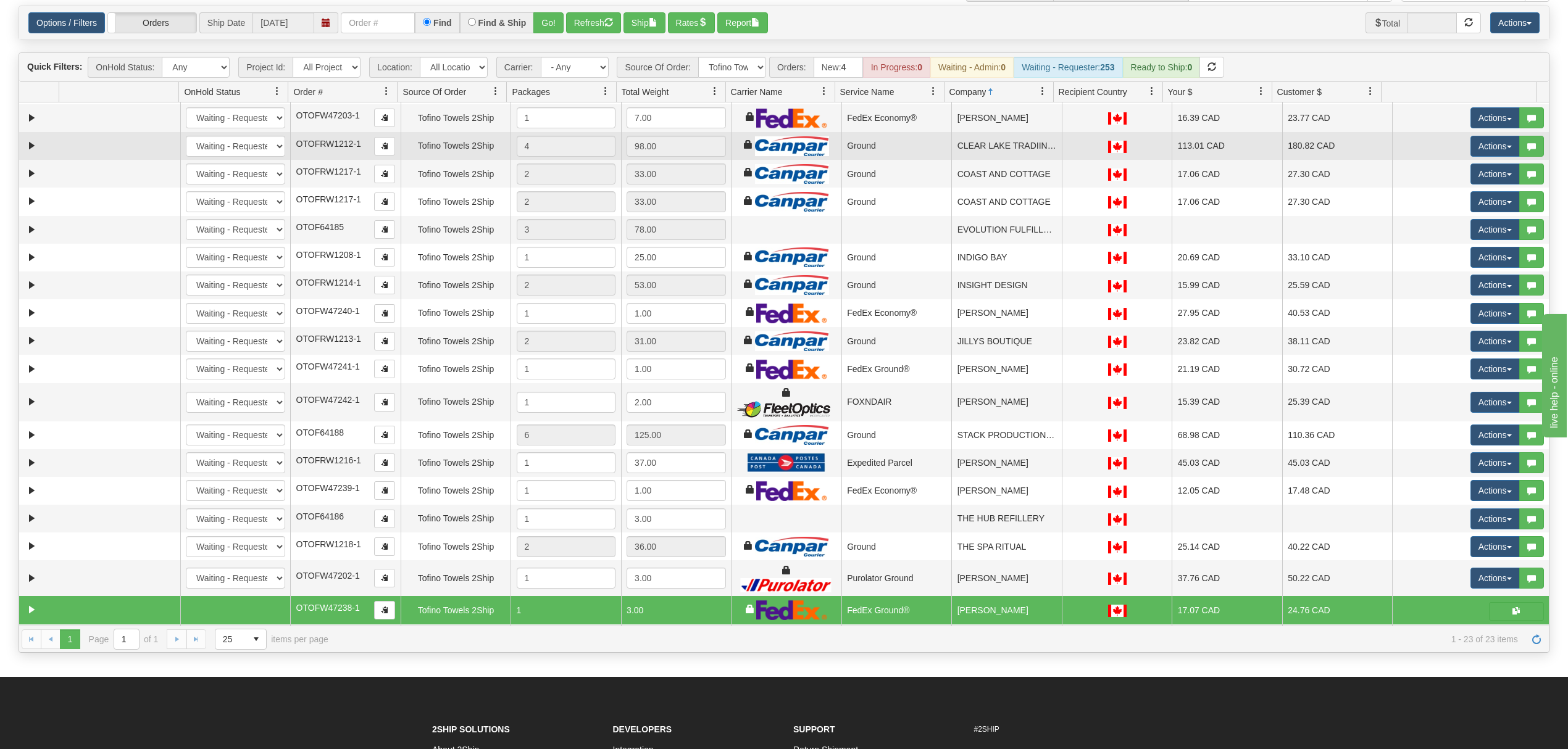
scroll to position [0, 0]
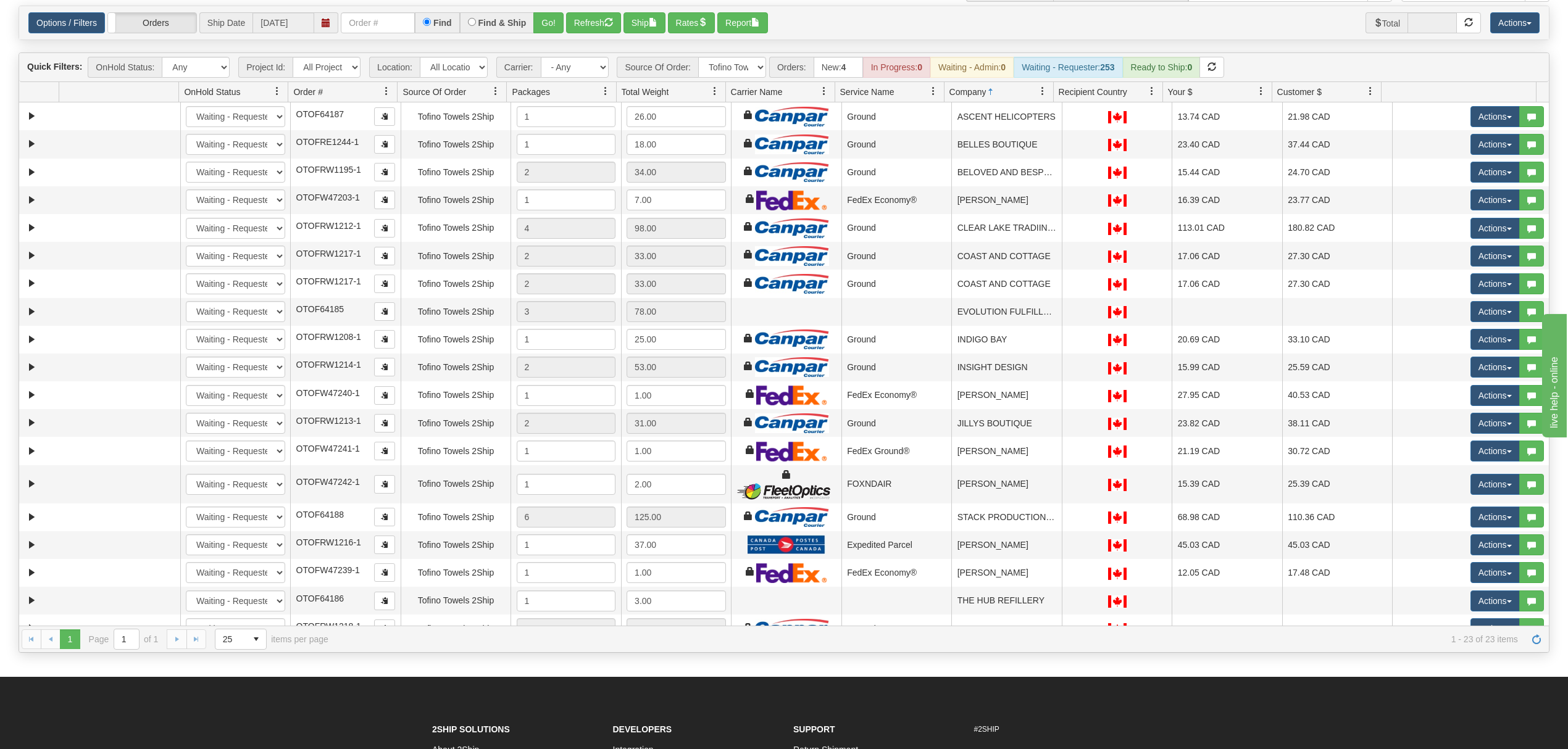
click at [383, 35] on div "Options / Filters Group Shipments Orders Ship Date 10/15/2025 Find Find & Ship …" at bounding box center [784, 23] width 1530 height 34
click at [381, 25] on input "text" at bounding box center [377, 23] width 74 height 21
click at [547, 28] on button "Go!" at bounding box center [548, 23] width 30 height 21
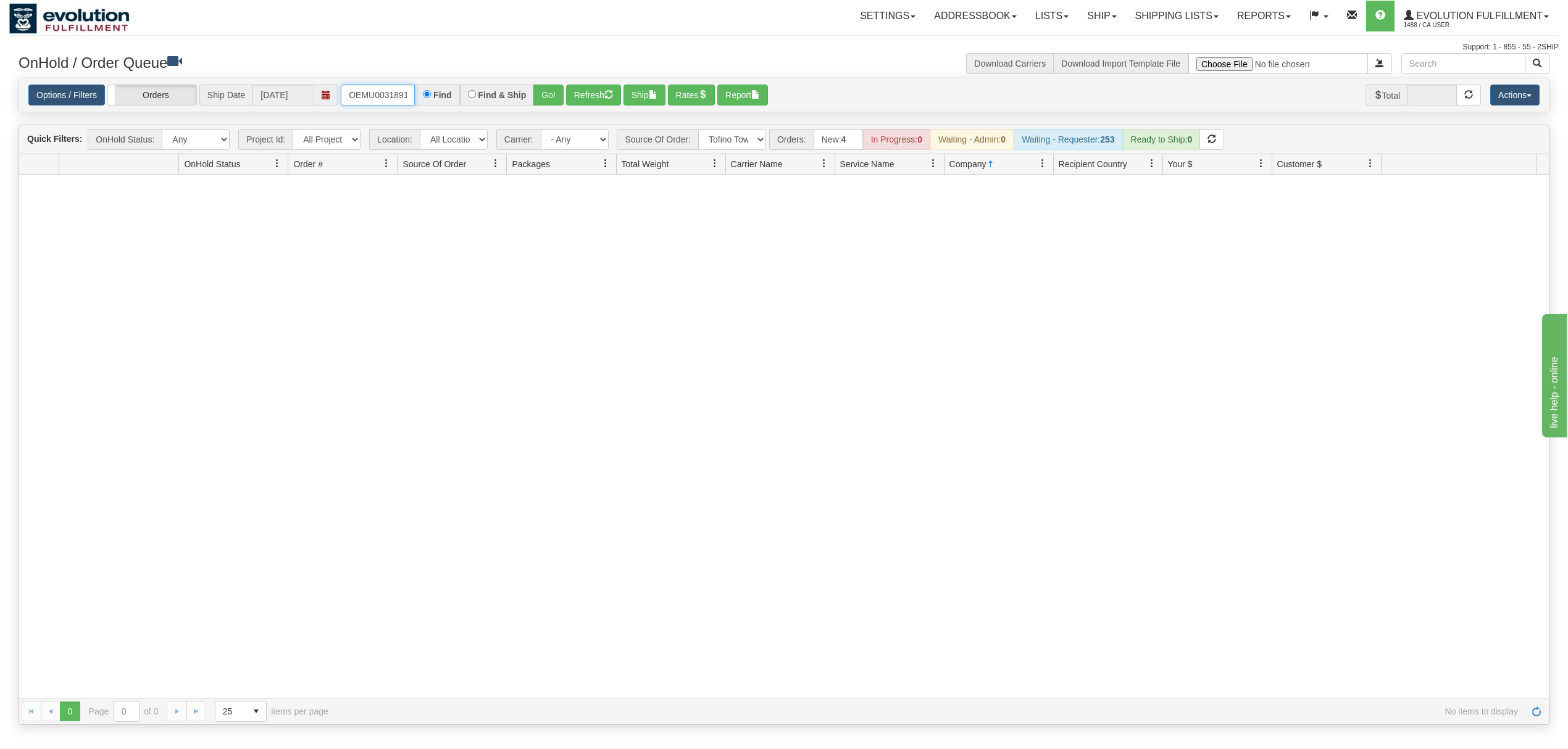
click at [364, 103] on input "OEMU0031891001" at bounding box center [377, 94] width 74 height 21
click at [366, 102] on input "OEMU0031891001" at bounding box center [377, 94] width 74 height 21
type input "OEMU0031891001"
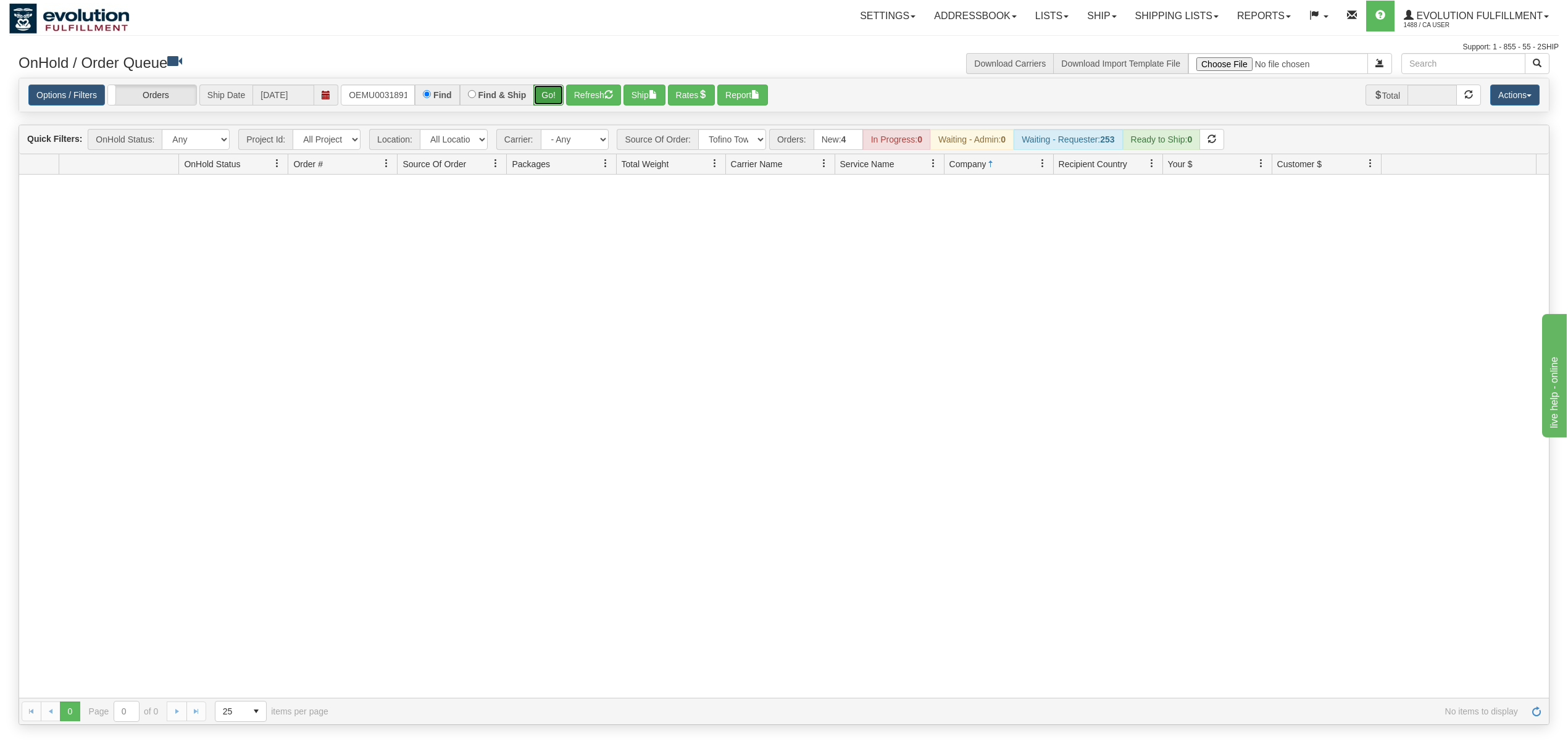
click at [534, 92] on button "Go!" at bounding box center [548, 94] width 30 height 21
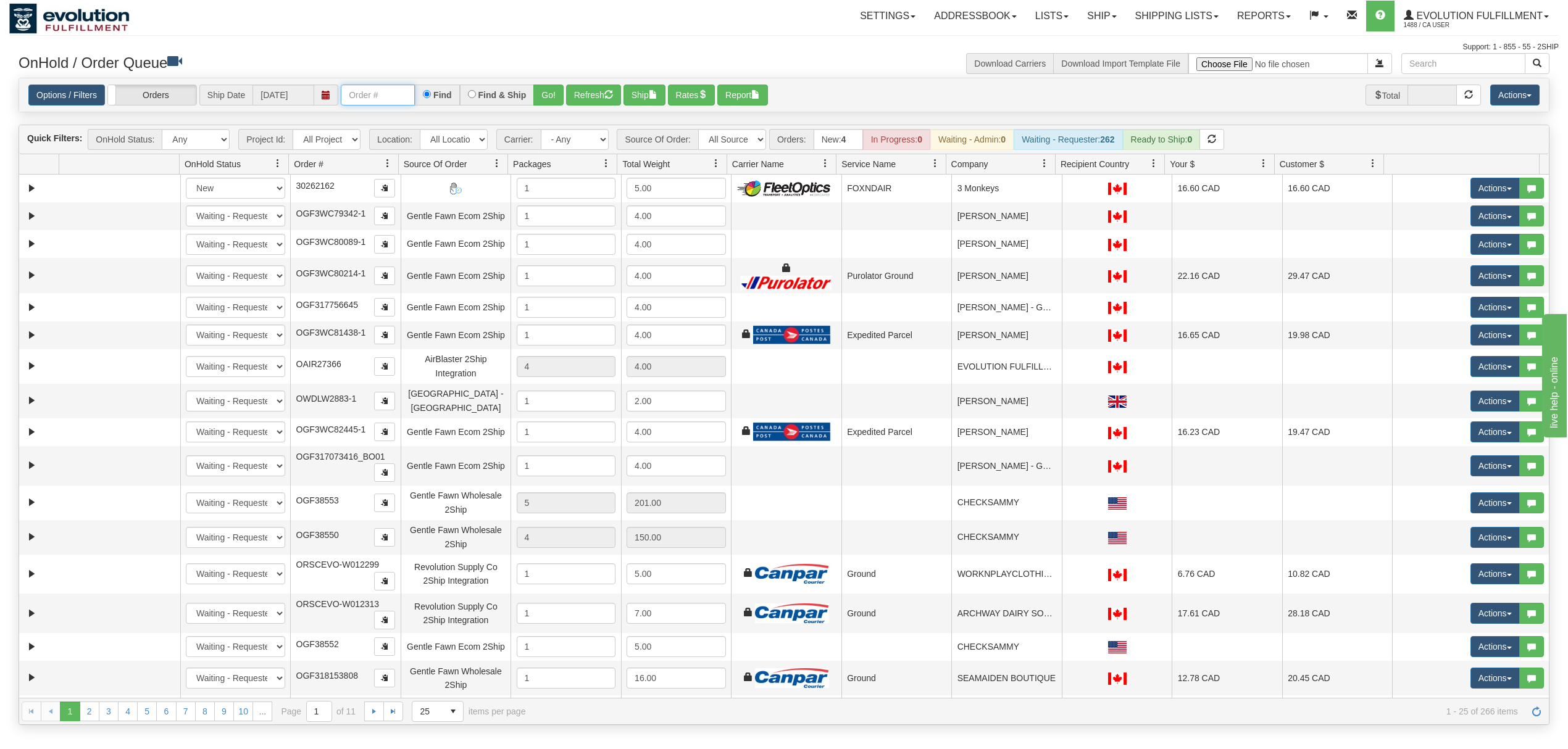
click at [378, 88] on input "text" at bounding box center [377, 94] width 74 height 21
click at [549, 95] on button "Go!" at bounding box center [548, 94] width 30 height 21
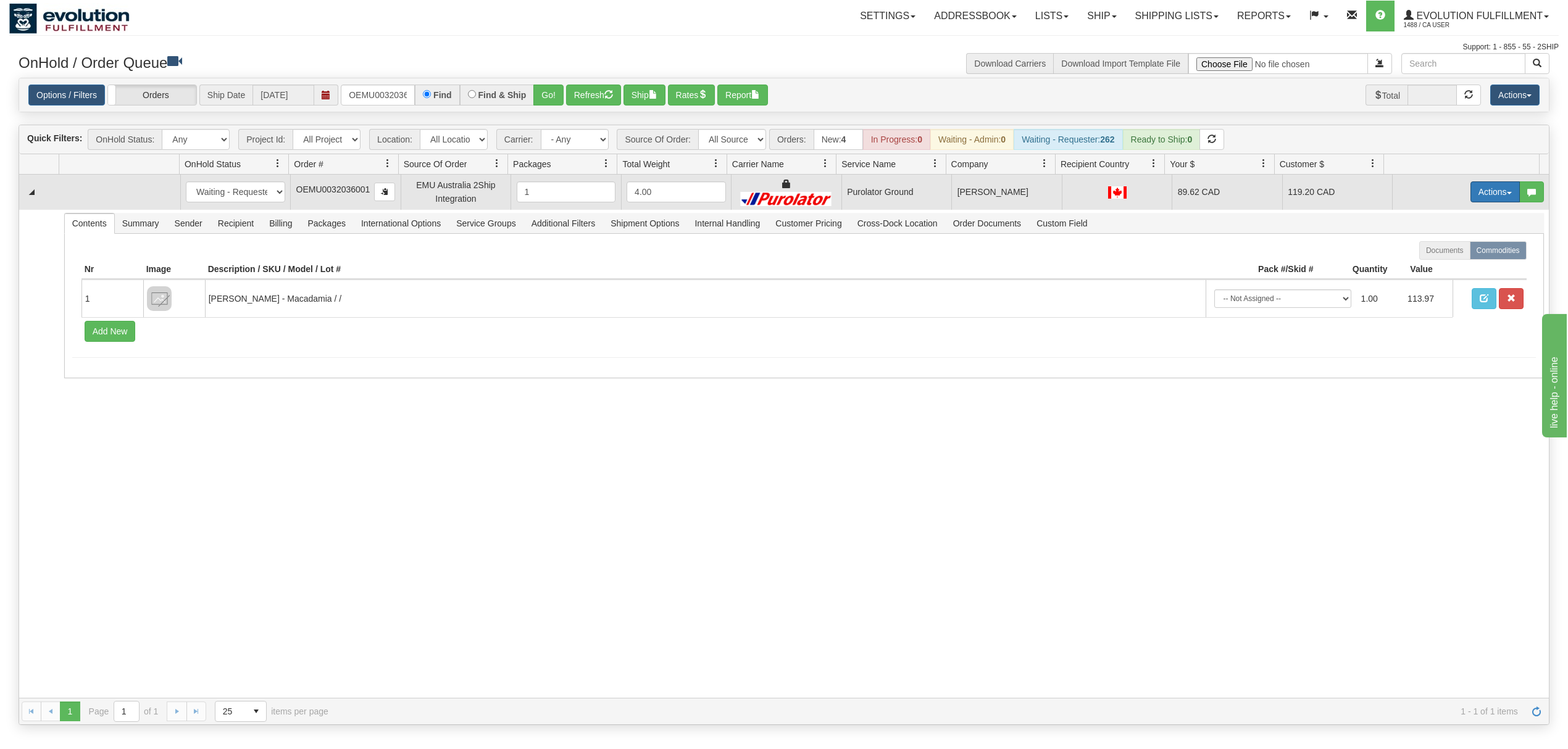
click at [1175, 191] on button "Actions" at bounding box center [1495, 191] width 49 height 21
click at [1175, 252] on span "Rate All Services" at bounding box center [1470, 248] width 74 height 10
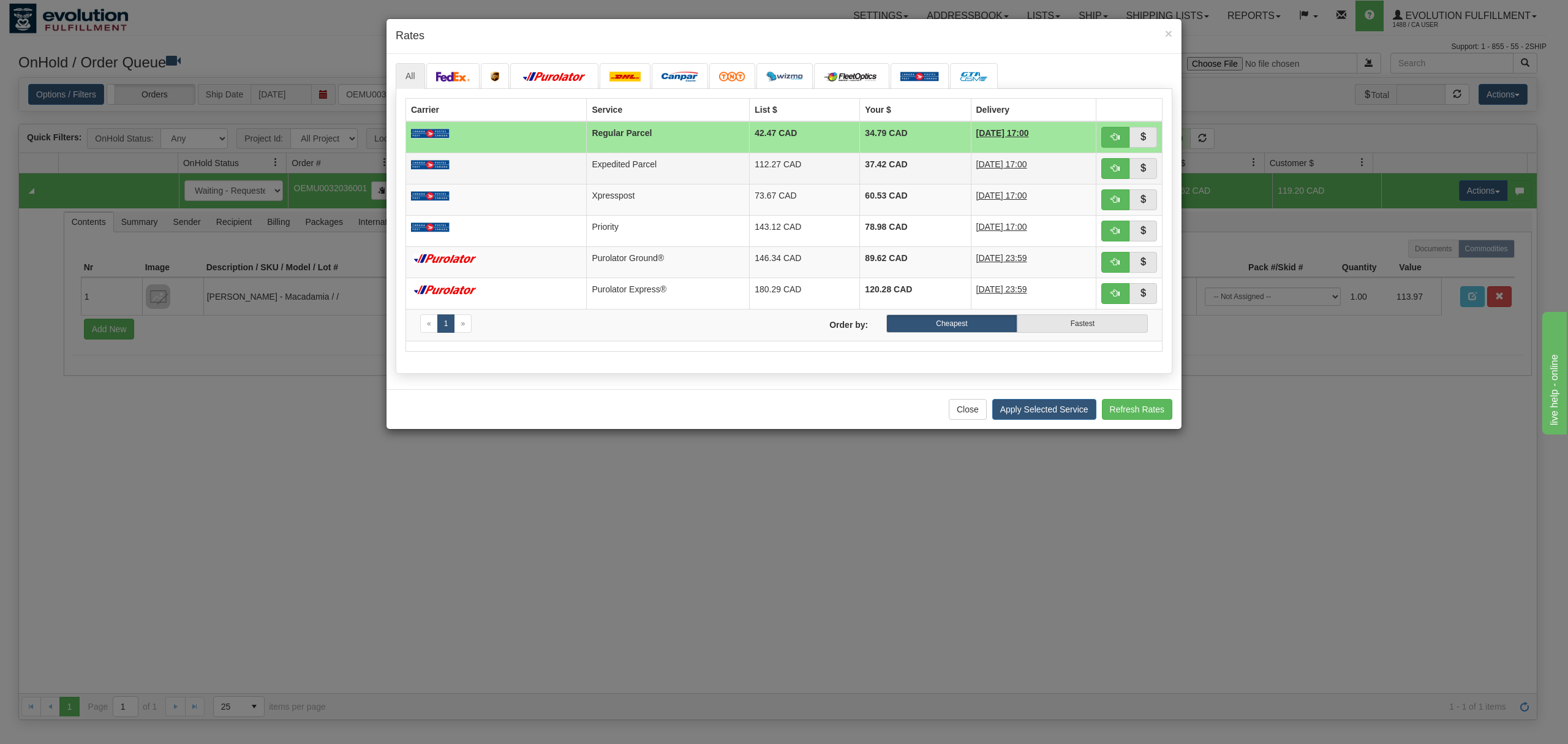
drag, startPoint x: 658, startPoint y: 171, endPoint x: 670, endPoint y: 171, distance: 12.0
click at [658, 171] on td "Expedited Parcel" at bounding box center [668, 168] width 163 height 31
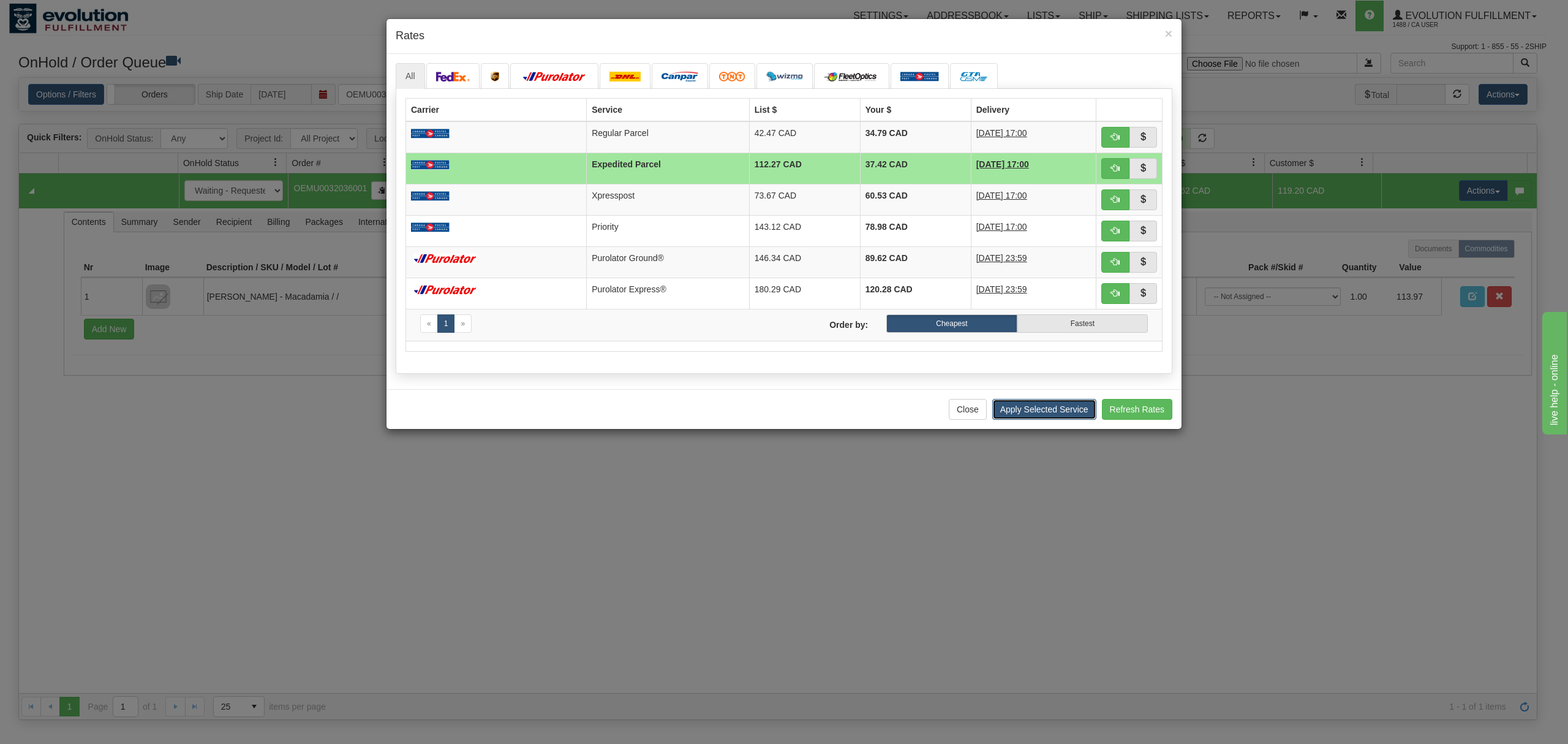
click at [1020, 420] on button "Apply Selected Service" at bounding box center [1045, 408] width 104 height 21
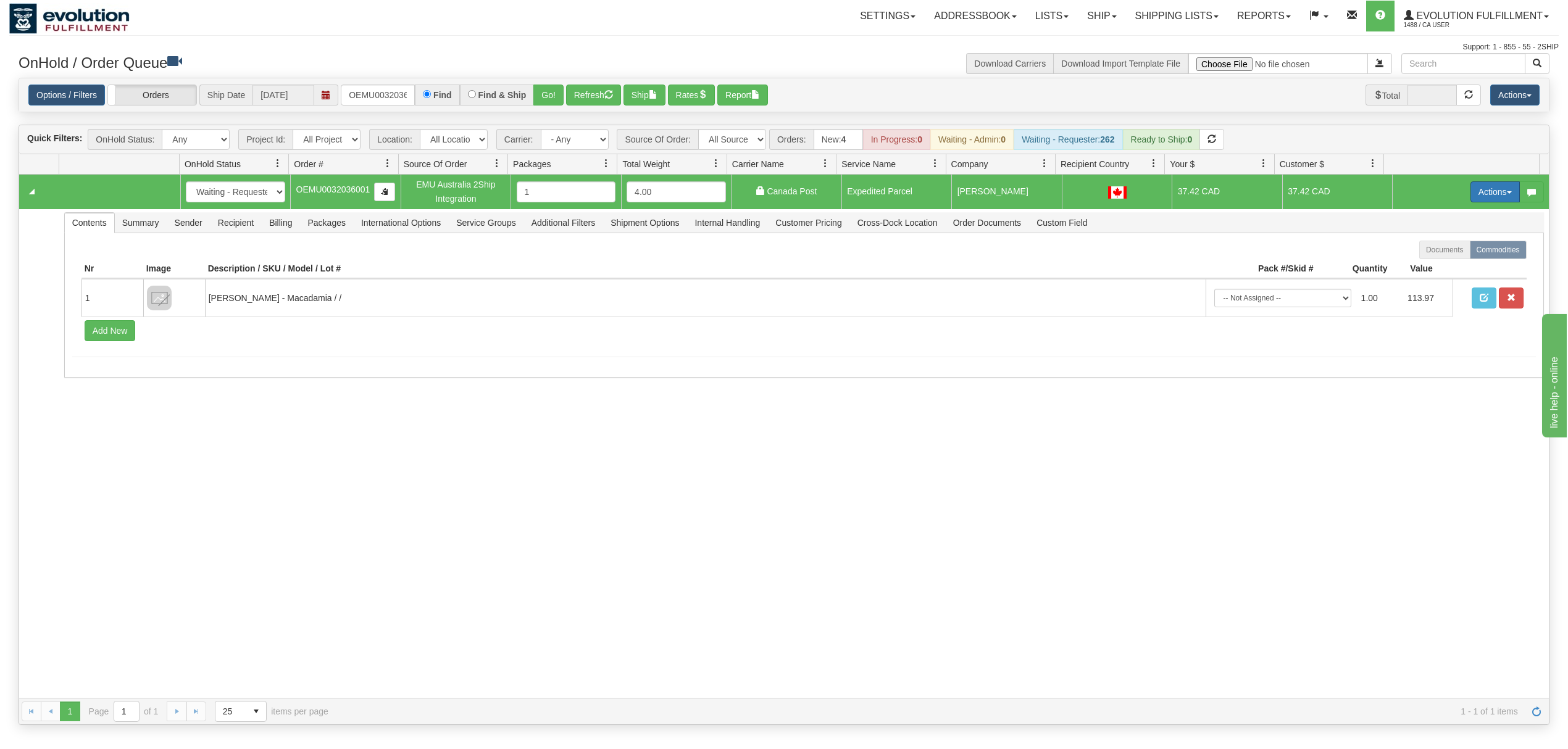
click at [1175, 189] on button "Actions" at bounding box center [1495, 191] width 49 height 21
click at [1175, 264] on span "Ship" at bounding box center [1445, 264] width 26 height 10
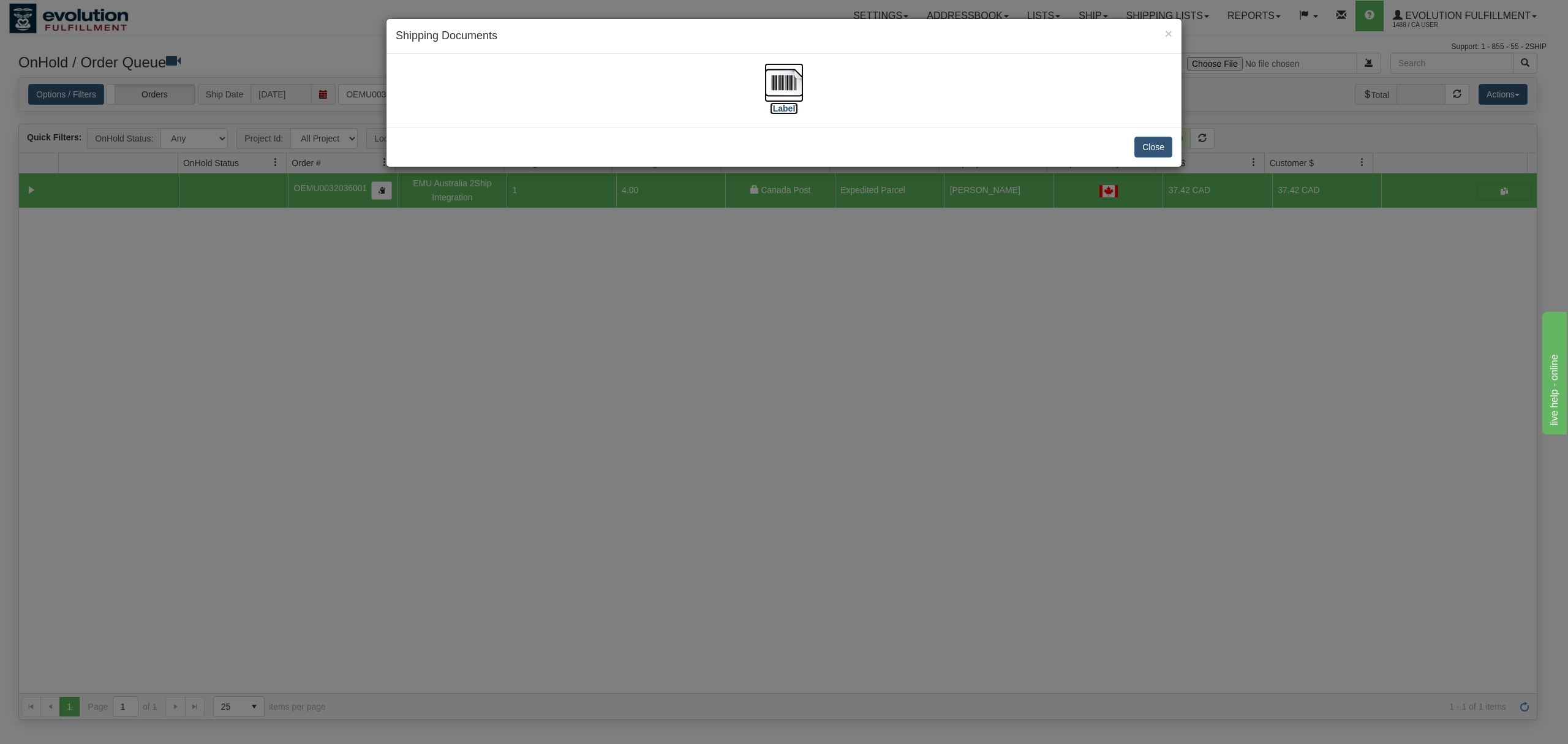
click at [784, 74] on img at bounding box center [784, 82] width 39 height 39
click at [1148, 143] on button "Close" at bounding box center [1154, 147] width 38 height 21
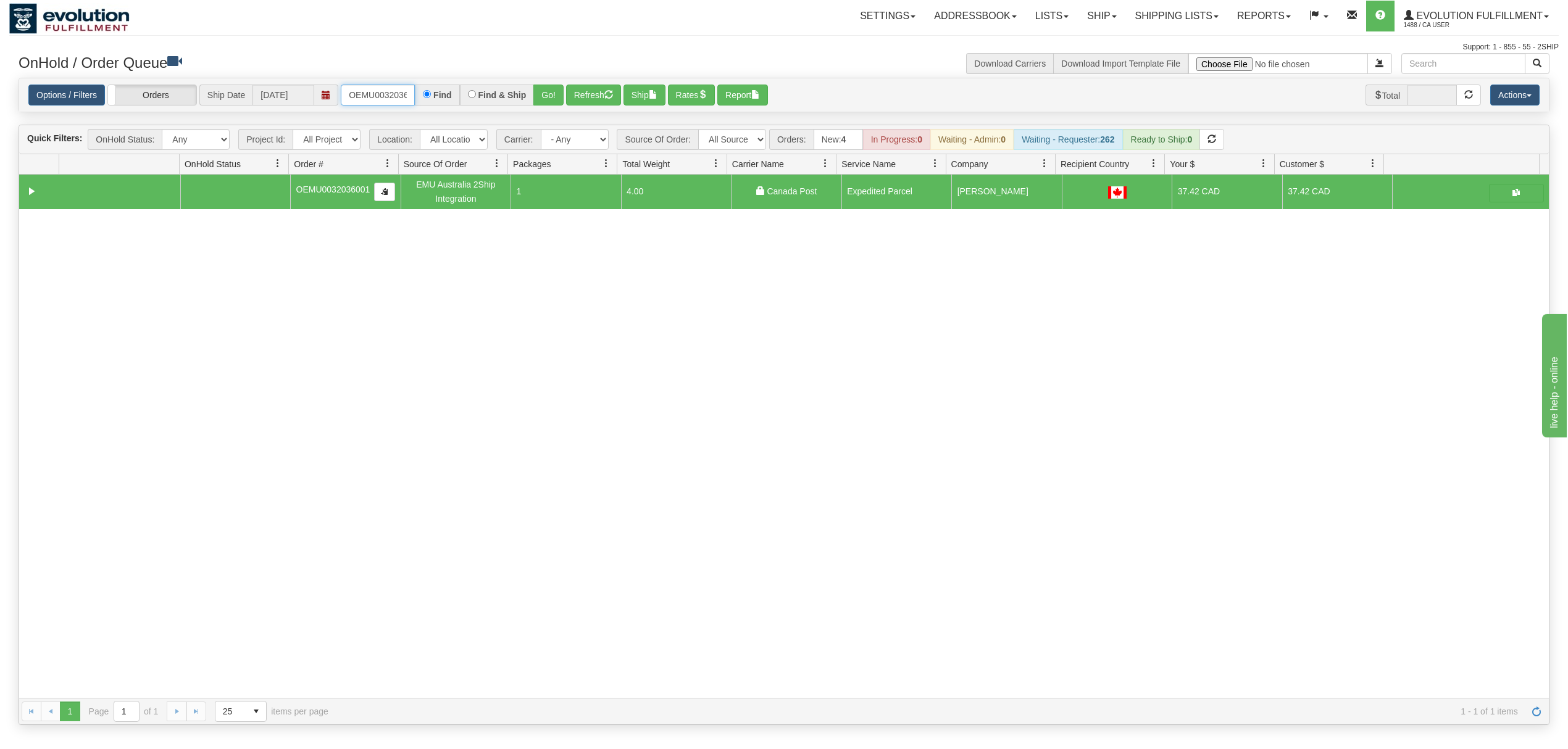
click at [371, 91] on input "OEMU0032036001" at bounding box center [377, 94] width 74 height 21
type input "OEMU0032073001"
click at [547, 94] on button "Go!" at bounding box center [548, 94] width 30 height 21
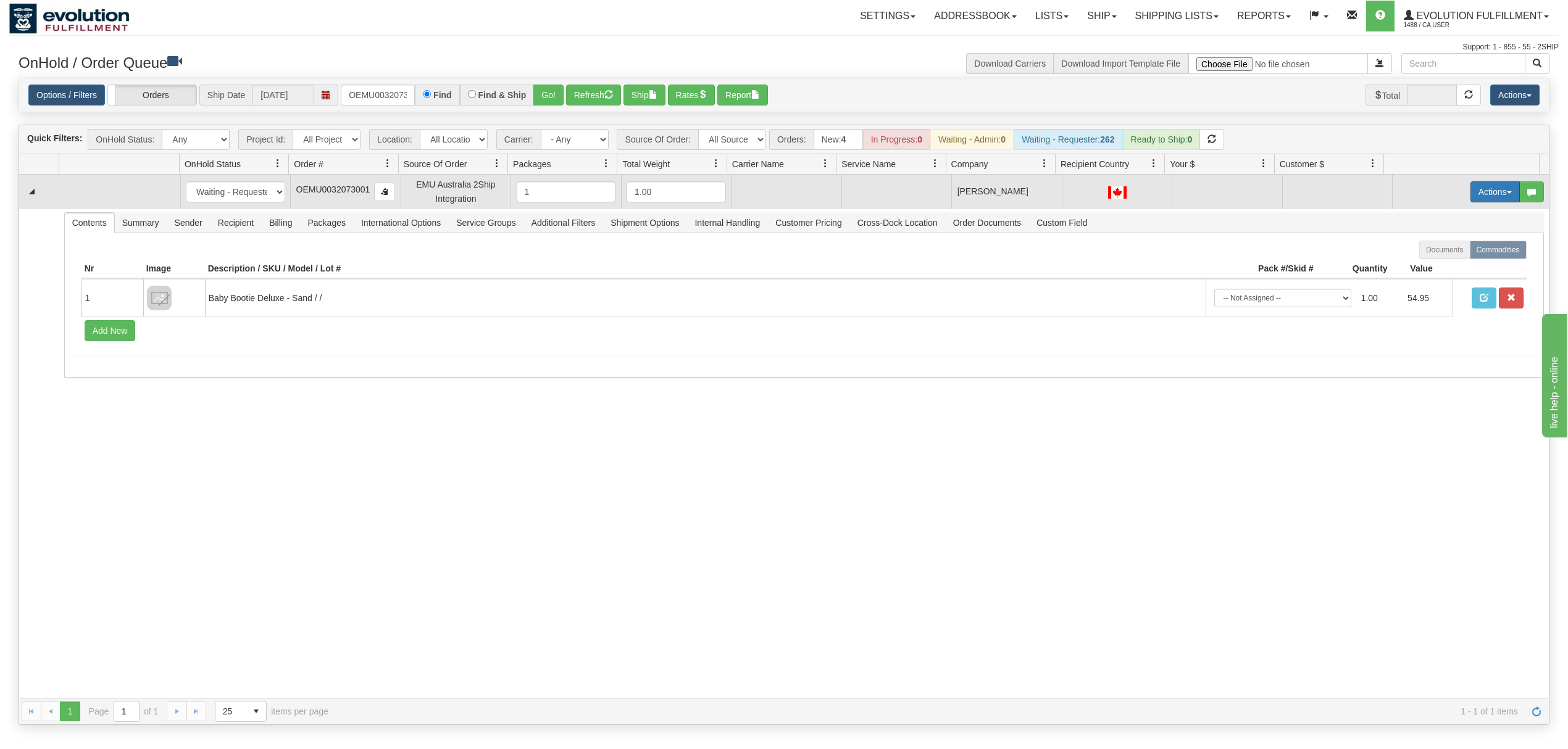
click at [1175, 200] on button "Actions" at bounding box center [1495, 191] width 49 height 21
click at [1175, 250] on span "Rate All Services" at bounding box center [1470, 248] width 74 height 10
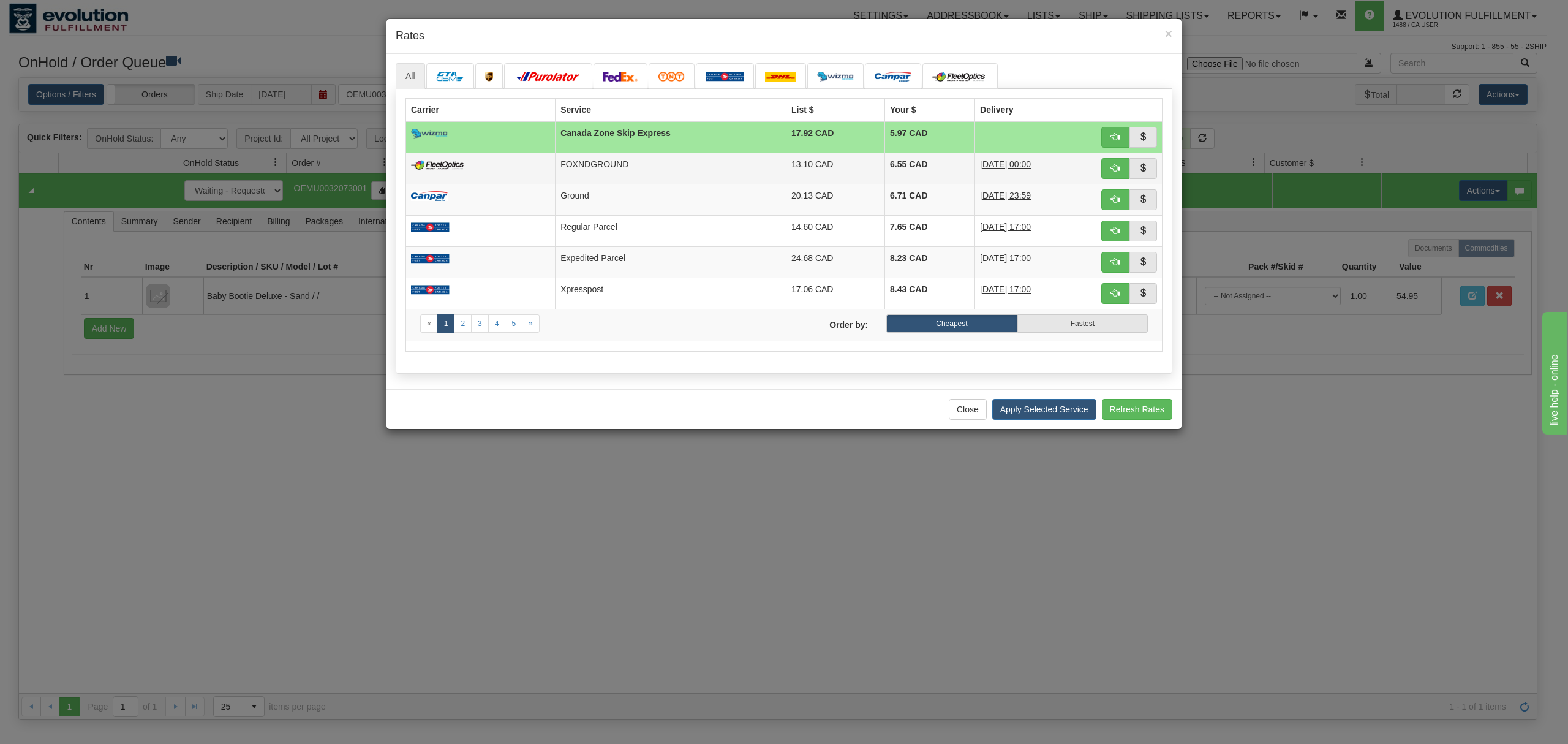
click at [795, 157] on td "13.10 CAD" at bounding box center [836, 168] width 99 height 31
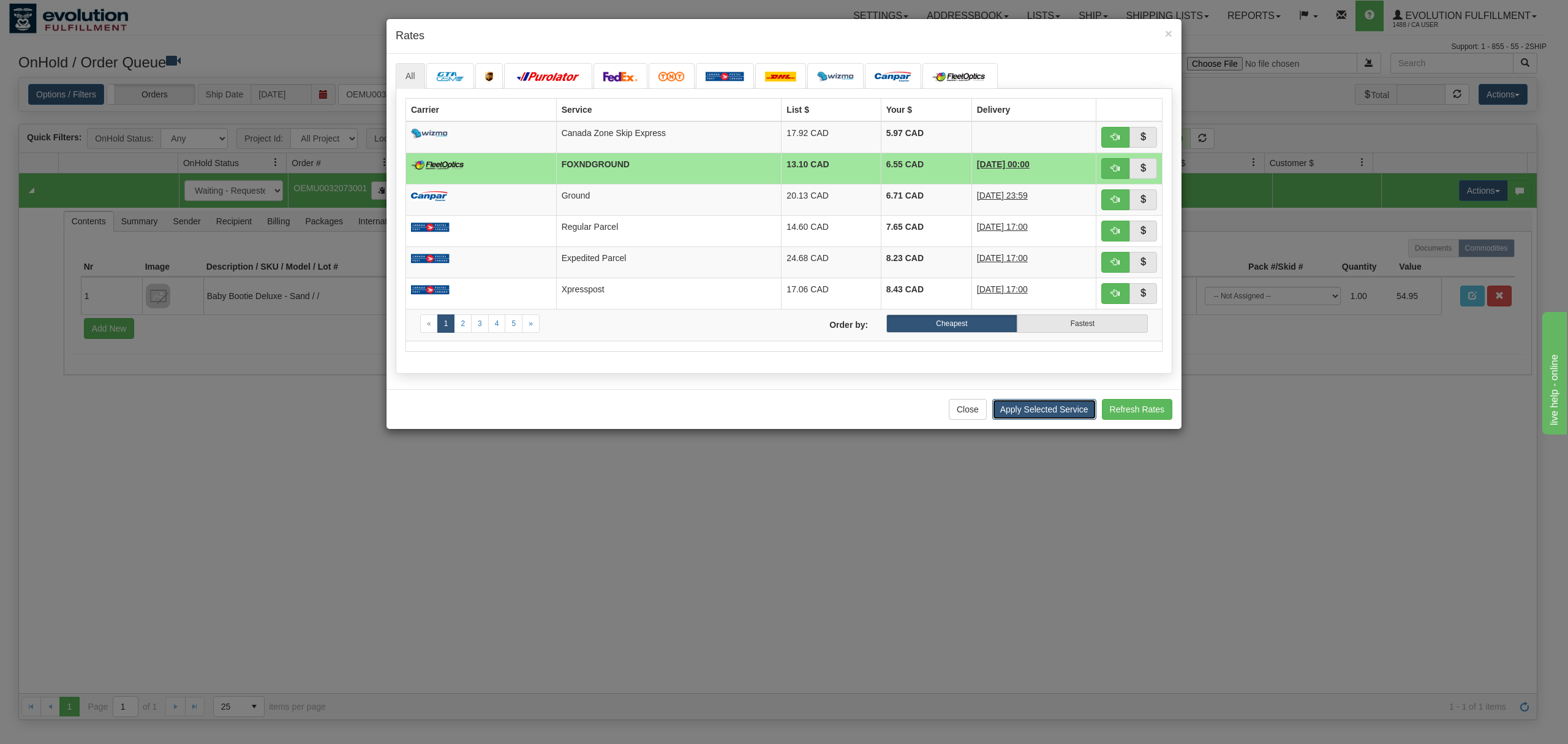
click at [1038, 417] on button "Apply Selected Service" at bounding box center [1045, 408] width 104 height 21
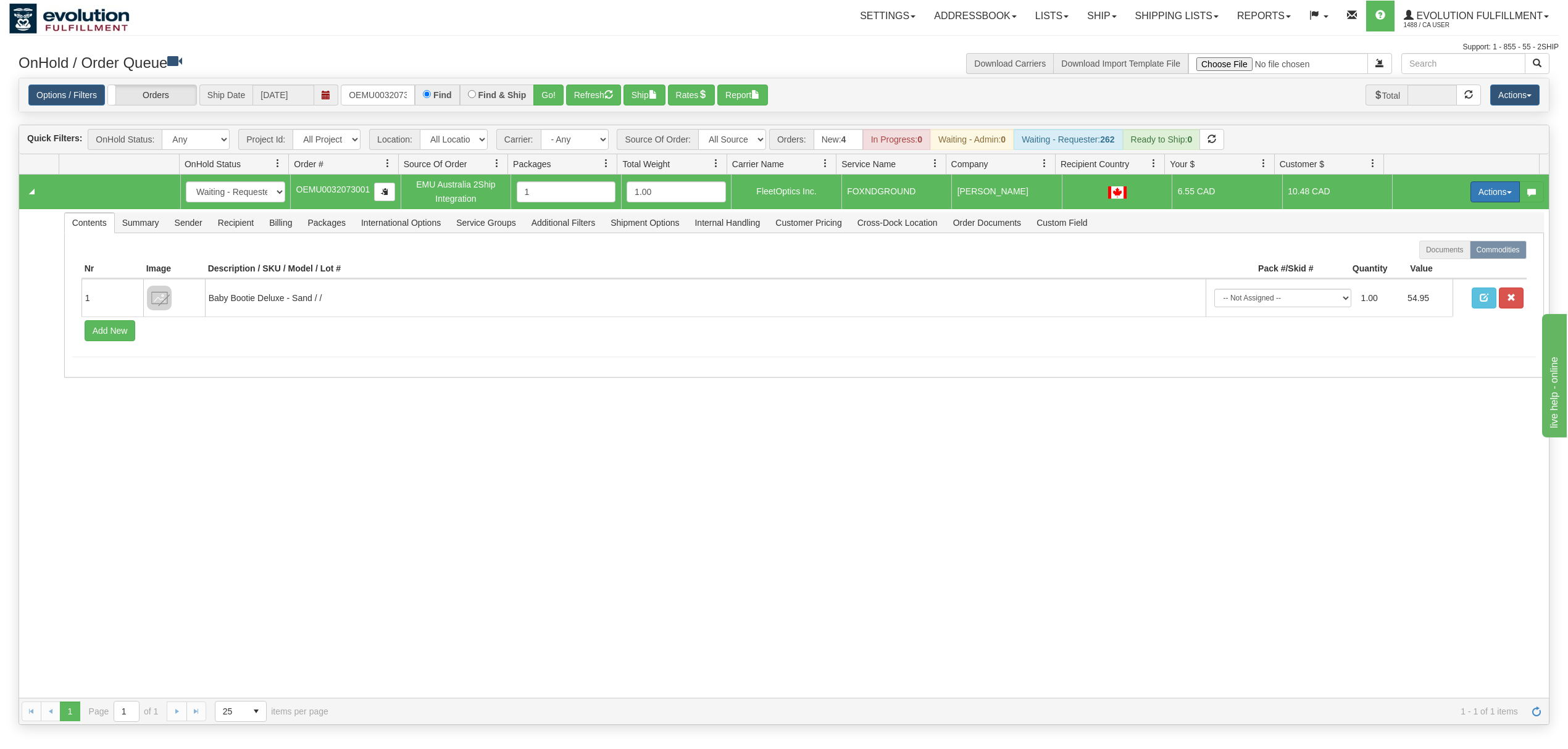
click at [1175, 198] on button "Actions" at bounding box center [1495, 191] width 49 height 21
click at [1175, 265] on span "Ship" at bounding box center [1445, 264] width 26 height 10
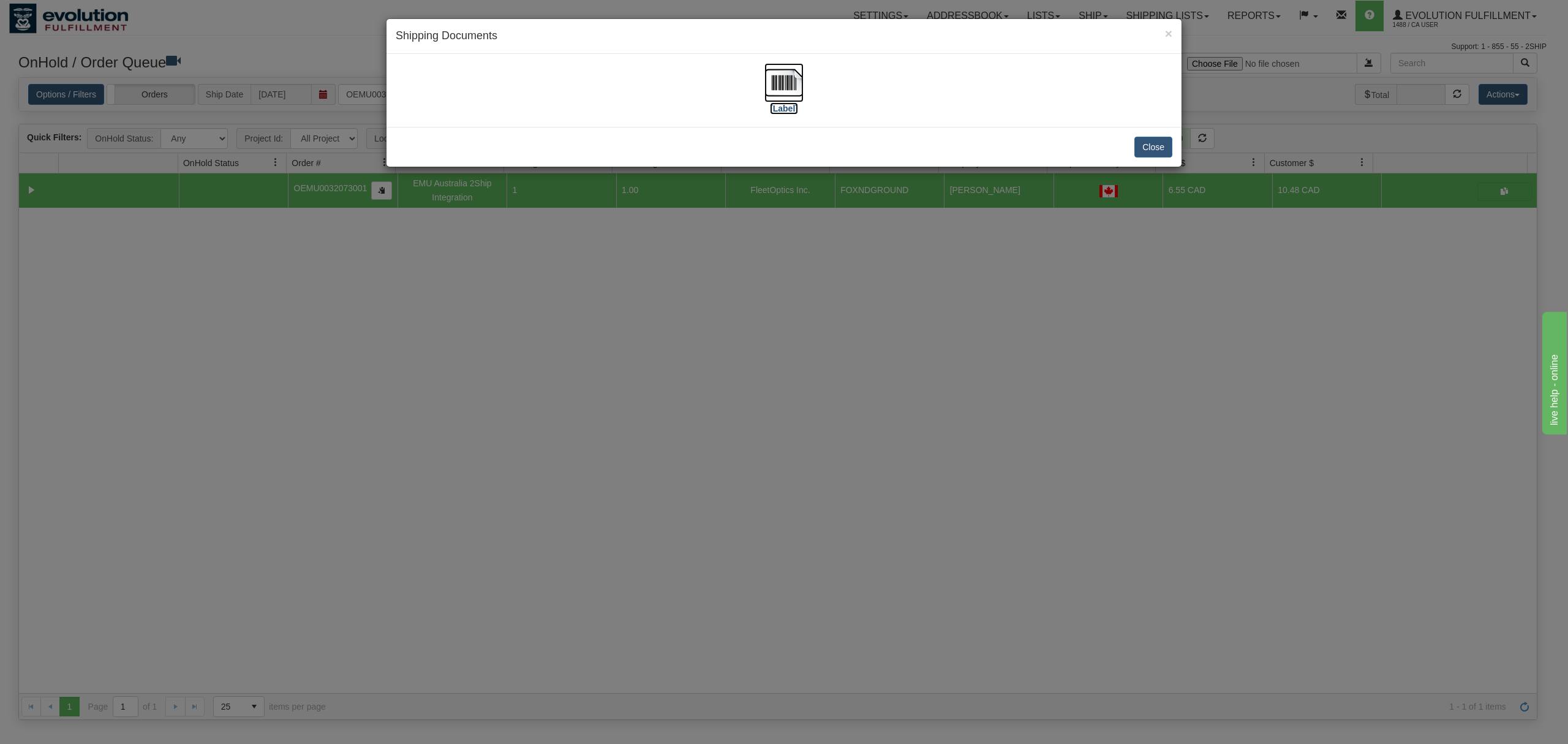
click at [777, 71] on img at bounding box center [784, 82] width 39 height 39
